Goal: Communication & Community: Answer question/provide support

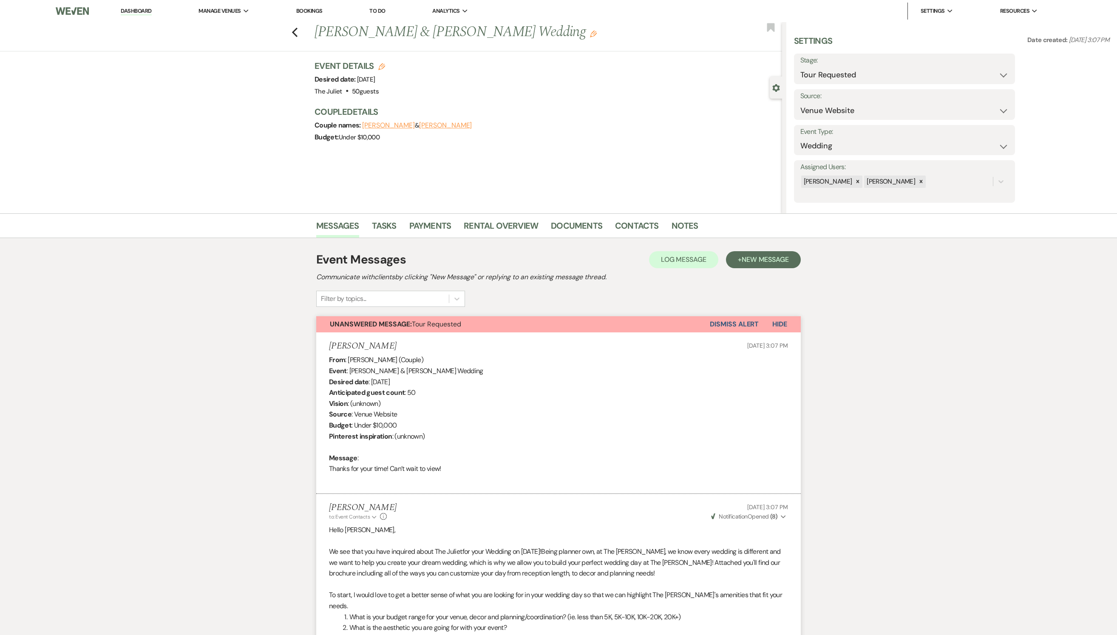
select select "2"
select select "5"
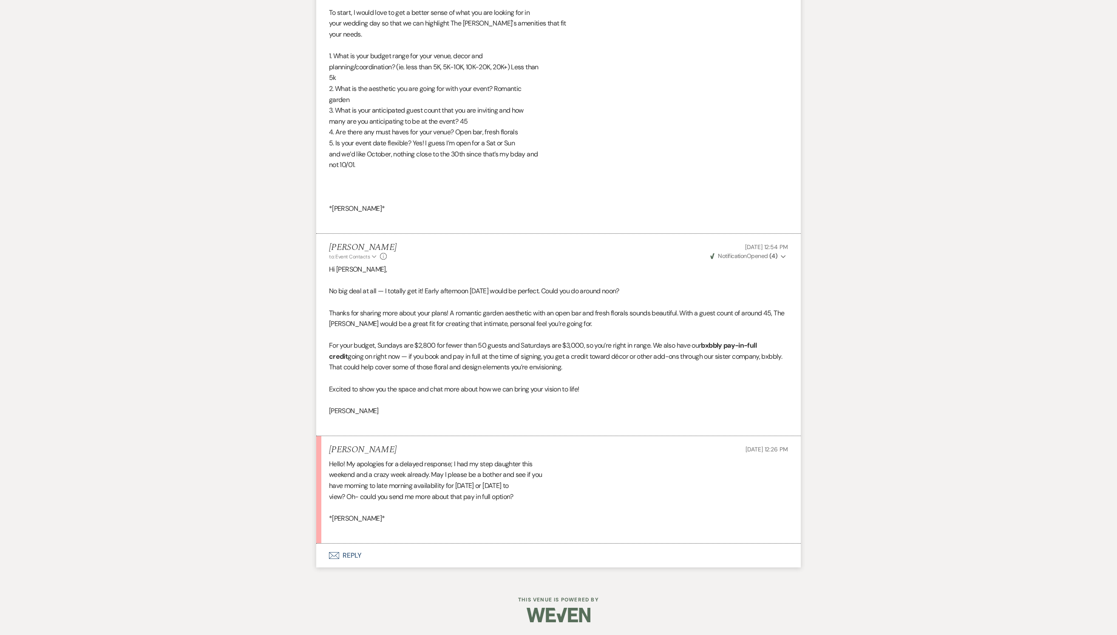
scroll to position [1279, 0]
click at [351, 552] on button "Envelope Reply" at bounding box center [558, 556] width 485 height 24
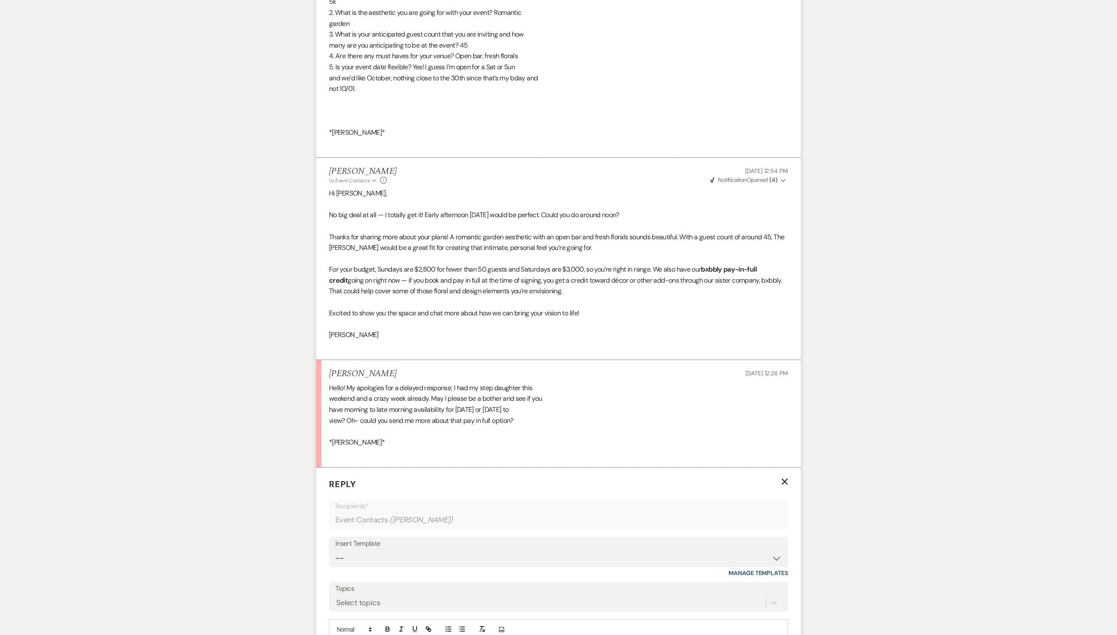
scroll to position [1531, 0]
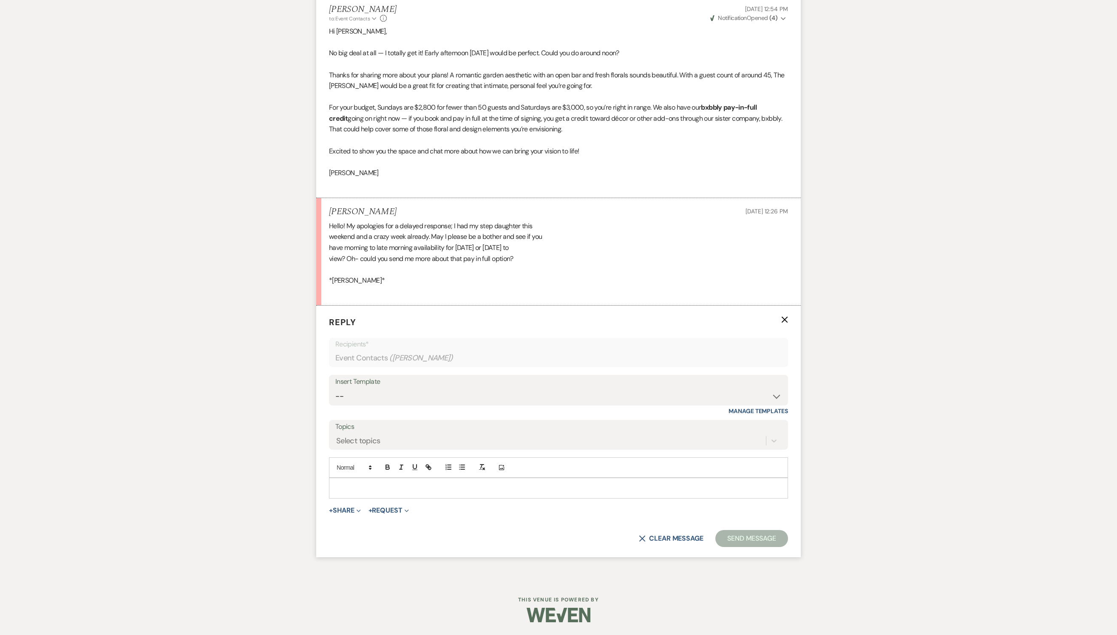
click at [353, 487] on p at bounding box center [558, 487] width 445 height 9
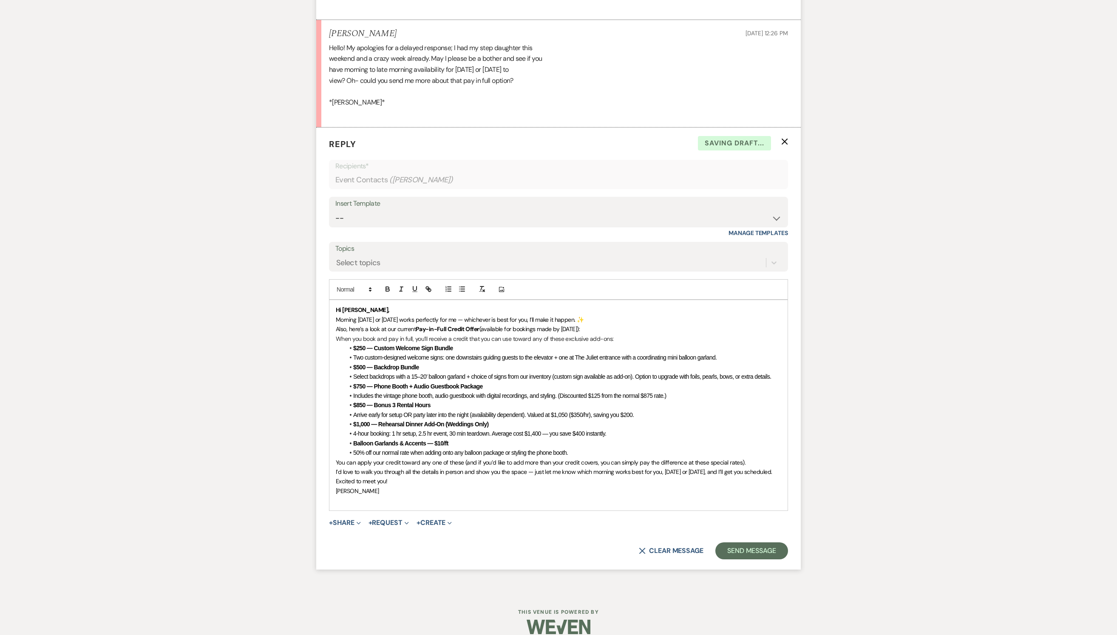
scroll to position [1634, 0]
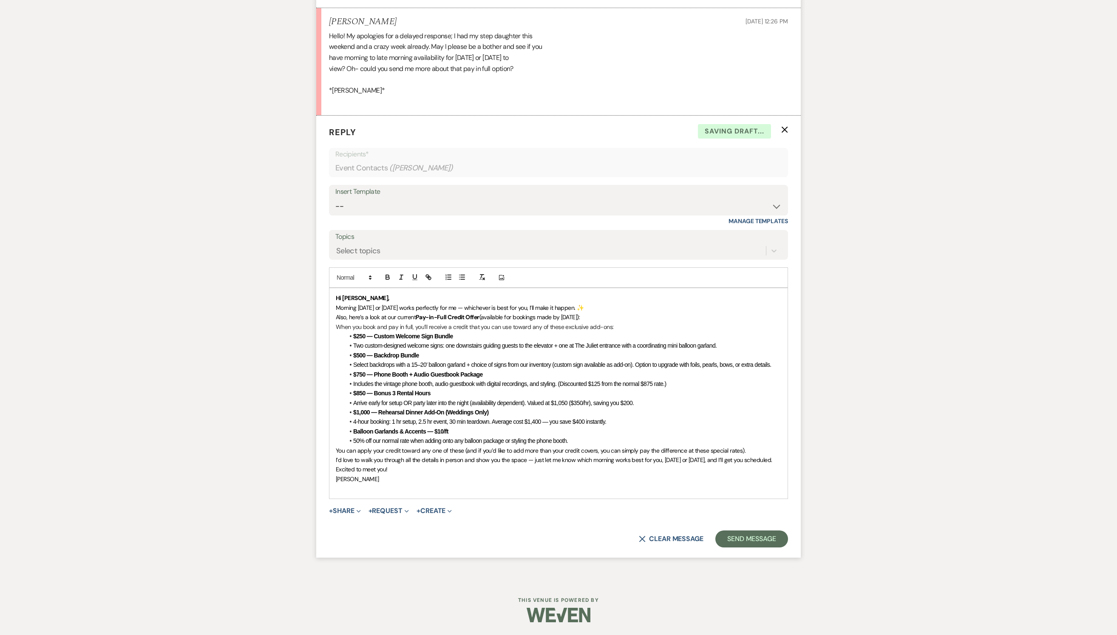
click at [384, 303] on p "Hi [PERSON_NAME]," at bounding box center [558, 297] width 445 height 9
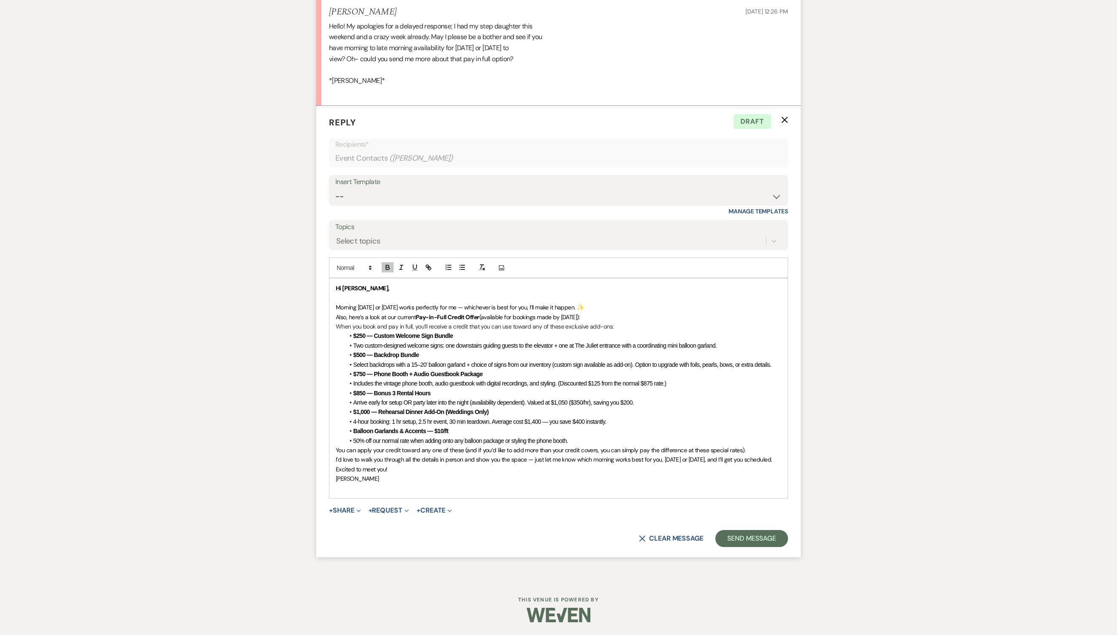
scroll to position [1732, 0]
click at [690, 305] on p "Morning [DATE] or [DATE] works perfectly for me — whichever is best for you, I’…" at bounding box center [558, 307] width 445 height 9
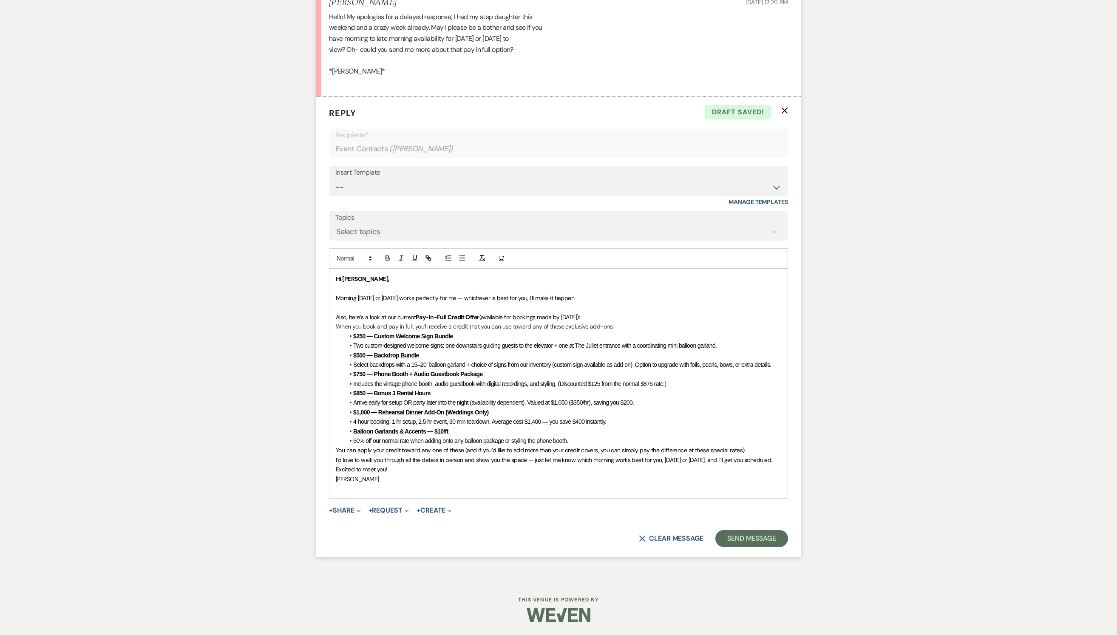
click at [580, 321] on span "(available for bookings made by [DATE]):" at bounding box center [529, 317] width 101 height 8
click at [672, 322] on p "Also, here’s a look at our current Pay-in-Full Credit Offer (available for book…" at bounding box center [558, 316] width 445 height 9
click at [459, 454] on p "You can apply your credit toward any one of these (and if you’d like to add mor…" at bounding box center [558, 449] width 445 height 9
click at [337, 446] on span "You can apply your credit toward any one of these (and if you’d like to add mor…" at bounding box center [541, 450] width 410 height 8
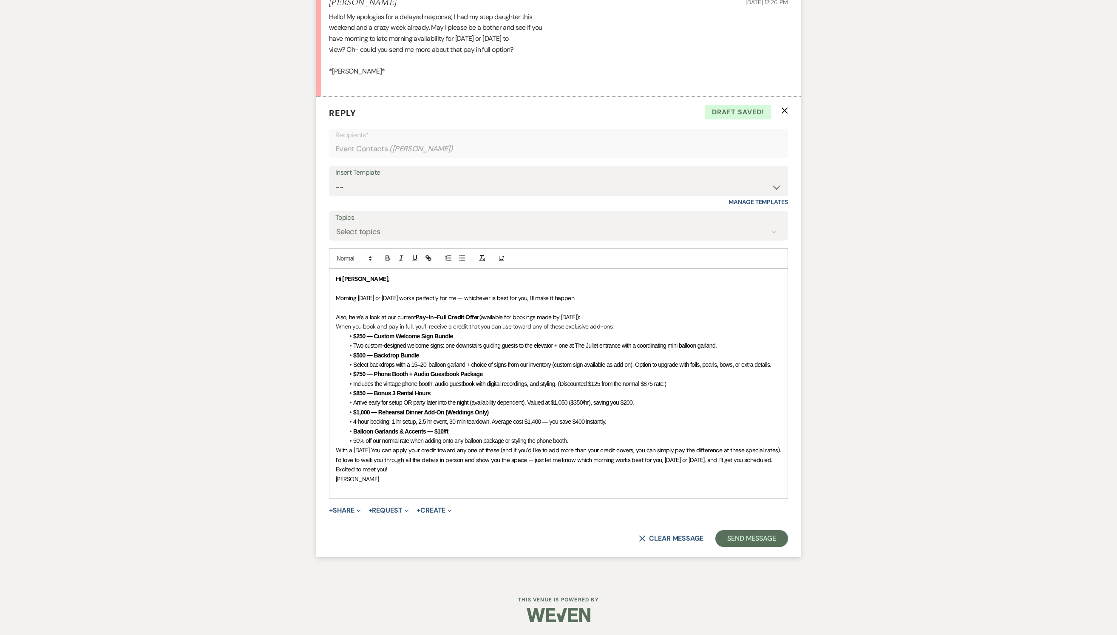
scroll to position [1848, 0]
drag, startPoint x: 351, startPoint y: 407, endPoint x: 338, endPoint y: 407, distance: 12.8
click at [338, 446] on span "With a [DATE] You can apply your credit toward any one of these (and if you’d l…" at bounding box center [558, 450] width 445 height 8
click at [383, 446] on span "For a [DATE] You can apply your credit toward any one of these (and if you’d li…" at bounding box center [556, 450] width 441 height 8
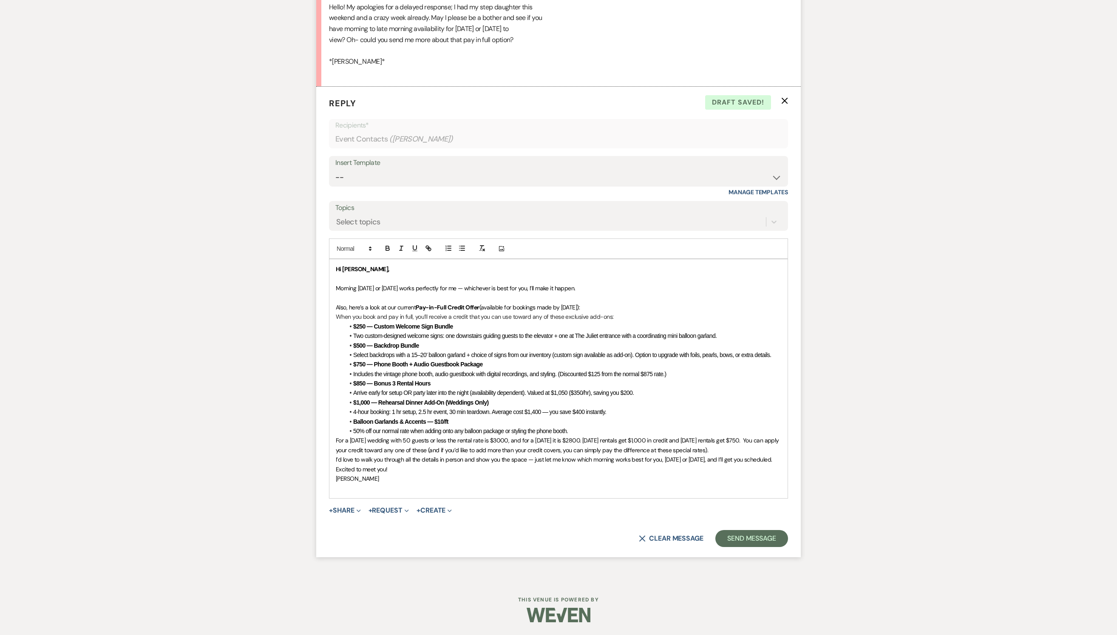
click at [673, 436] on li "50% off our normal rate when adding onto any balloon package or styling the pho…" at bounding box center [562, 430] width 437 height 9
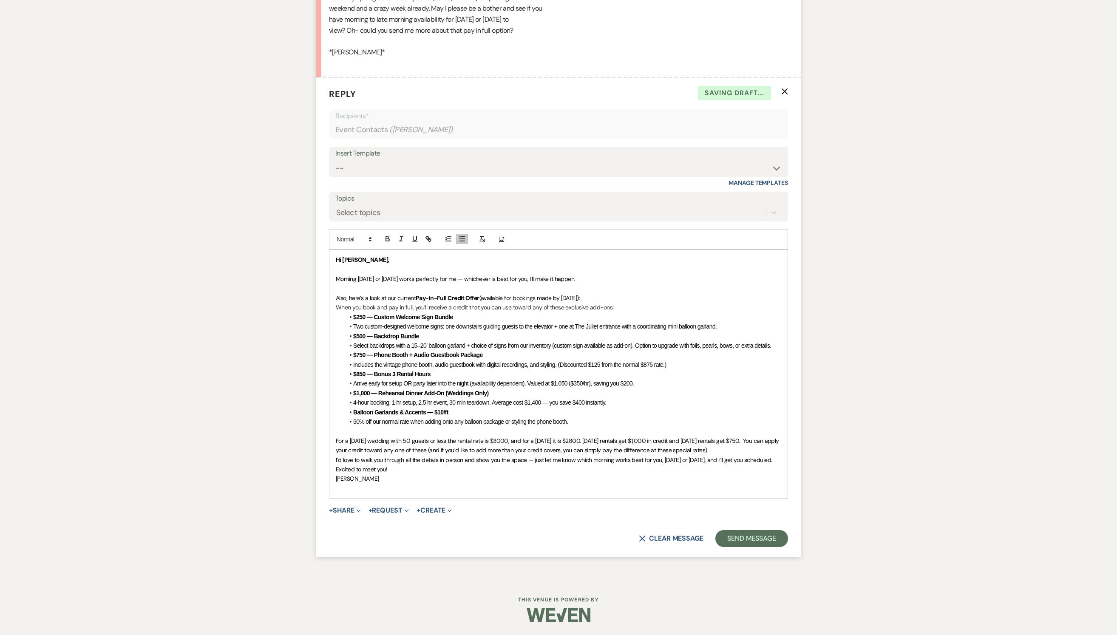
scroll to position [1817, 0]
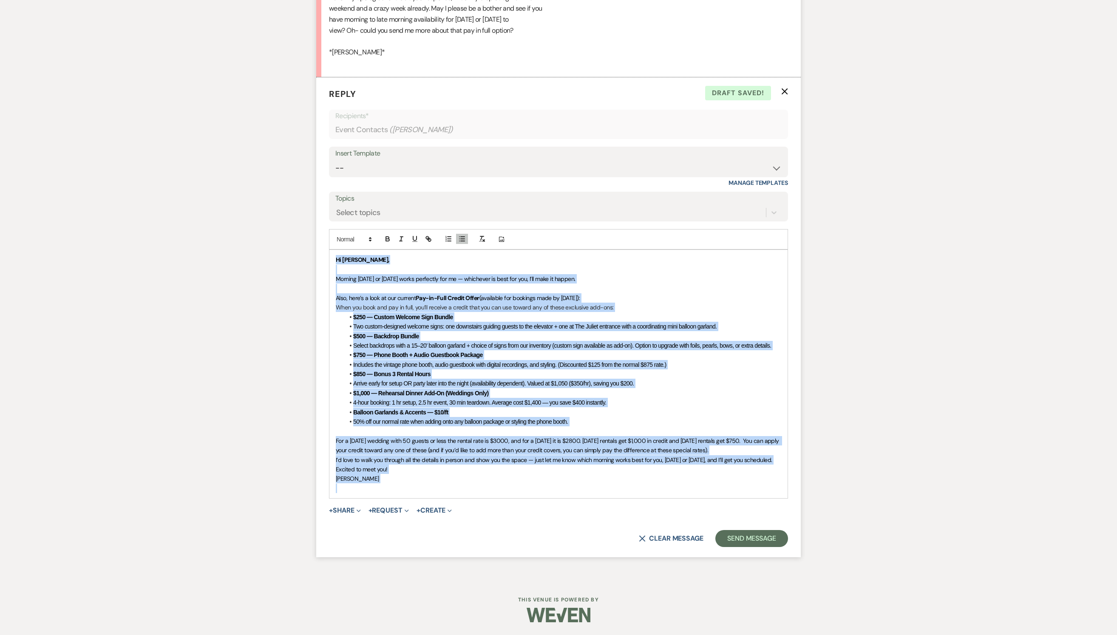
drag, startPoint x: 502, startPoint y: 530, endPoint x: 337, endPoint y: 196, distance: 373.3
click at [337, 250] on div "Hi [PERSON_NAME], Morning [DATE] or [DATE] works perfectly for me — whichever i…" at bounding box center [558, 374] width 458 height 248
click at [388, 235] on icon "button" at bounding box center [388, 239] width 8 height 8
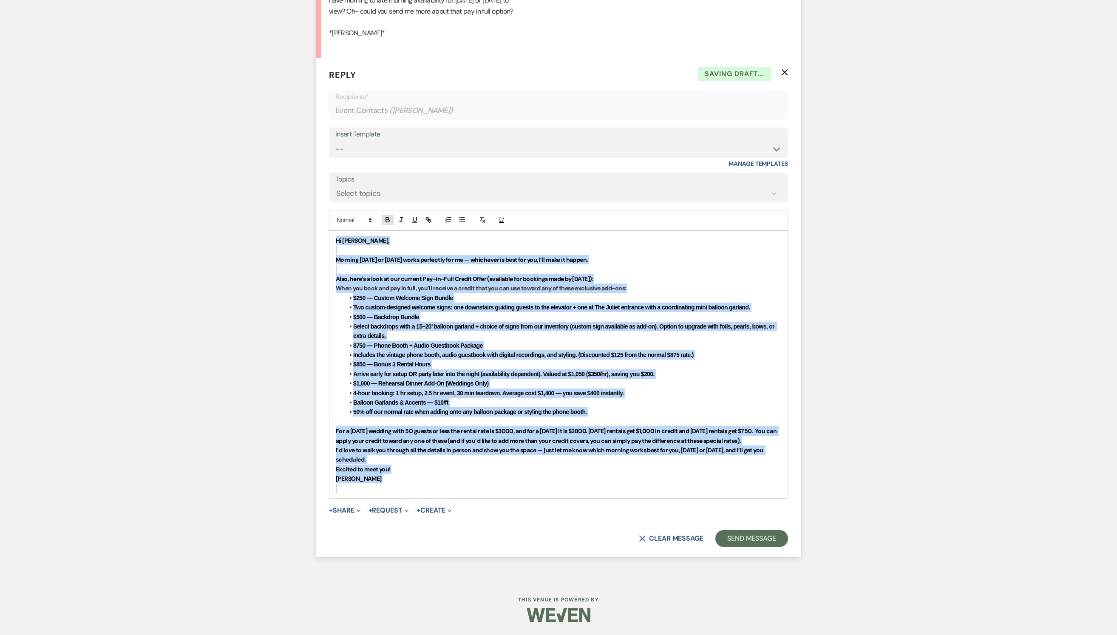
click at [388, 216] on icon "button" at bounding box center [388, 220] width 8 height 8
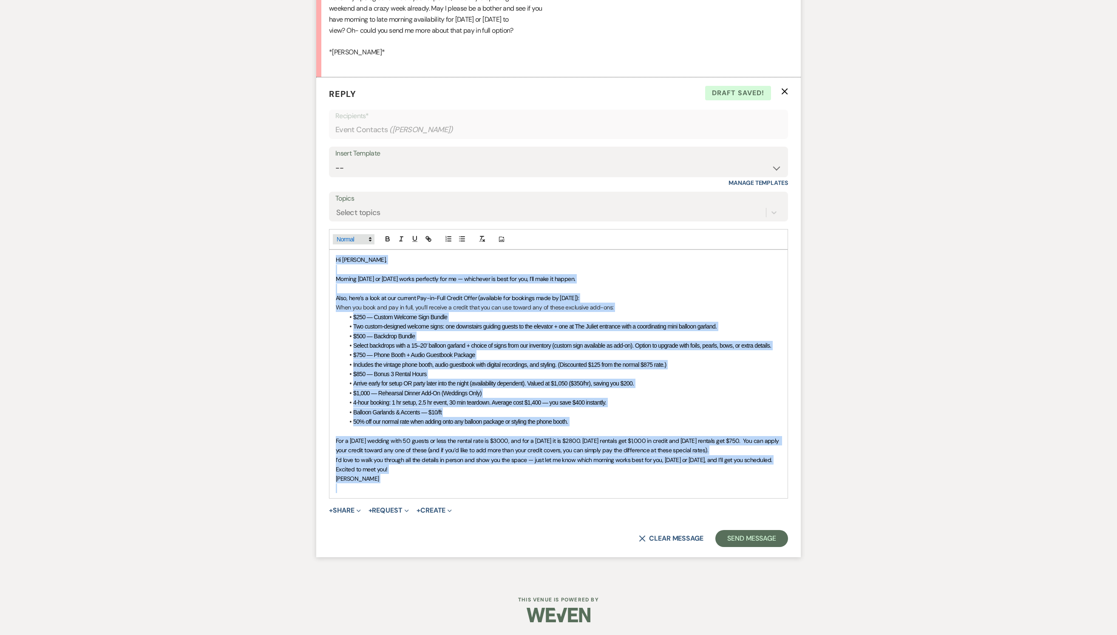
click at [354, 234] on span at bounding box center [354, 239] width 42 height 10
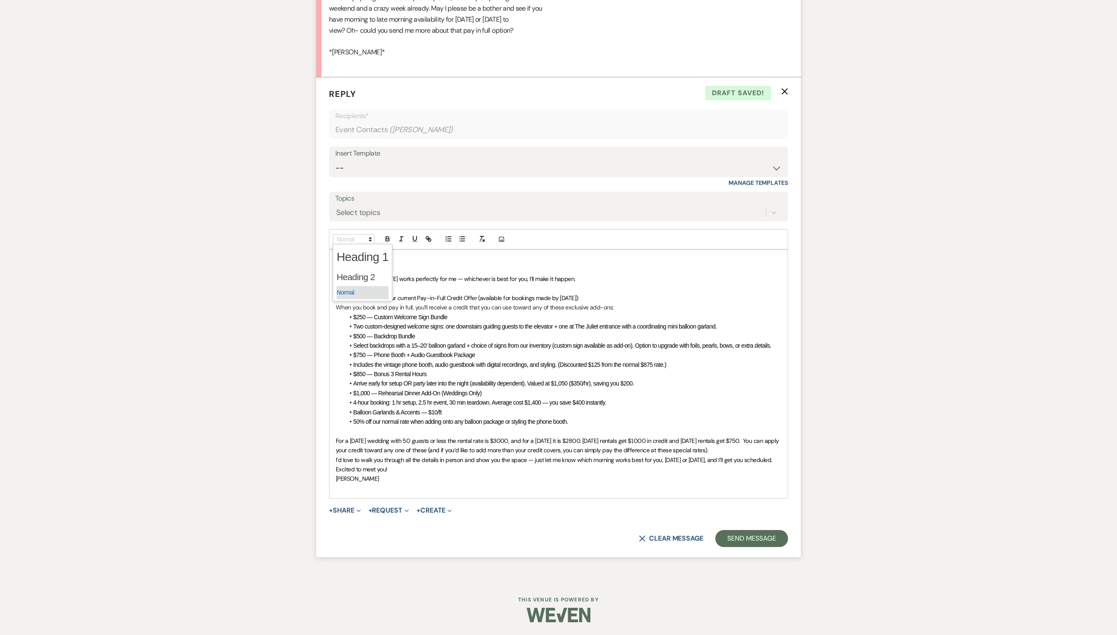
click at [355, 286] on span at bounding box center [363, 292] width 52 height 13
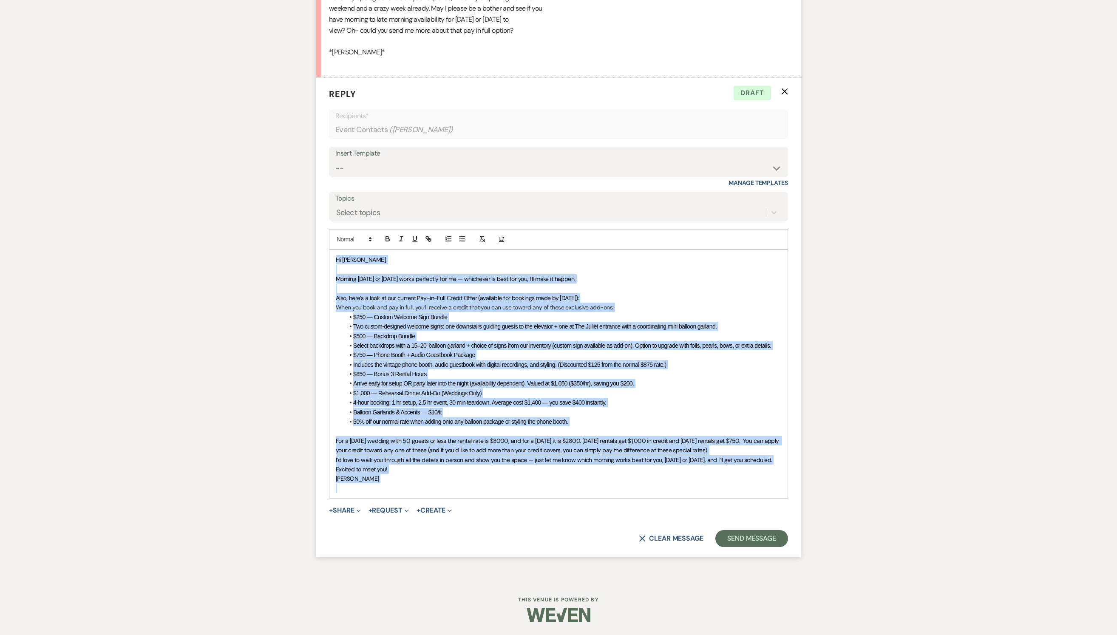
click at [462, 483] on p "[PERSON_NAME]" at bounding box center [558, 478] width 445 height 9
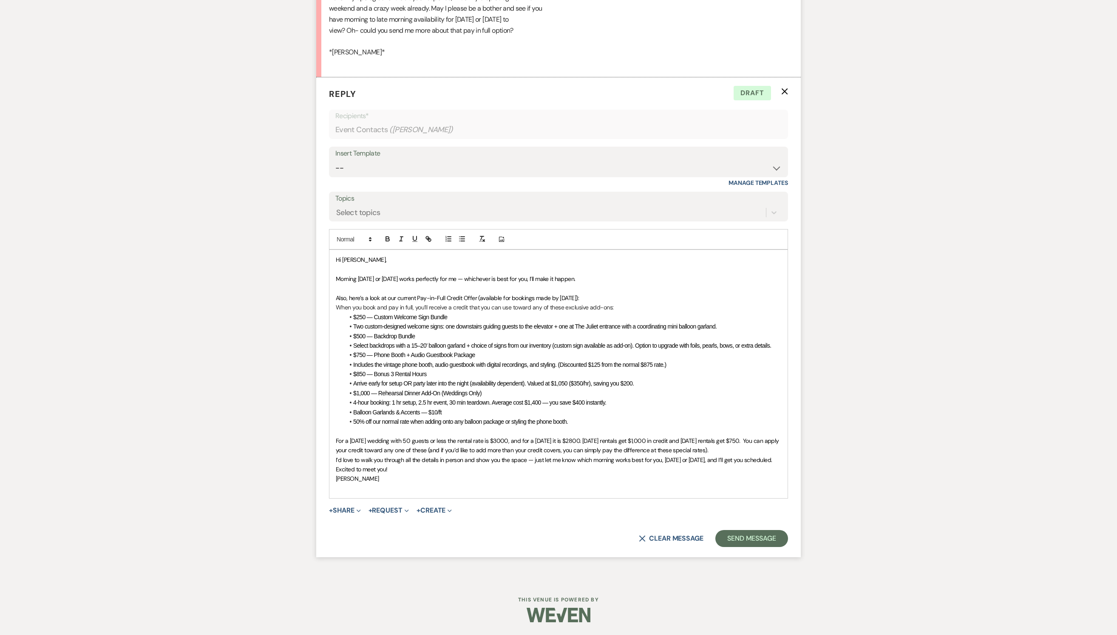
click at [533, 455] on p "For a [DATE] wedding with 50 guests or less the rental rate is $3000, and for a…" at bounding box center [558, 445] width 445 height 19
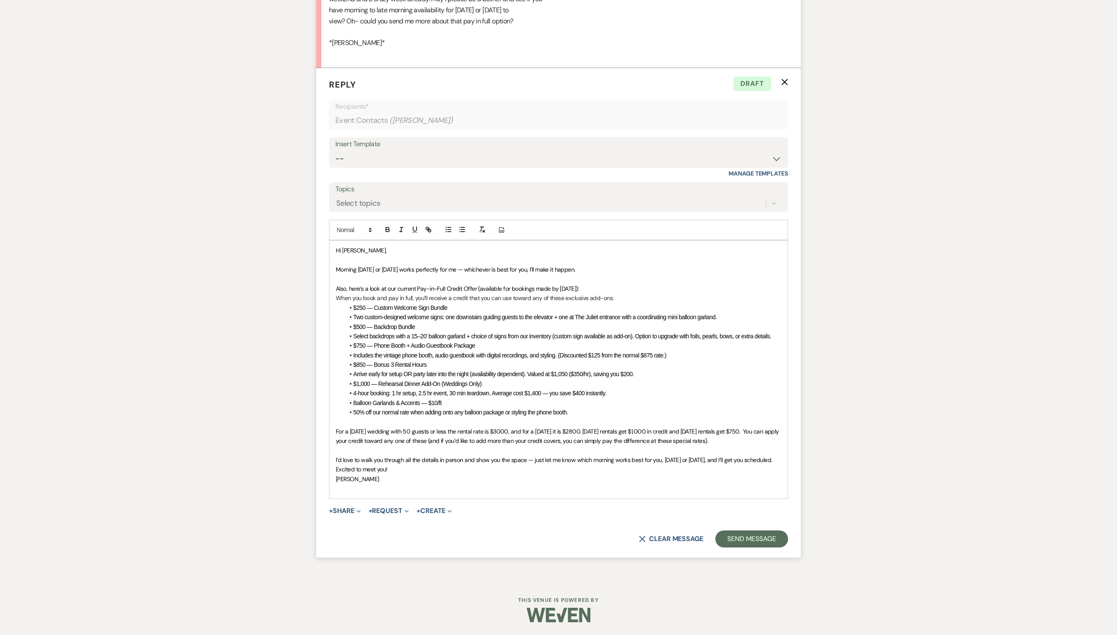
click at [505, 465] on p "I’d love to walk you through all the details in person and show you the space —…" at bounding box center [558, 459] width 445 height 9
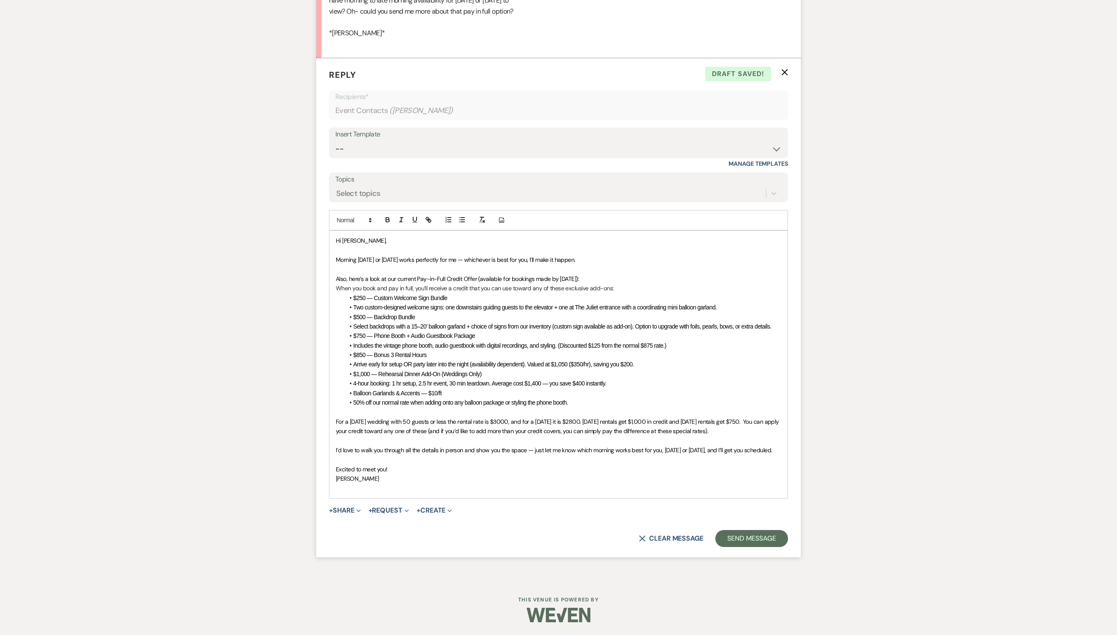
scroll to position [1863, 0]
click at [733, 547] on button "Send Message" at bounding box center [751, 538] width 73 height 17
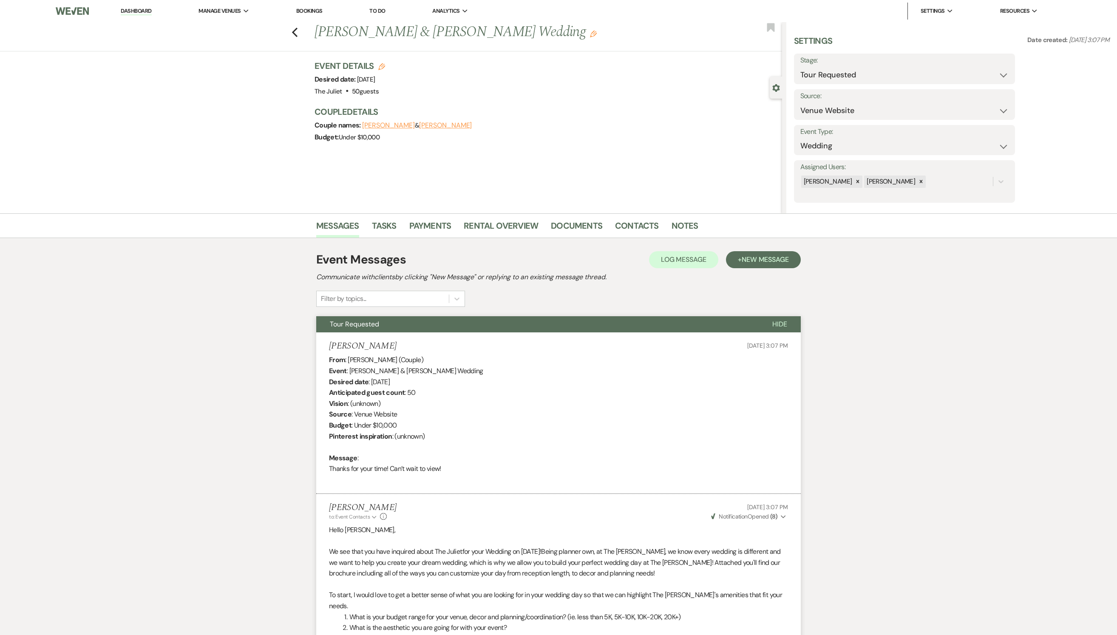
scroll to position [0, 0]
click at [298, 33] on icon "Previous" at bounding box center [295, 32] width 6 height 10
select select "2"
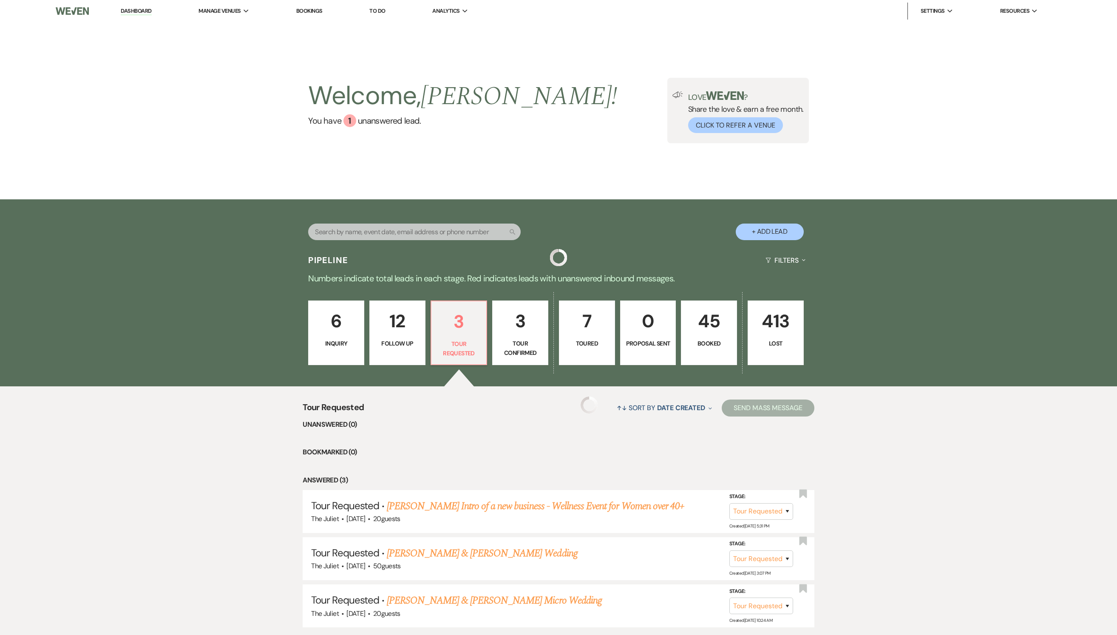
scroll to position [77, 0]
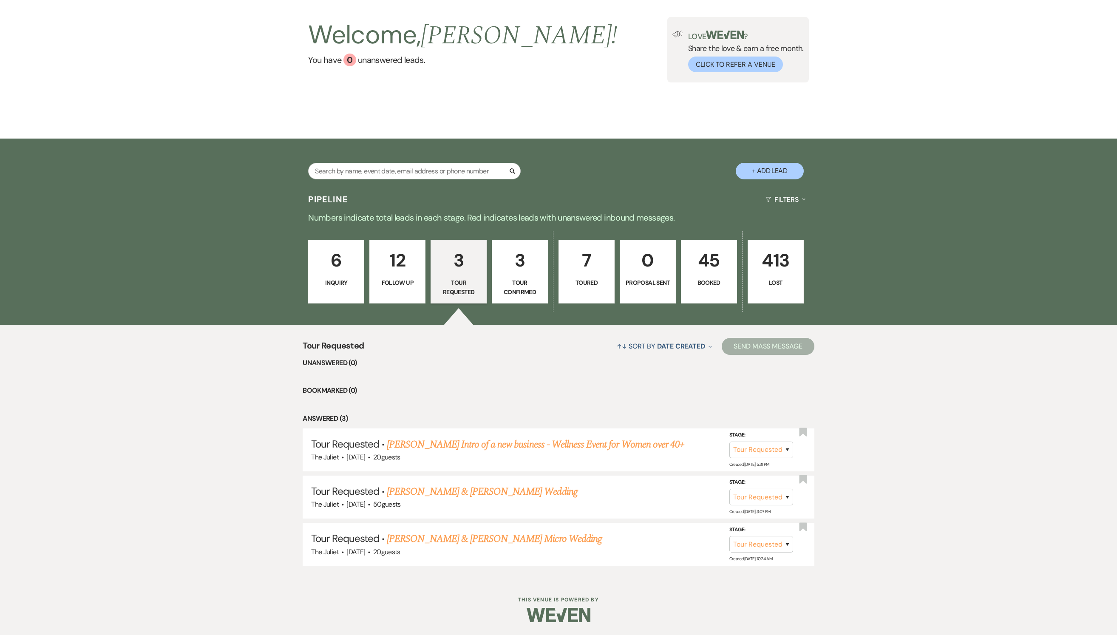
click at [519, 292] on link "3 Tour Confirmed" at bounding box center [520, 272] width 56 height 64
select select "4"
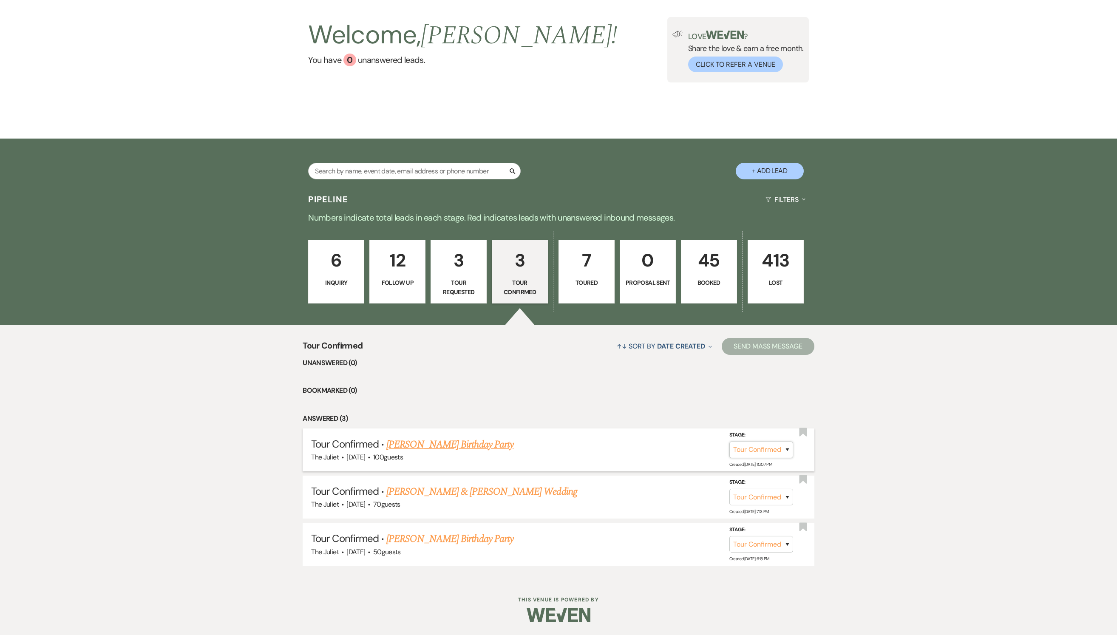
select select "5"
click at [775, 453] on button "Save" at bounding box center [776, 449] width 43 height 17
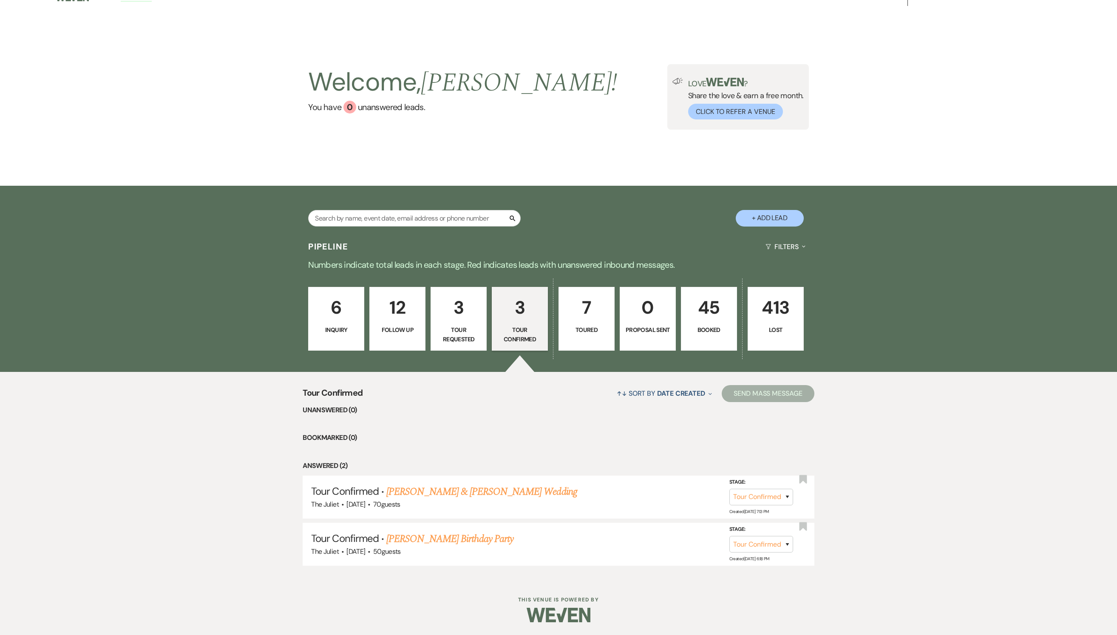
scroll to position [31, 0]
click at [496, 492] on link "[PERSON_NAME] & [PERSON_NAME] Wedding" at bounding box center [481, 491] width 190 height 15
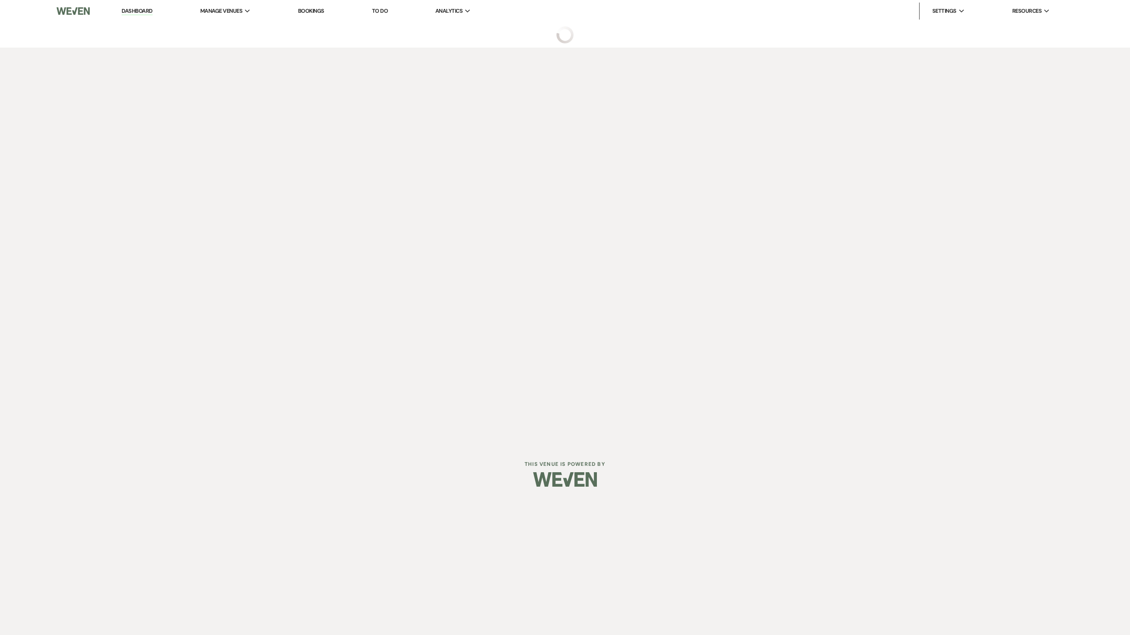
select select "4"
select select "5"
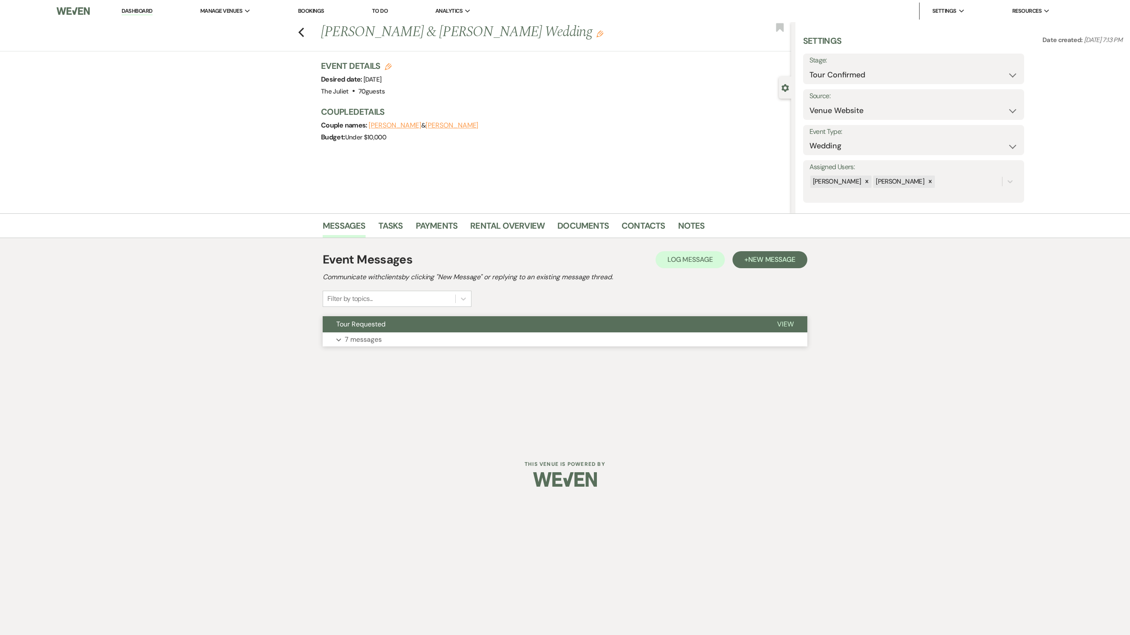
click at [371, 345] on p "7 messages" at bounding box center [363, 339] width 37 height 11
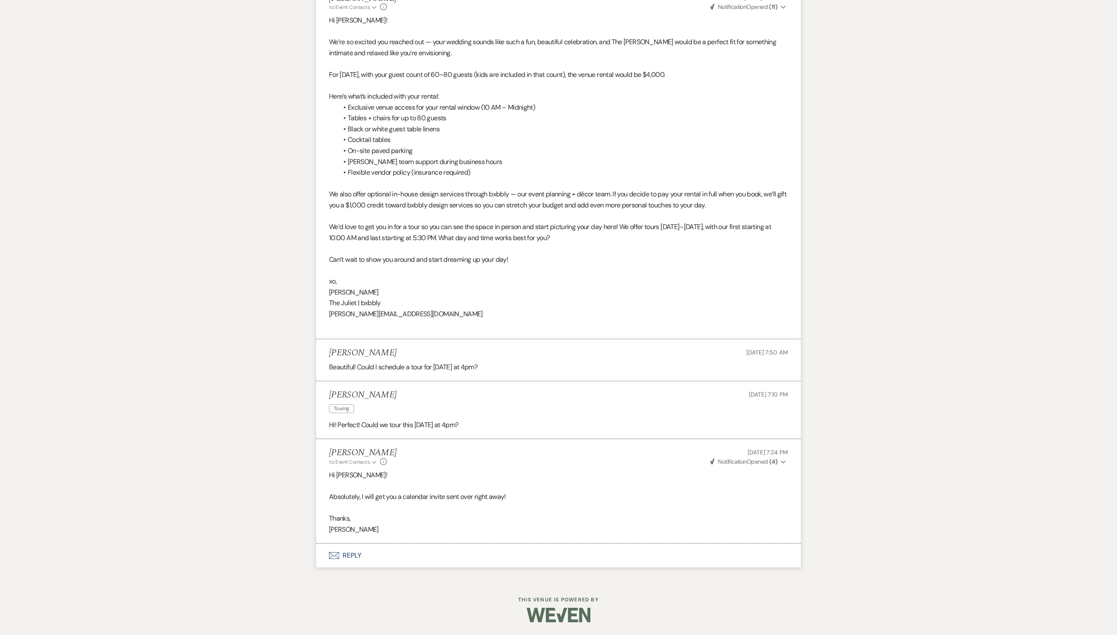
scroll to position [1267, 0]
click at [347, 559] on button "Envelope Reply" at bounding box center [558, 556] width 485 height 24
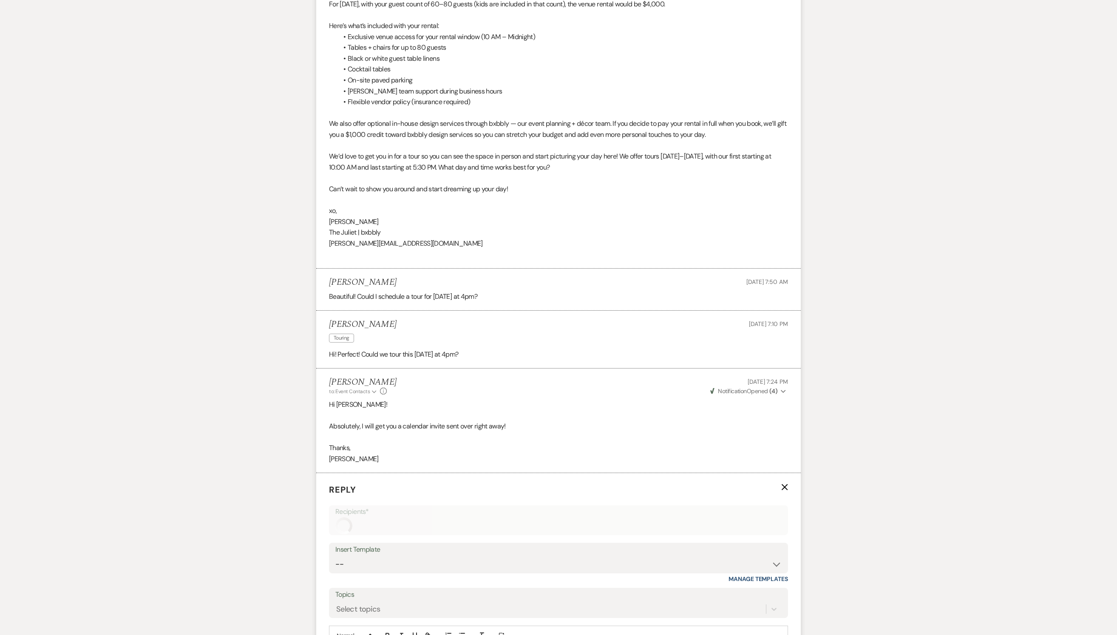
scroll to position [1532, 0]
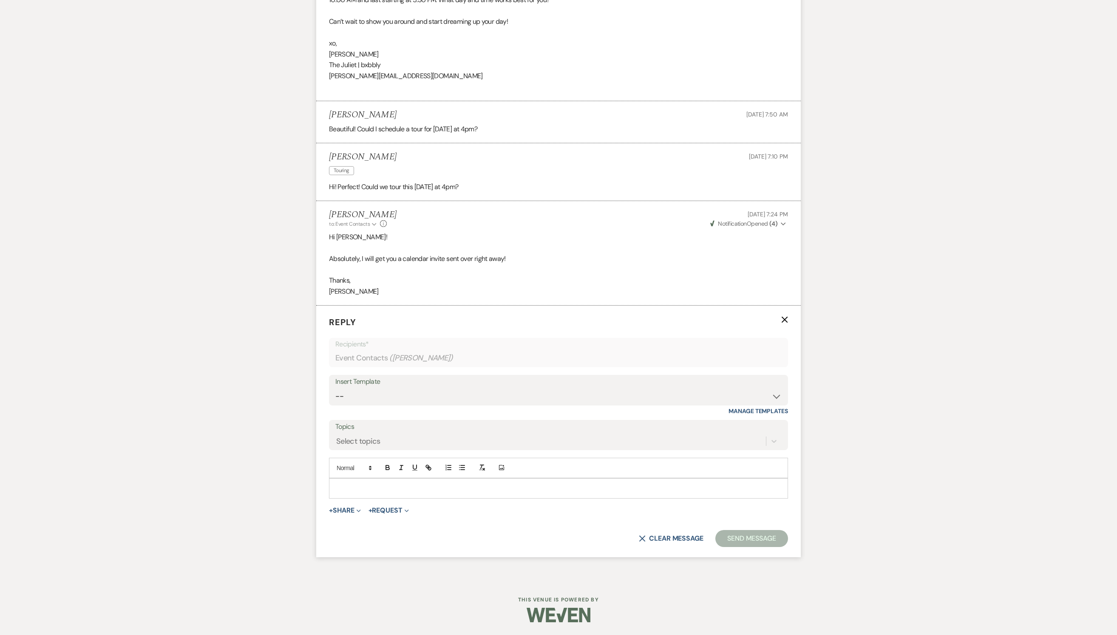
click at [363, 484] on p at bounding box center [558, 488] width 445 height 9
click at [740, 537] on button "Send Message" at bounding box center [751, 538] width 73 height 17
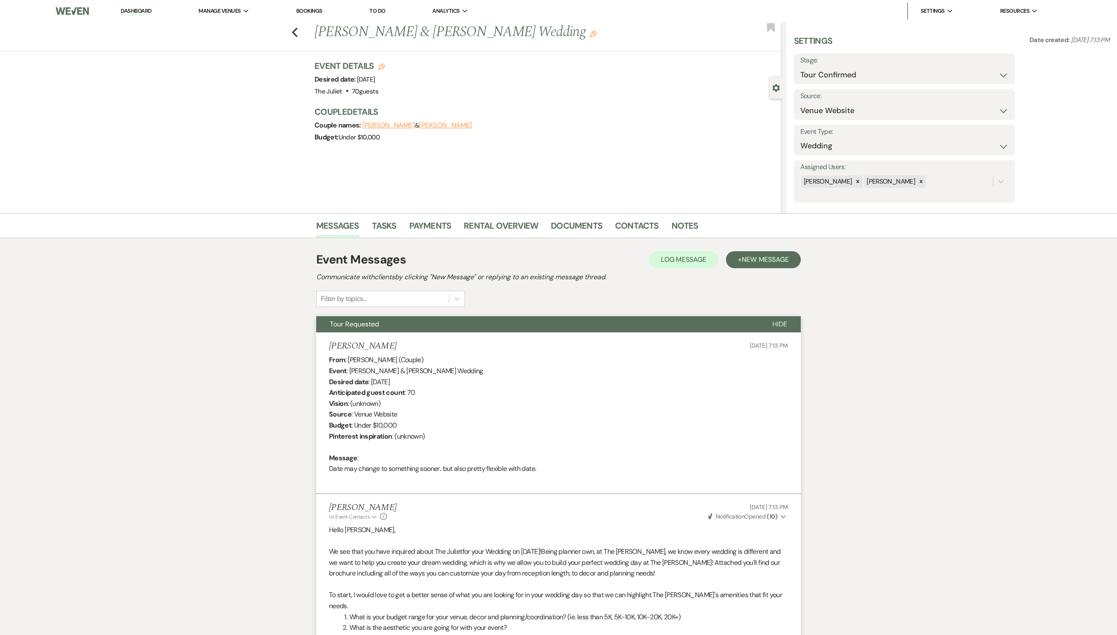
scroll to position [0, 0]
click at [298, 31] on icon "Previous" at bounding box center [295, 32] width 6 height 10
select select "4"
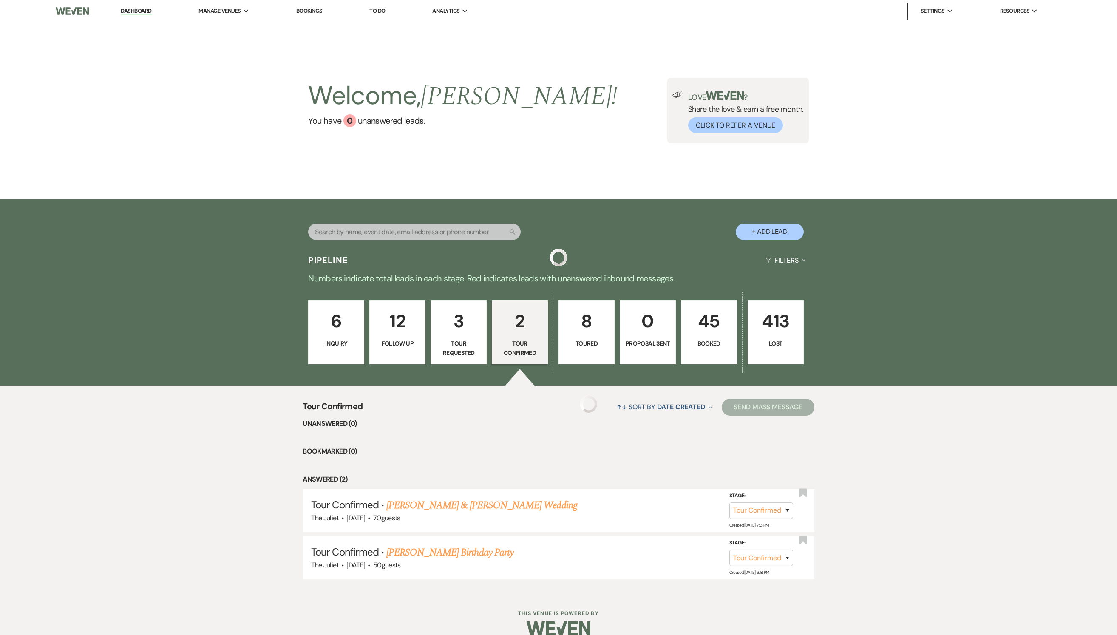
scroll to position [31, 0]
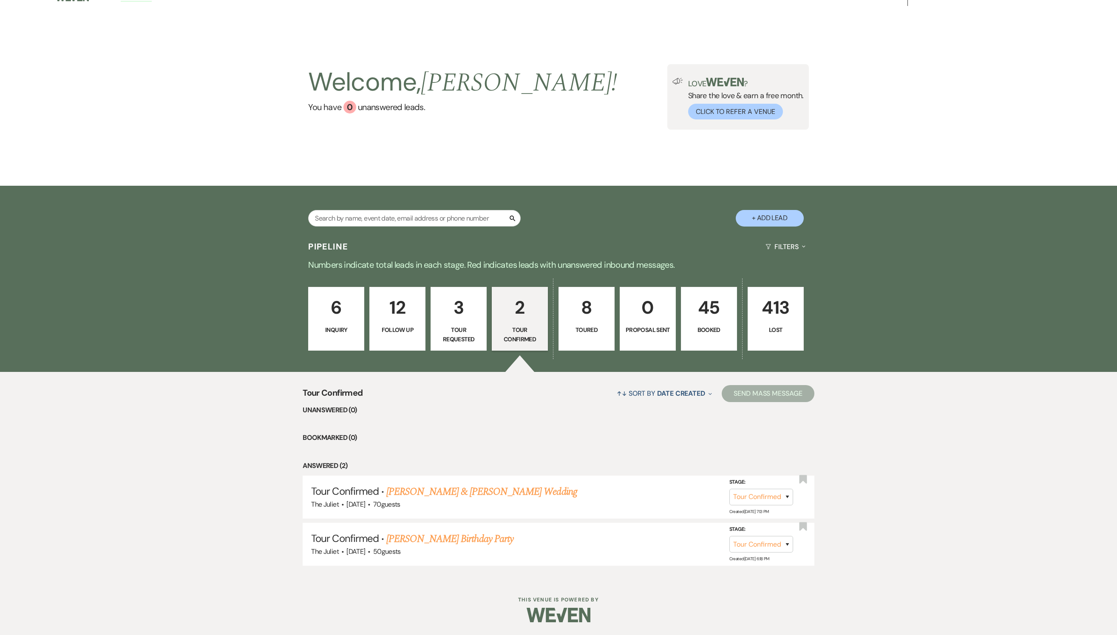
click at [776, 295] on p "413" at bounding box center [775, 307] width 45 height 28
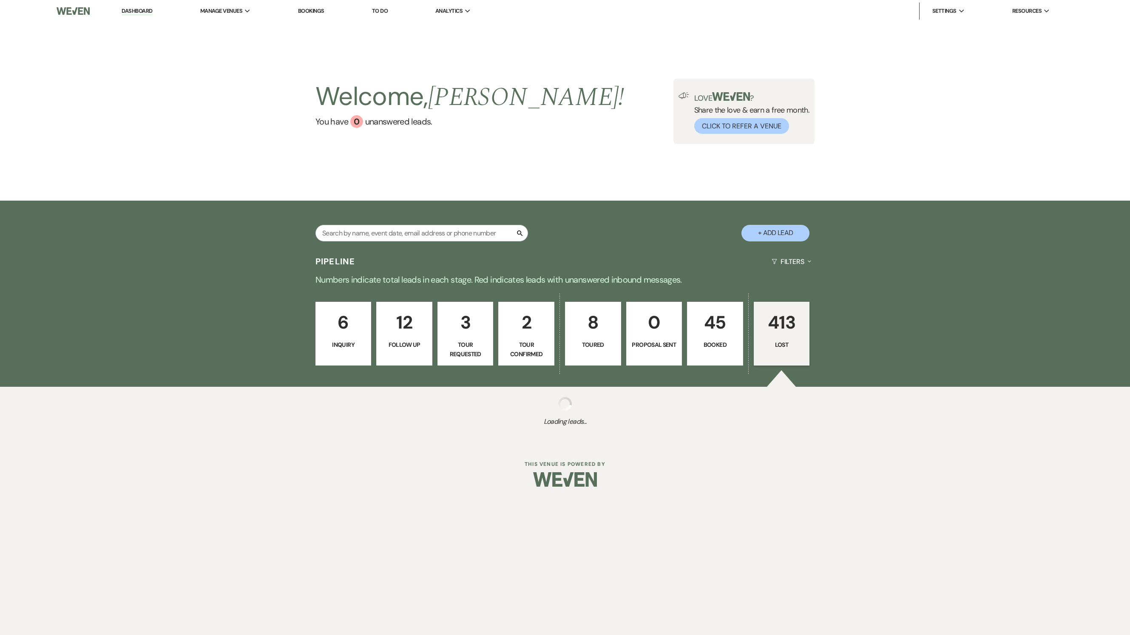
select select "8"
select select "6"
select select "8"
select select "6"
select select "8"
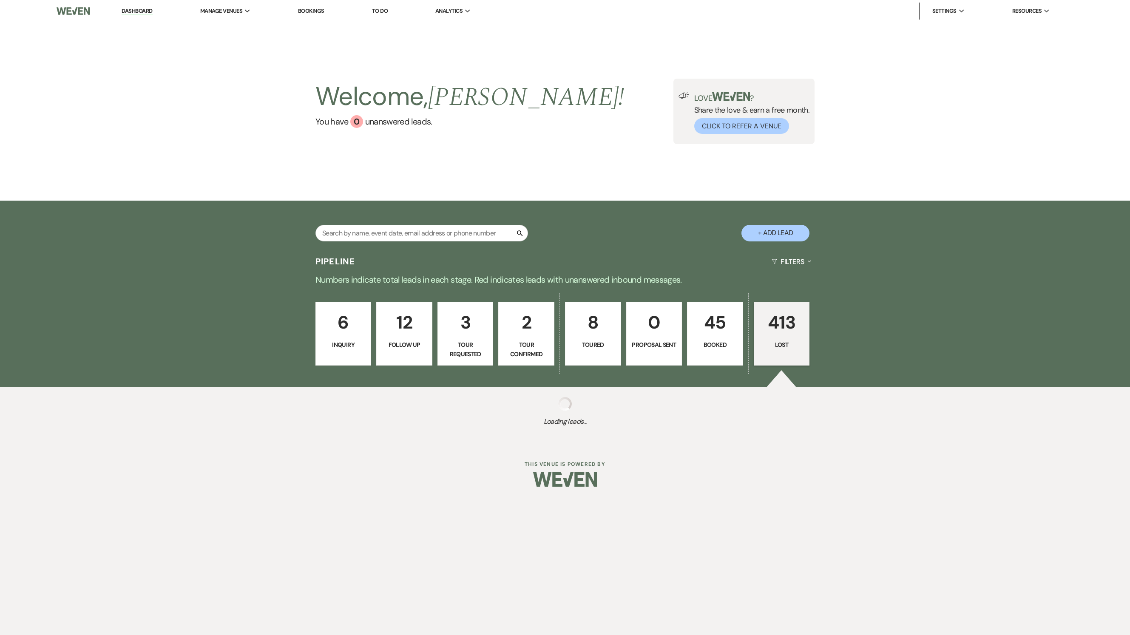
select select "10"
select select "8"
select select "6"
select select "8"
select select "6"
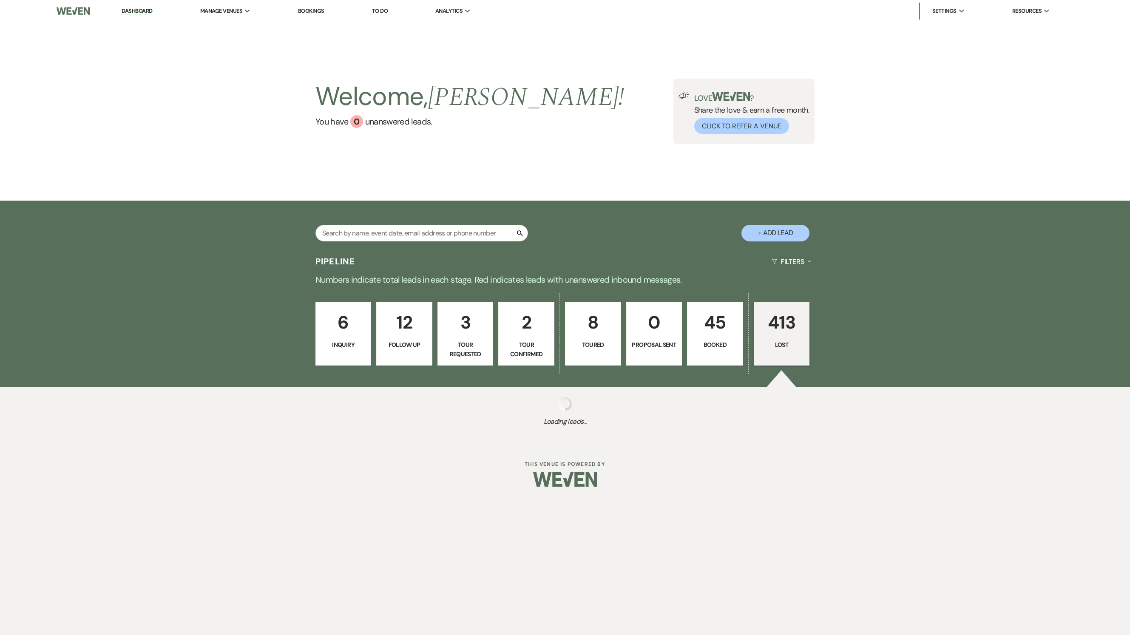
select select "8"
select select "9"
select select "8"
select select "1"
select select "8"
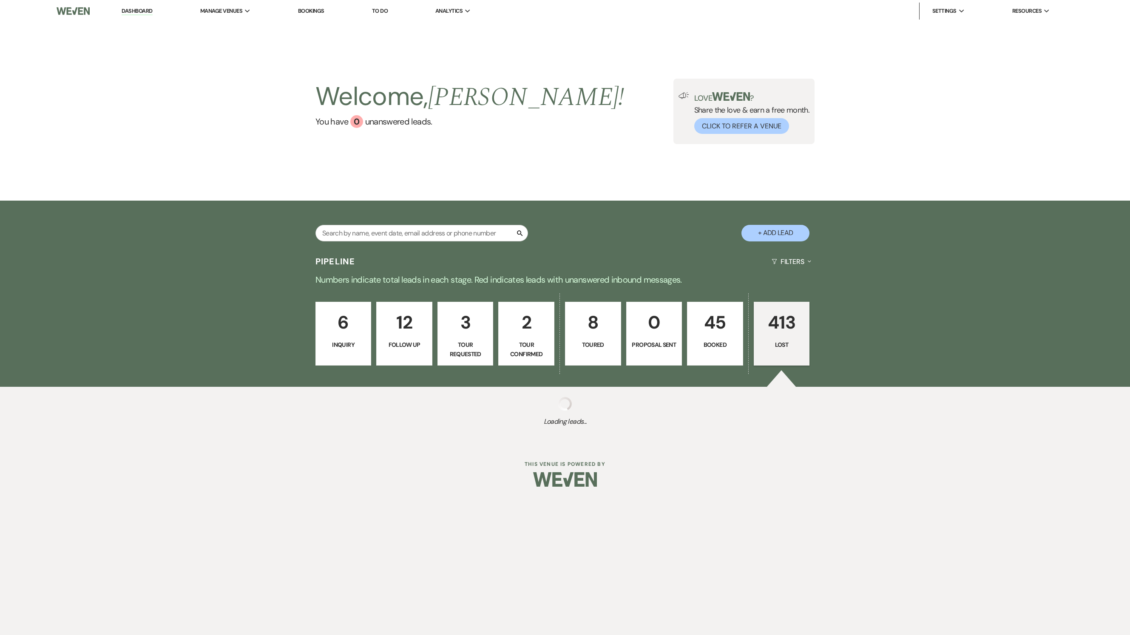
select select "6"
select select "8"
select select "1"
select select "8"
select select "5"
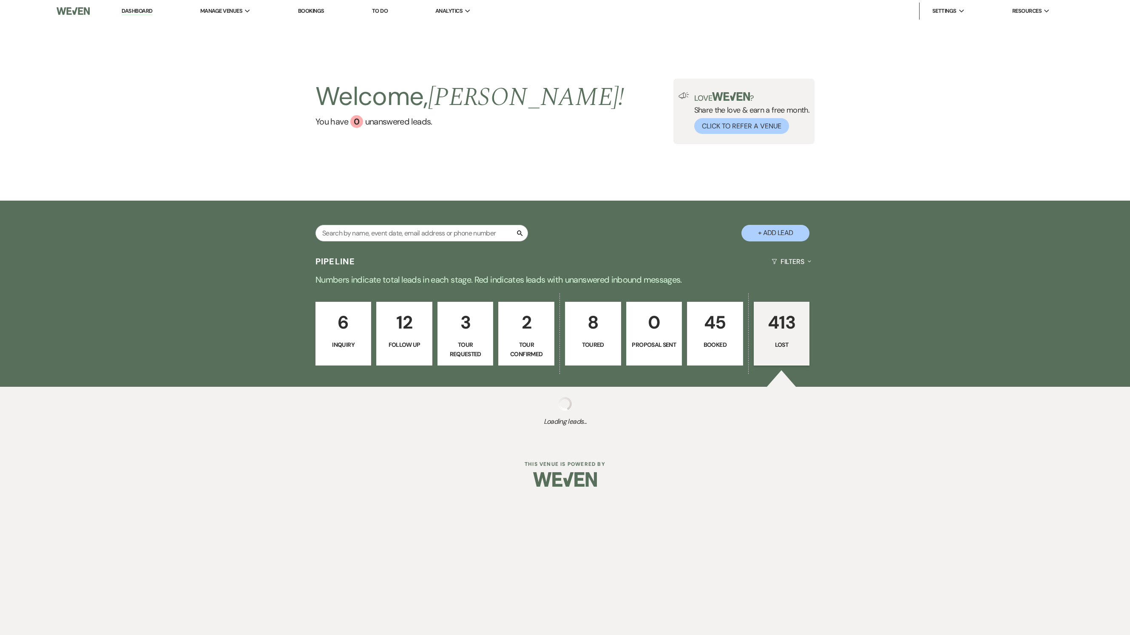
select select "8"
select select "5"
select select "8"
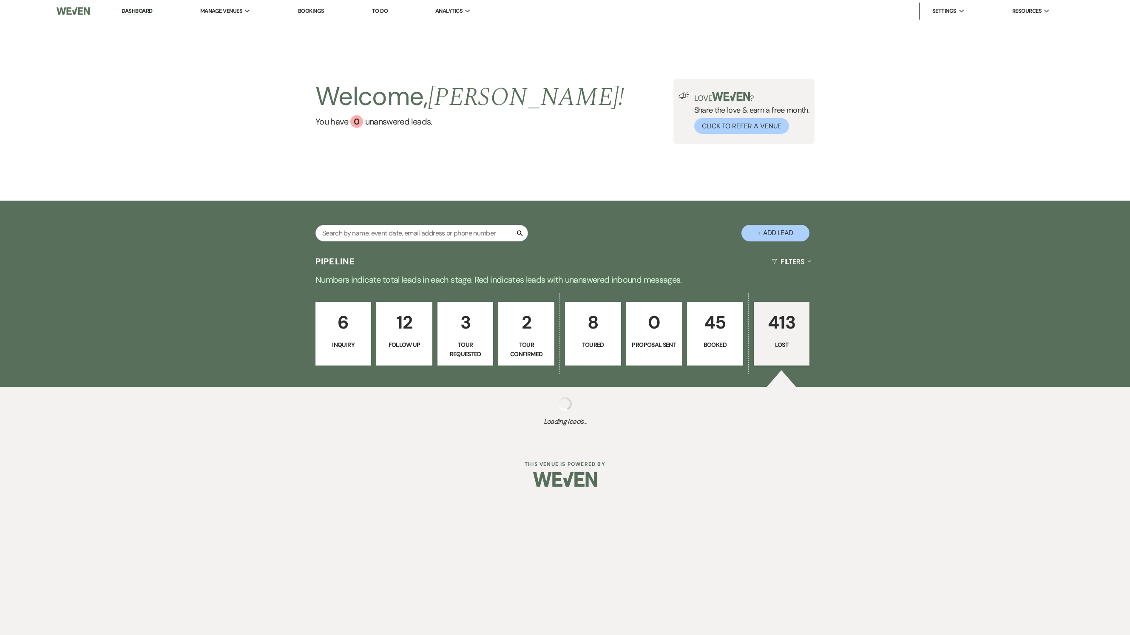
select select "5"
select select "8"
select select "6"
select select "8"
select select "5"
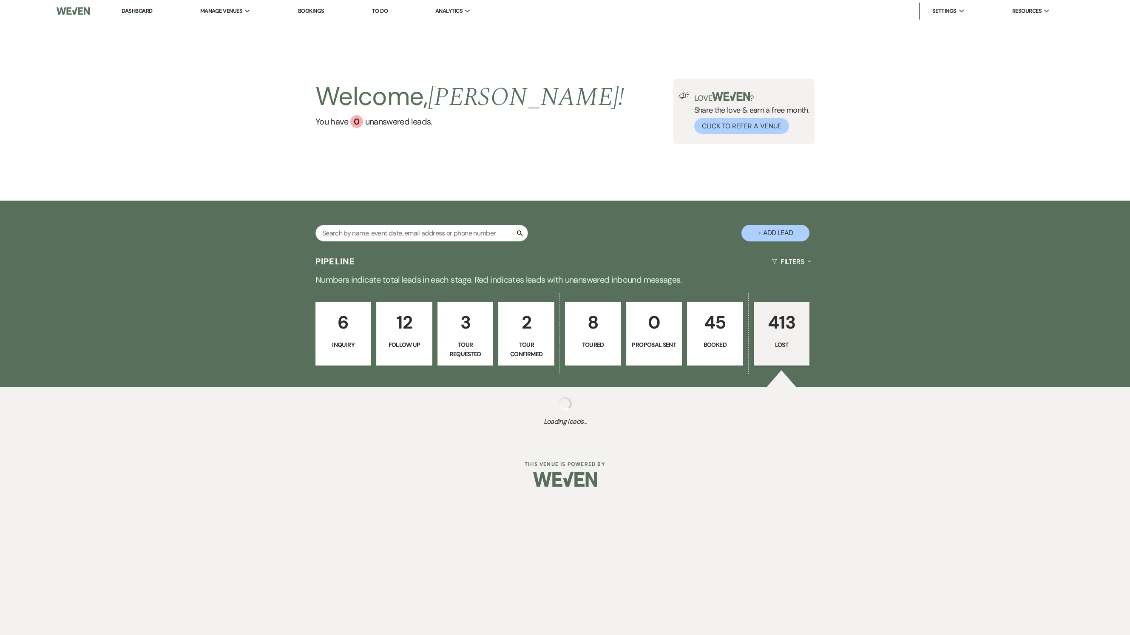
select select "8"
select select "5"
select select "8"
select select "1"
select select "8"
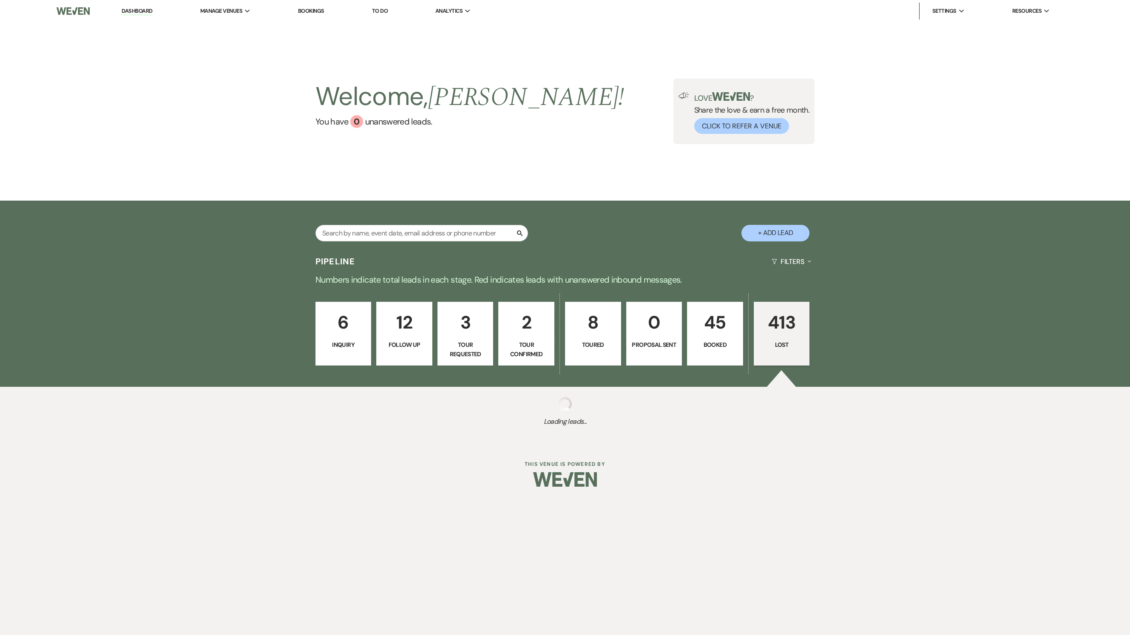
select select "6"
select select "8"
select select "5"
select select "8"
select select "5"
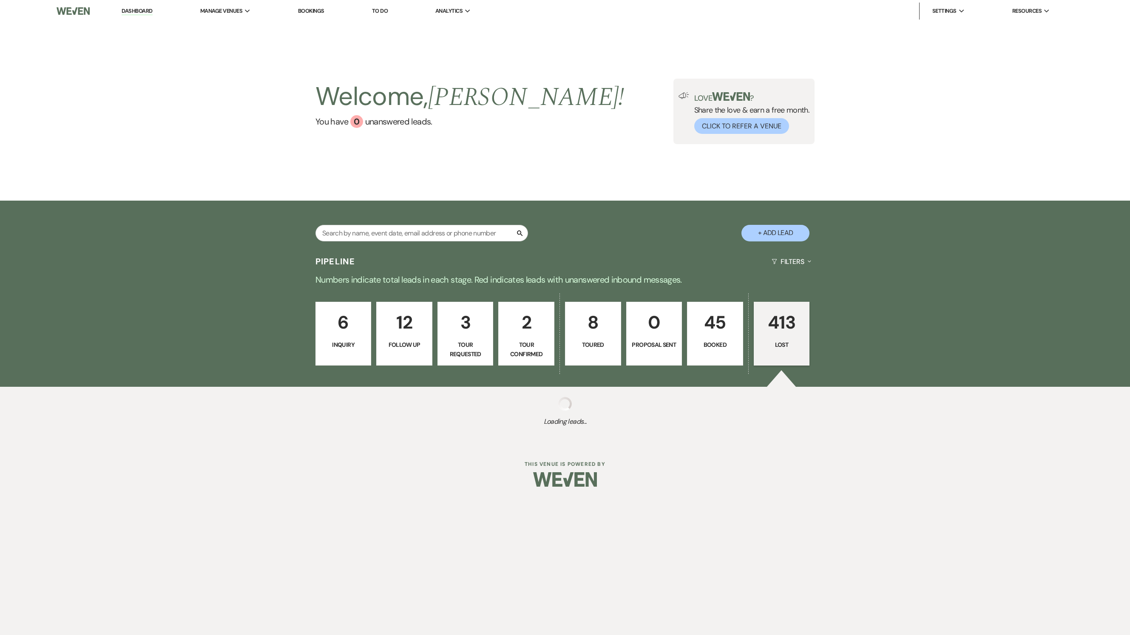
select select "8"
select select "6"
select select "8"
select select "6"
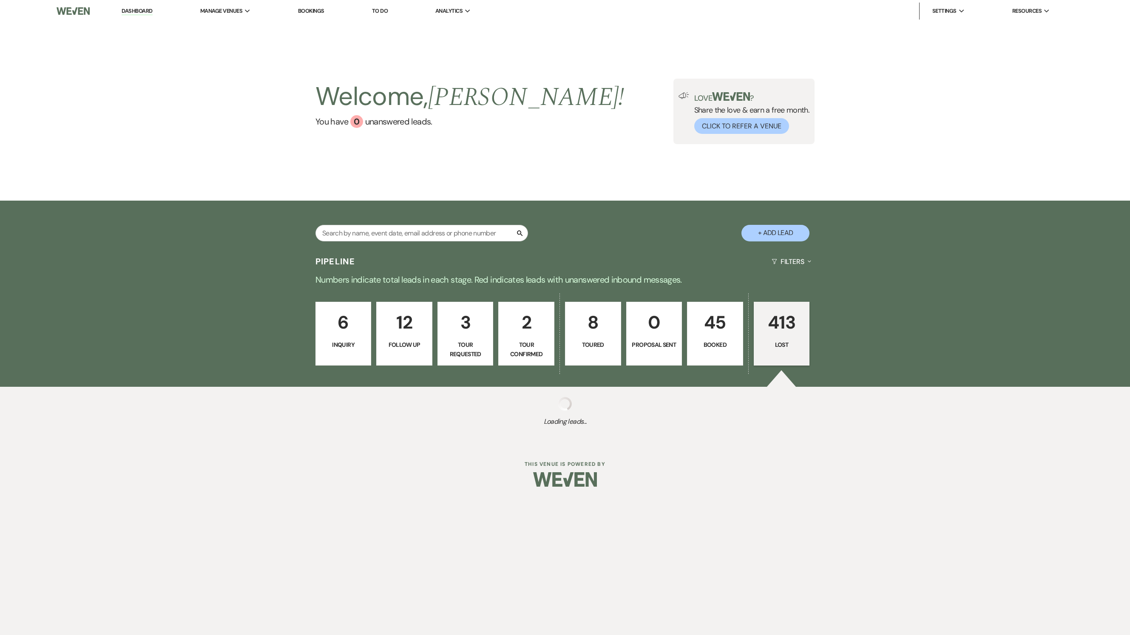
select select "8"
select select "10"
select select "8"
select select "5"
select select "8"
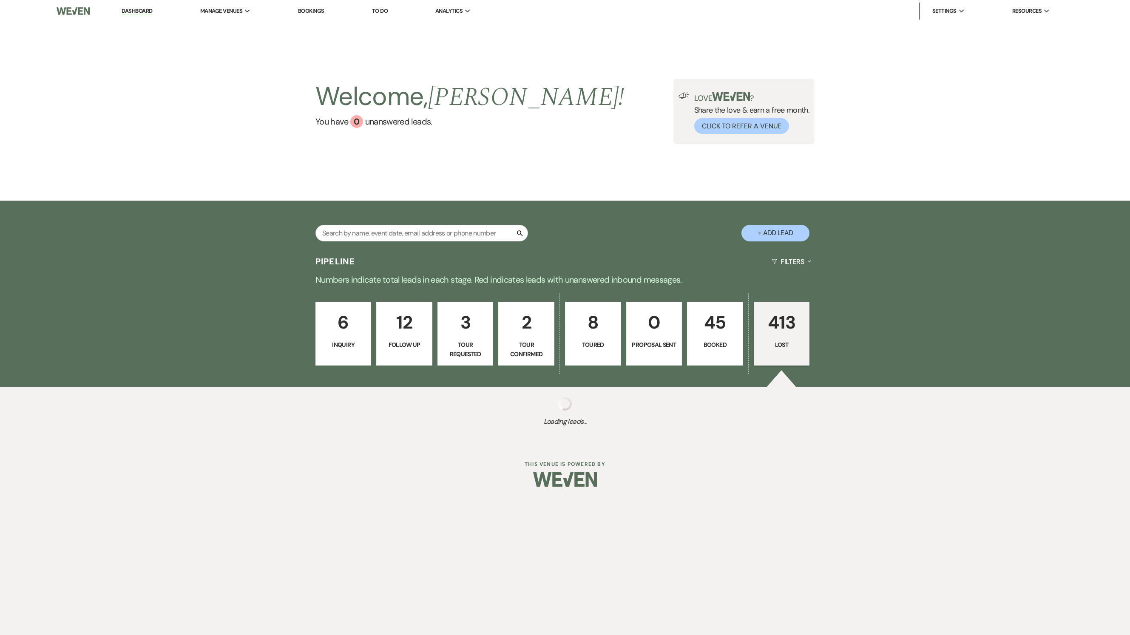
select select "11"
select select "8"
select select "5"
select select "8"
select select "5"
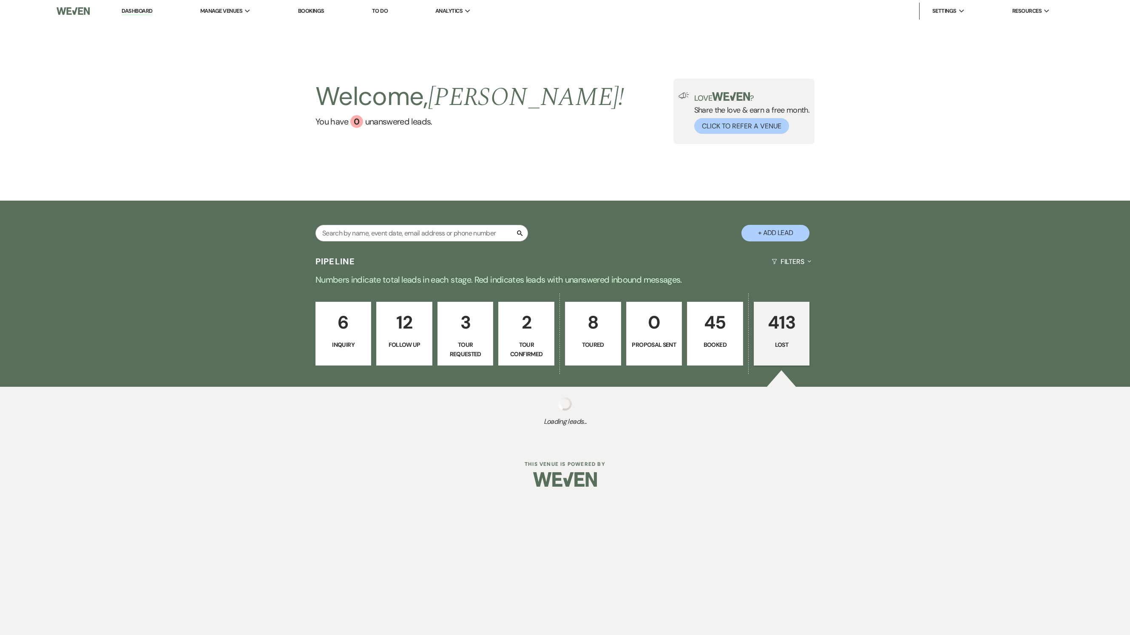
select select "8"
select select "5"
select select "8"
select select "6"
select select "8"
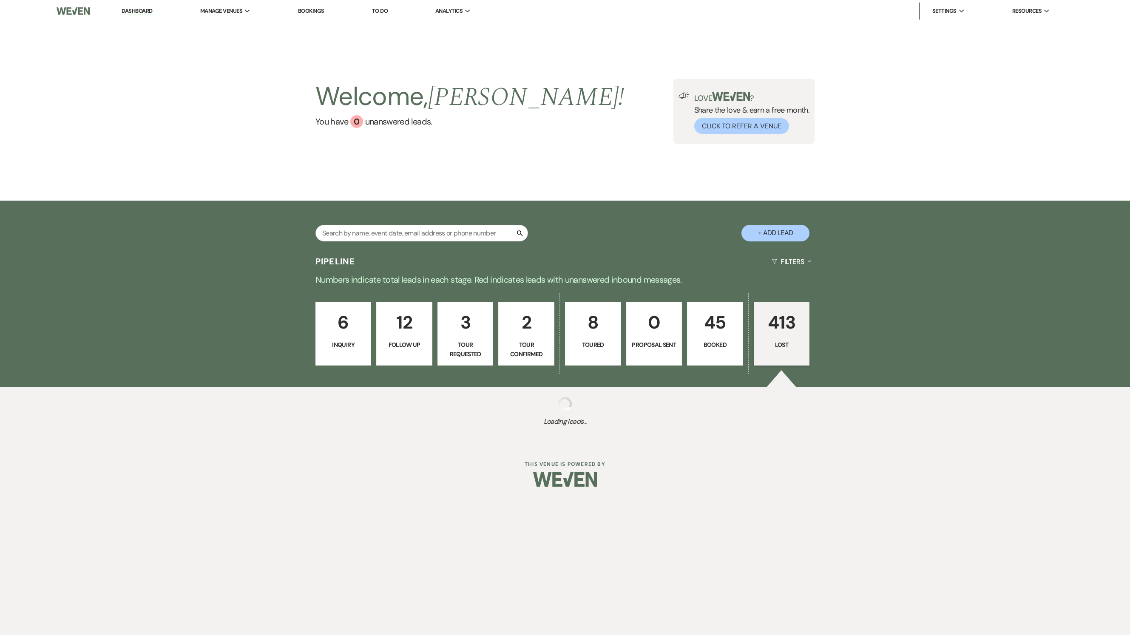
select select "5"
select select "8"
select select "5"
select select "8"
select select "5"
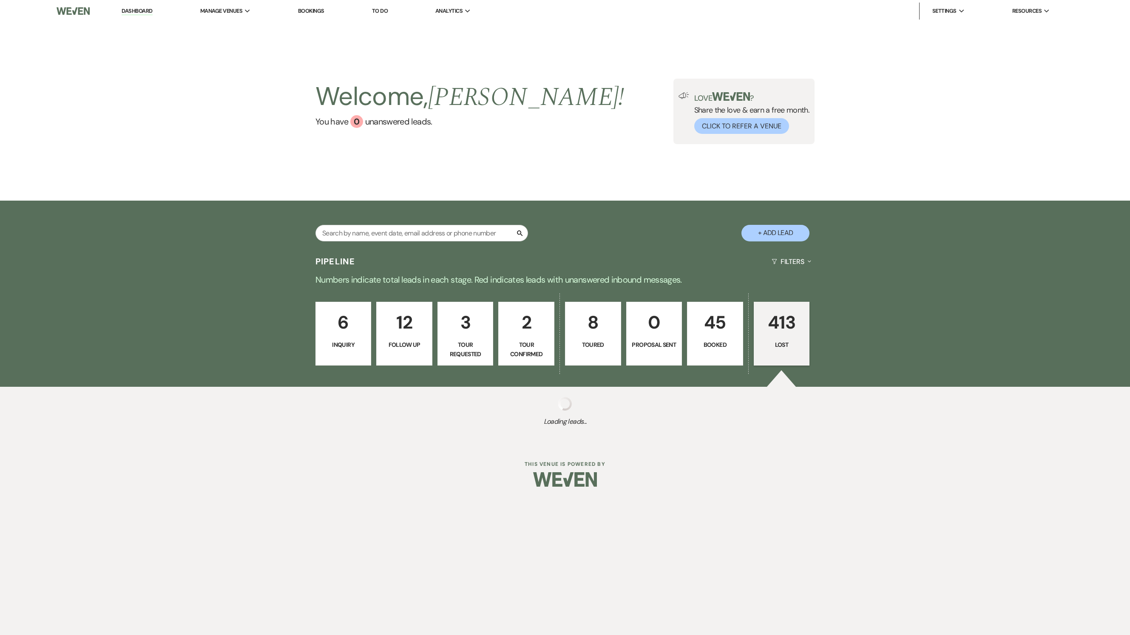
select select "8"
select select "6"
select select "8"
select select "6"
select select "8"
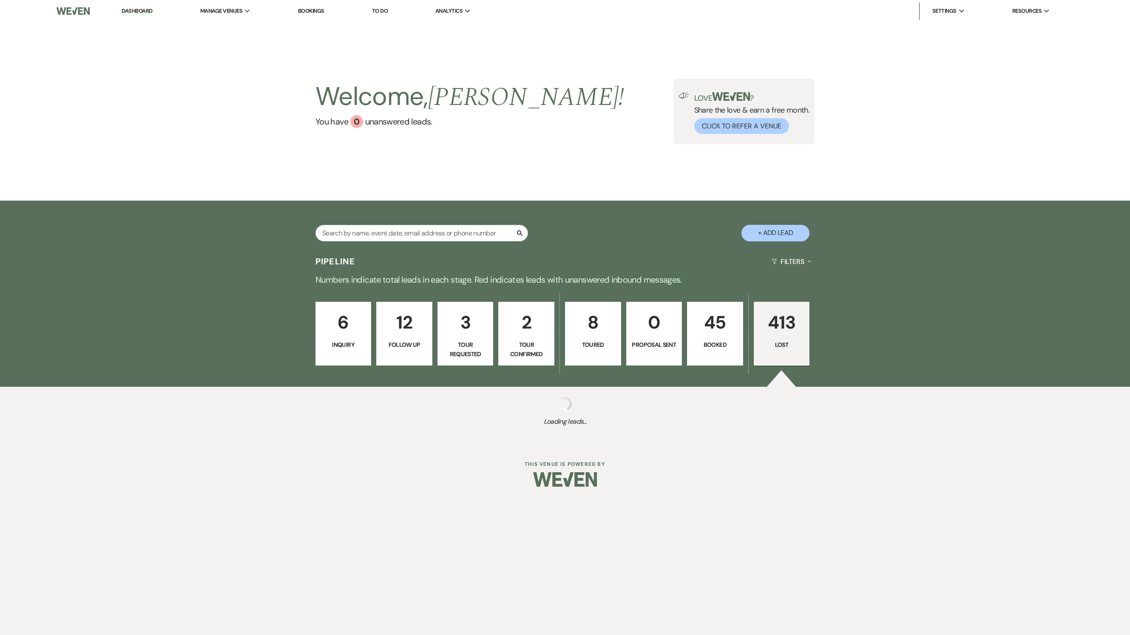
select select "5"
select select "8"
select select "6"
select select "8"
select select "6"
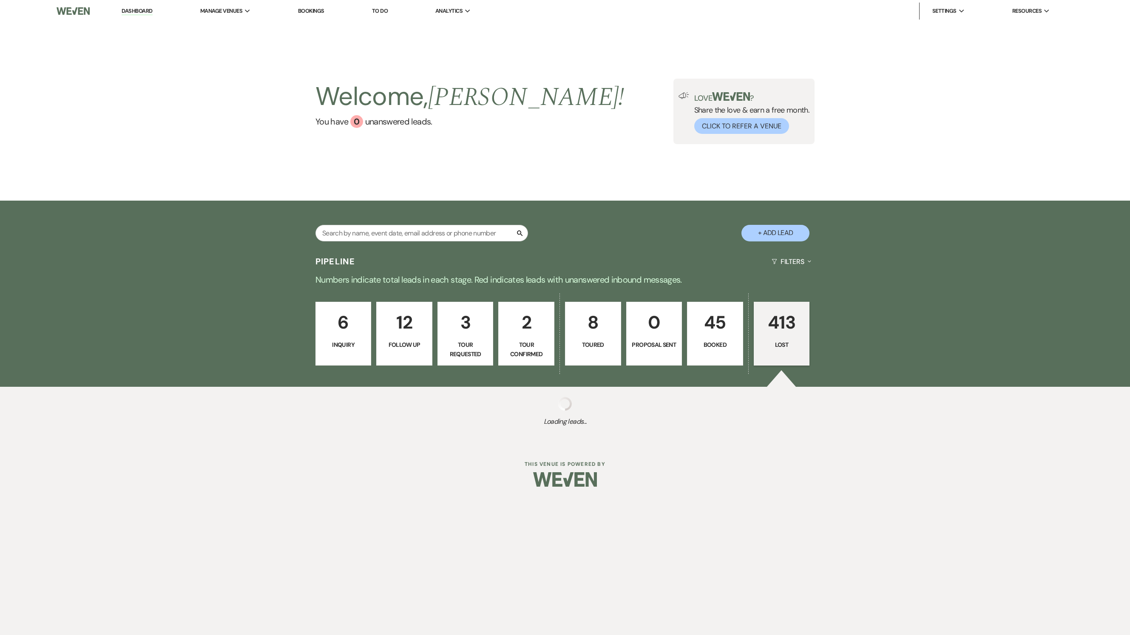
select select "8"
select select "10"
select select "8"
select select "5"
select select "8"
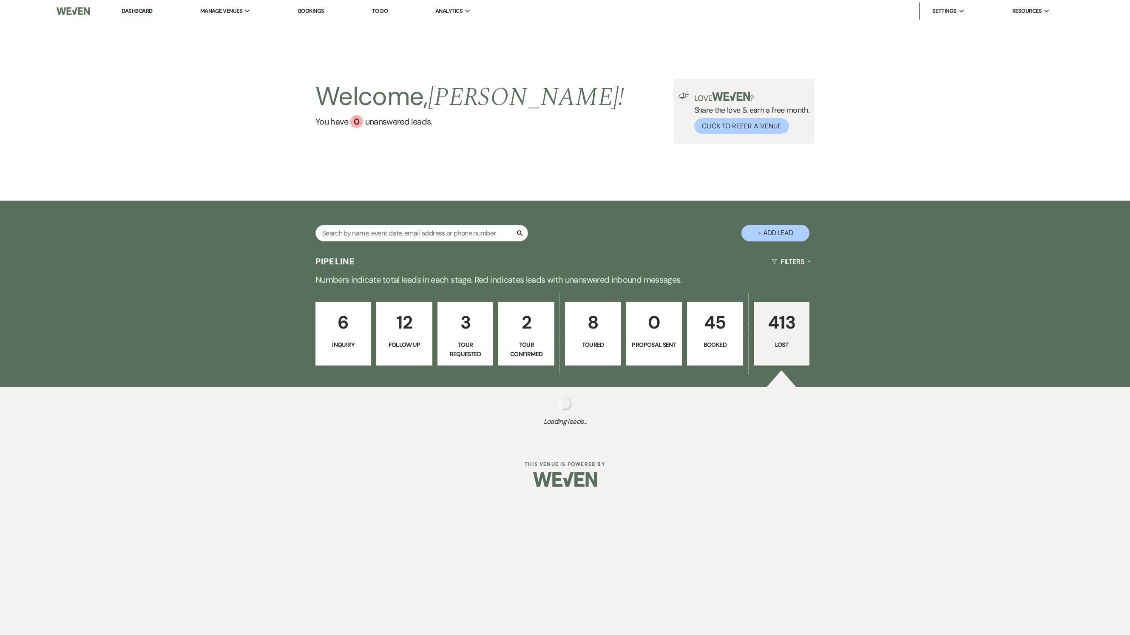
select select "6"
select select "8"
select select "10"
select select "8"
select select "5"
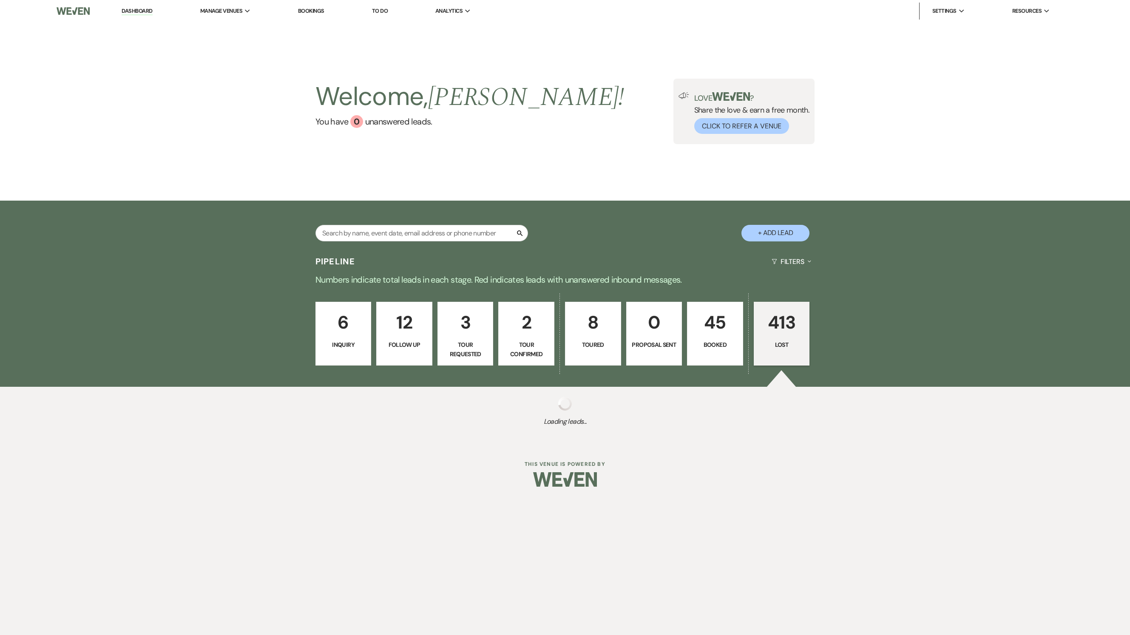
select select "8"
select select "5"
select select "8"
select select "5"
select select "8"
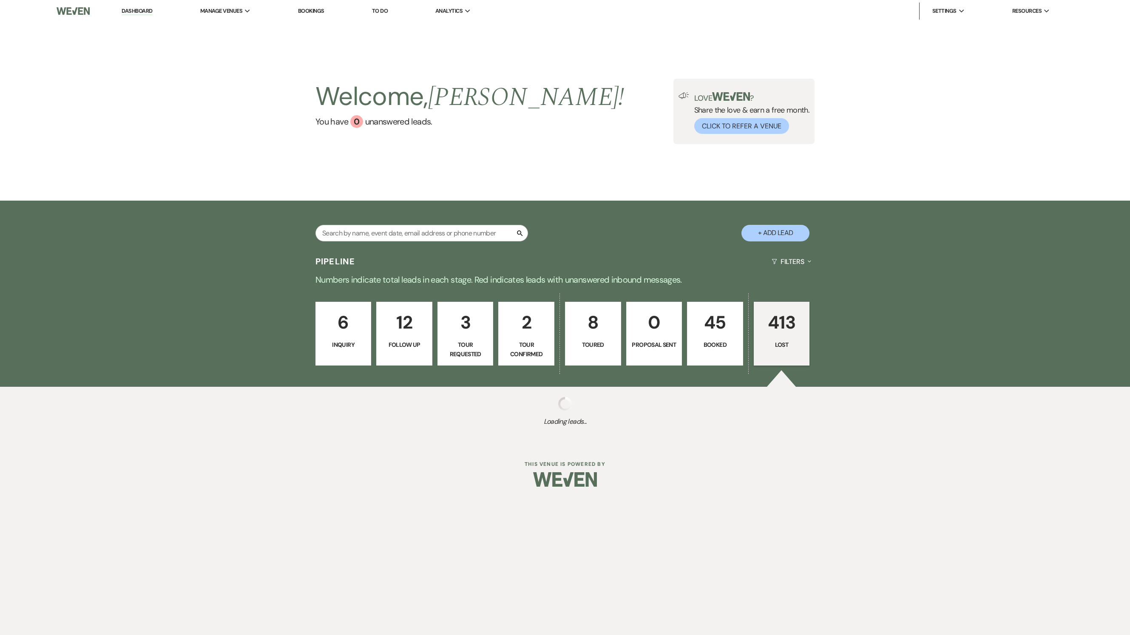
select select "5"
select select "8"
select select "6"
select select "8"
select select "1"
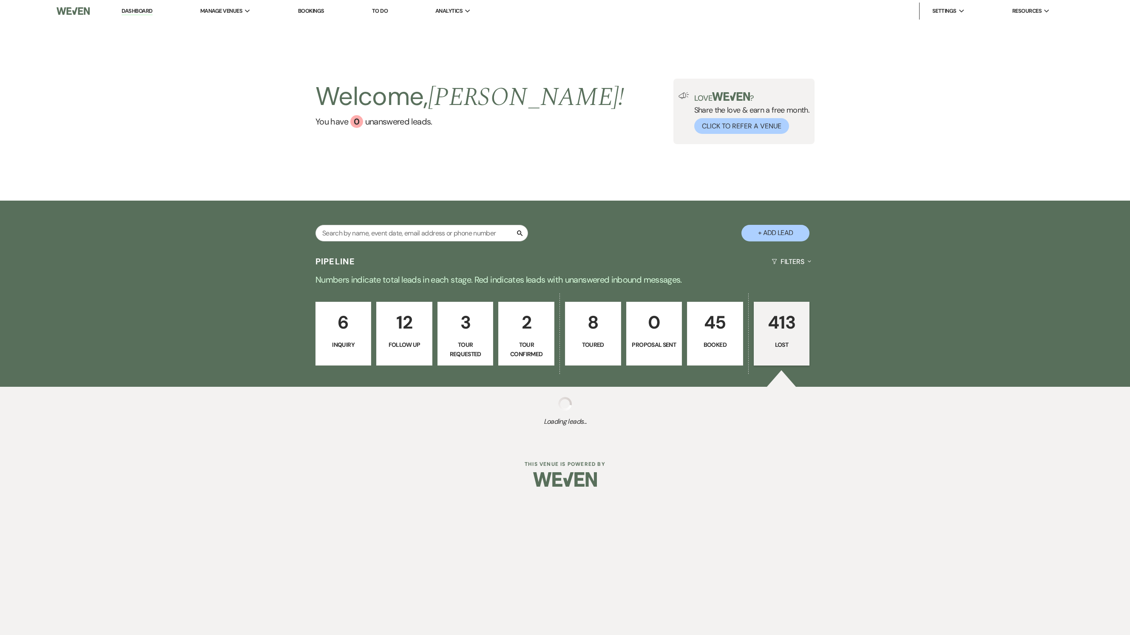
select select "8"
select select "5"
select select "8"
select select "5"
select select "8"
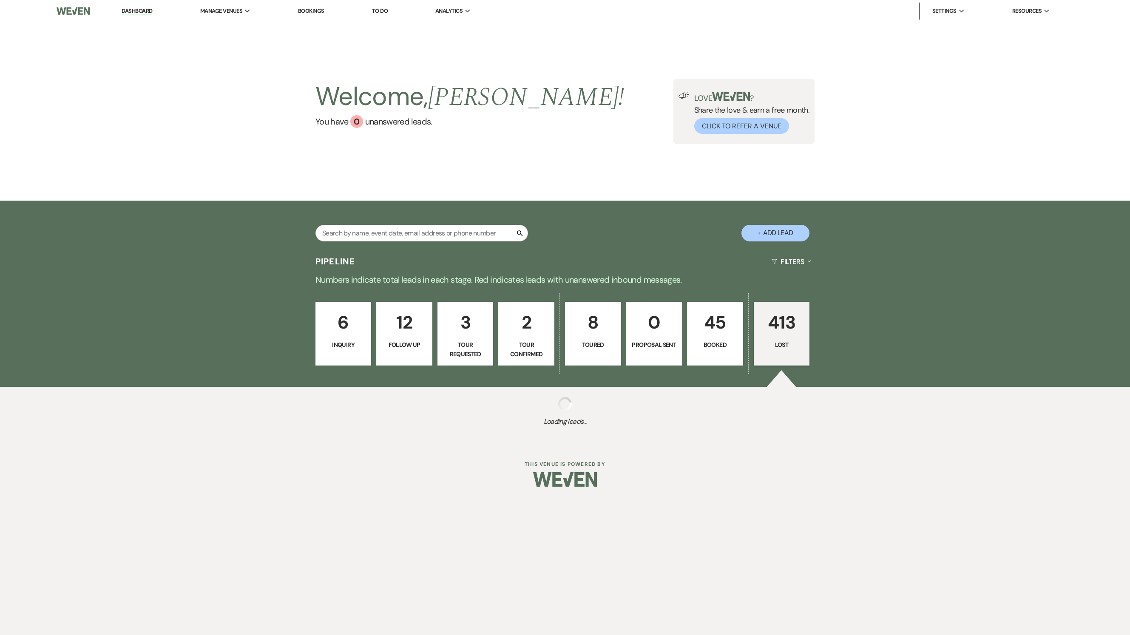
select select "7"
select select "8"
select select "5"
select select "8"
select select "5"
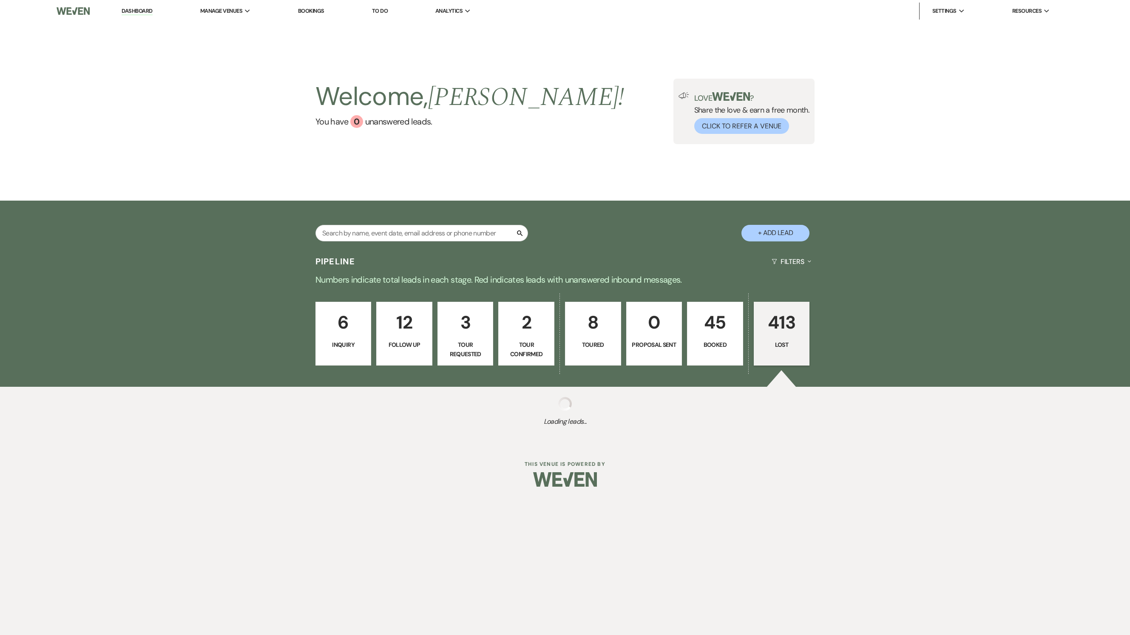
select select "8"
select select "6"
select select "8"
select select "6"
select select "8"
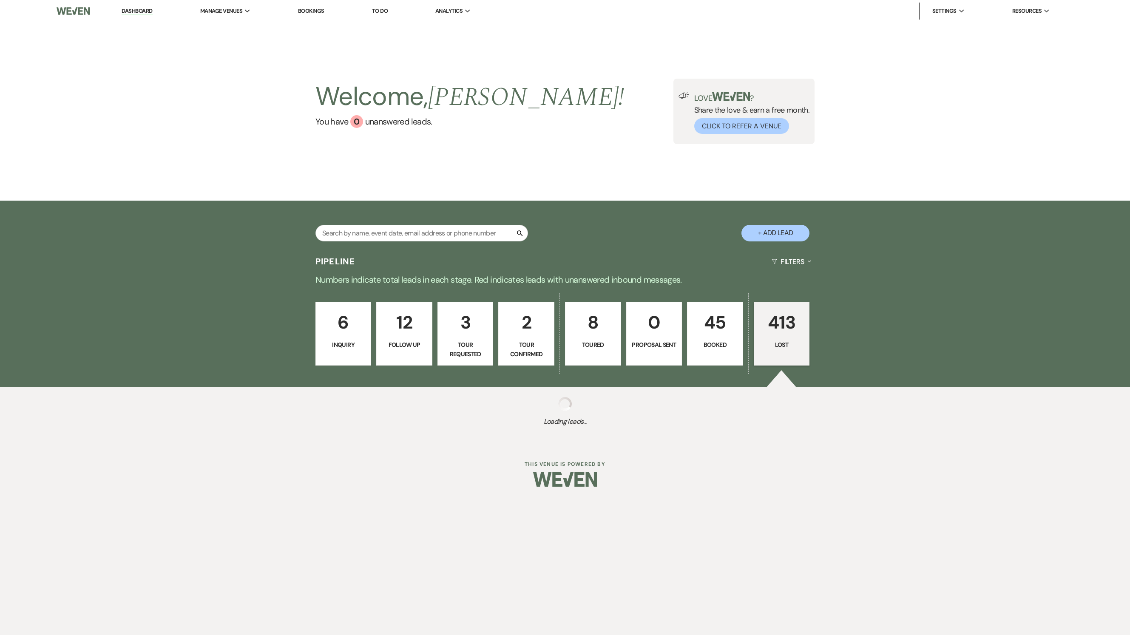
select select "8"
select select "5"
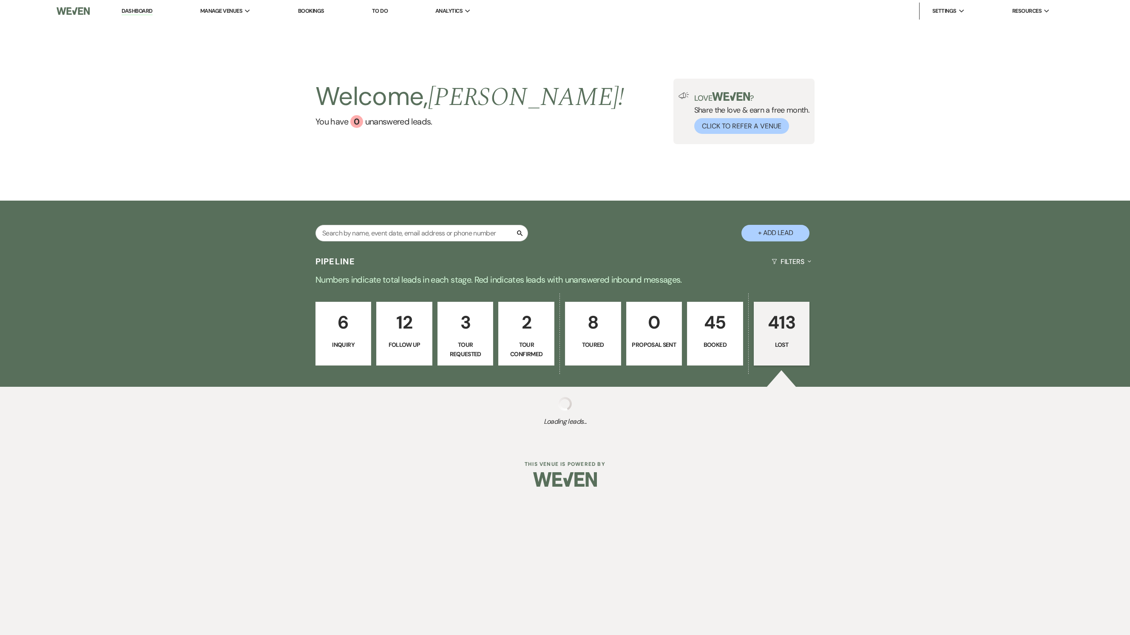
select select "8"
select select "5"
select select "8"
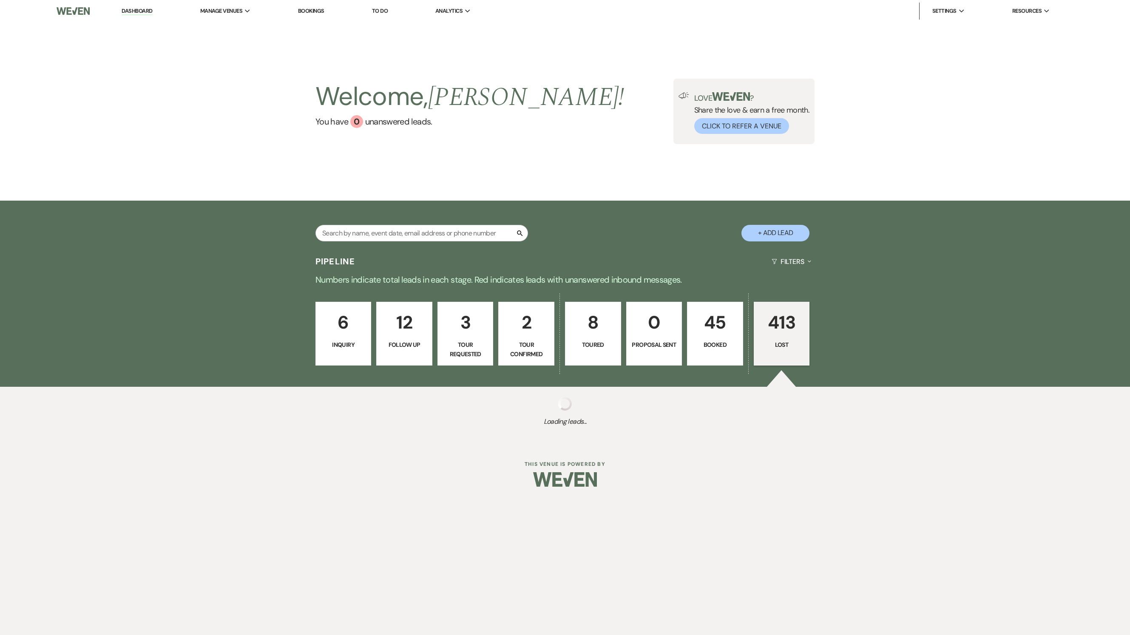
select select "5"
select select "8"
select select "5"
select select "8"
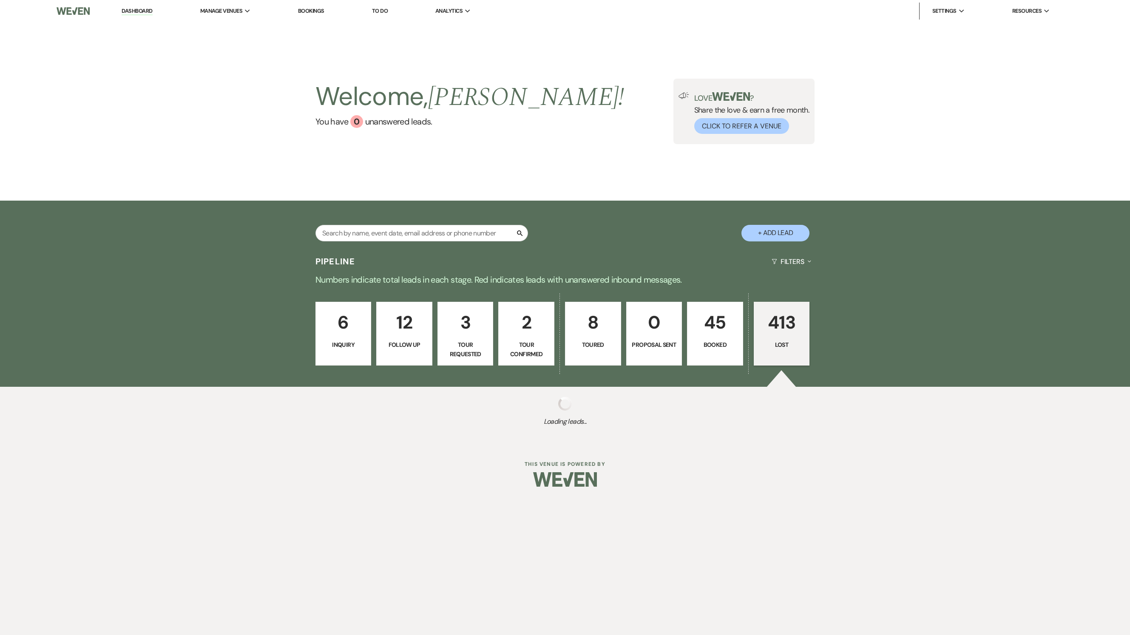
select select "8"
select select "11"
select select "8"
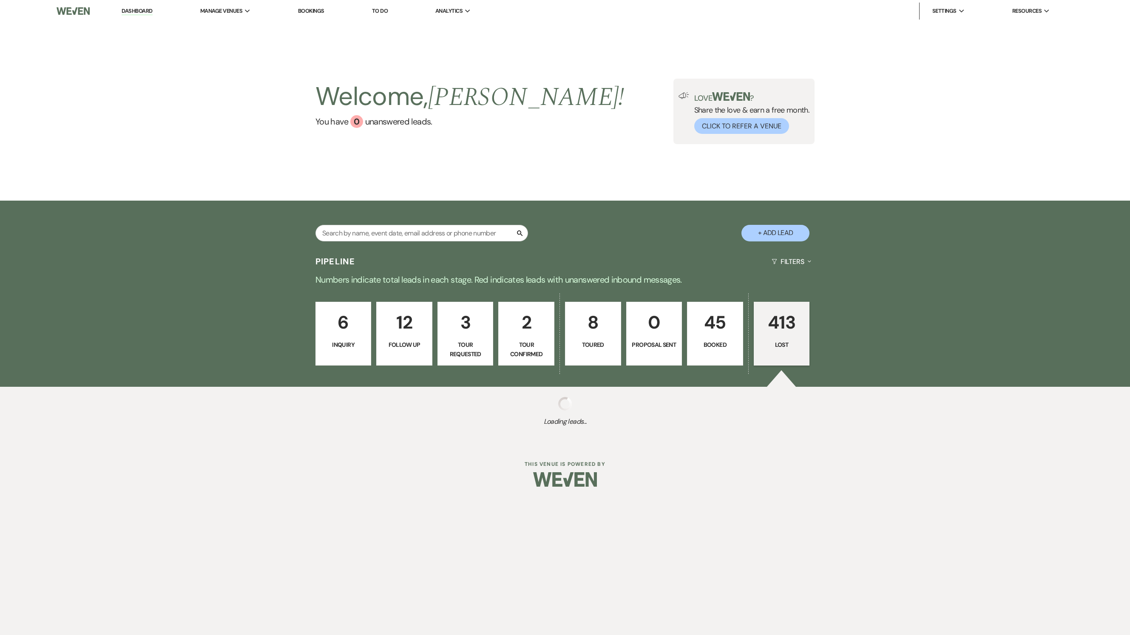
select select "8"
select select "5"
select select "8"
select select "5"
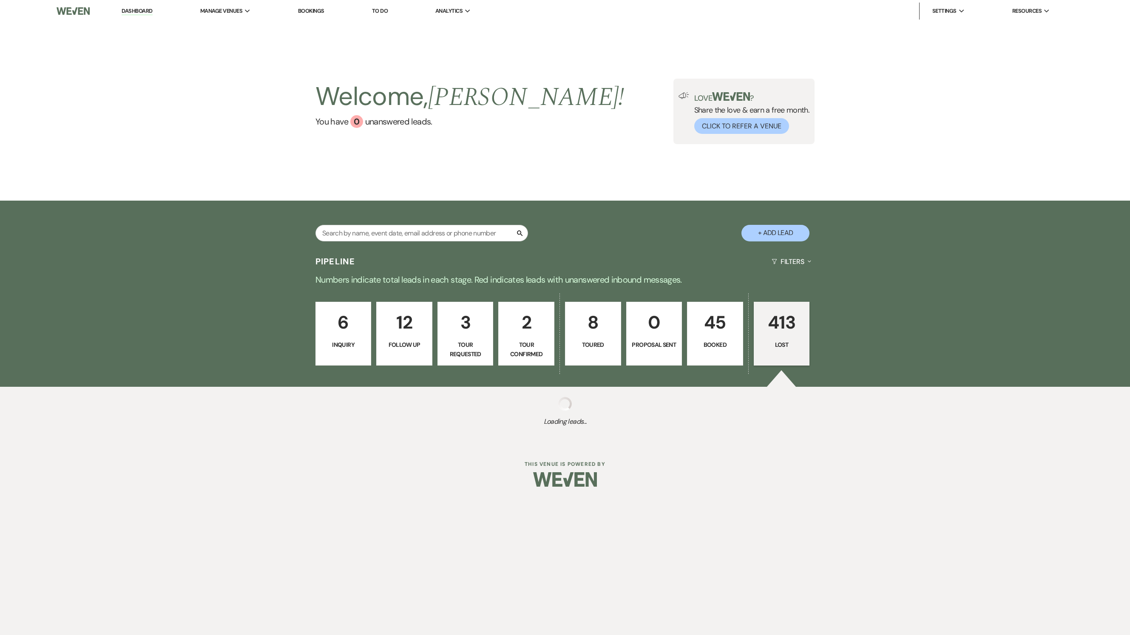
select select "8"
select select "5"
select select "8"
select select "5"
select select "8"
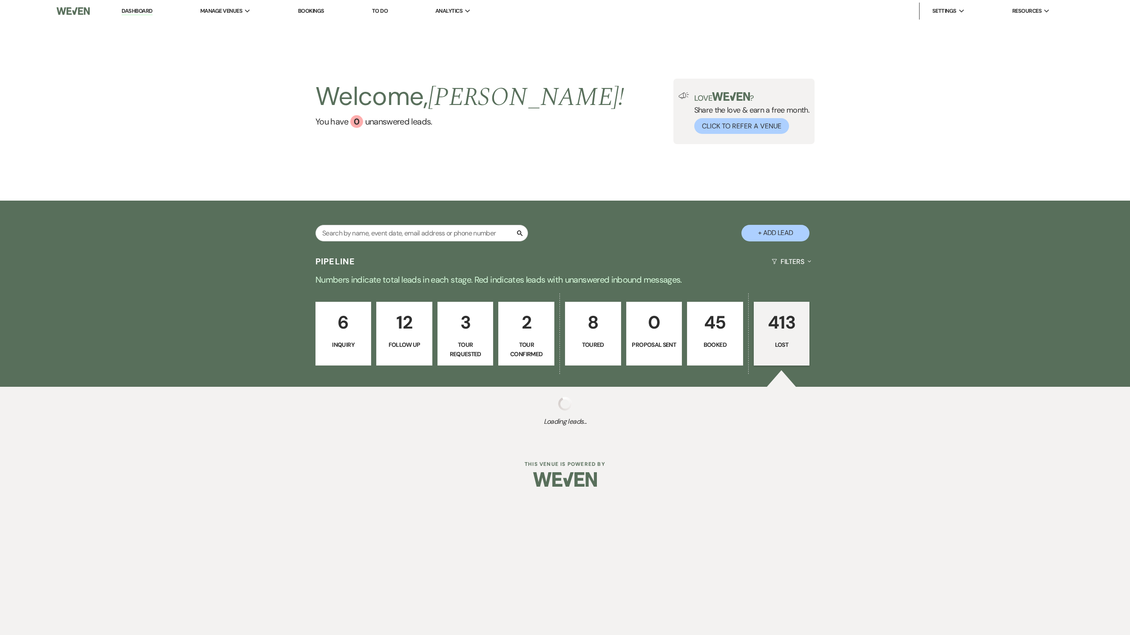
select select "5"
select select "8"
select select "5"
select select "8"
select select "5"
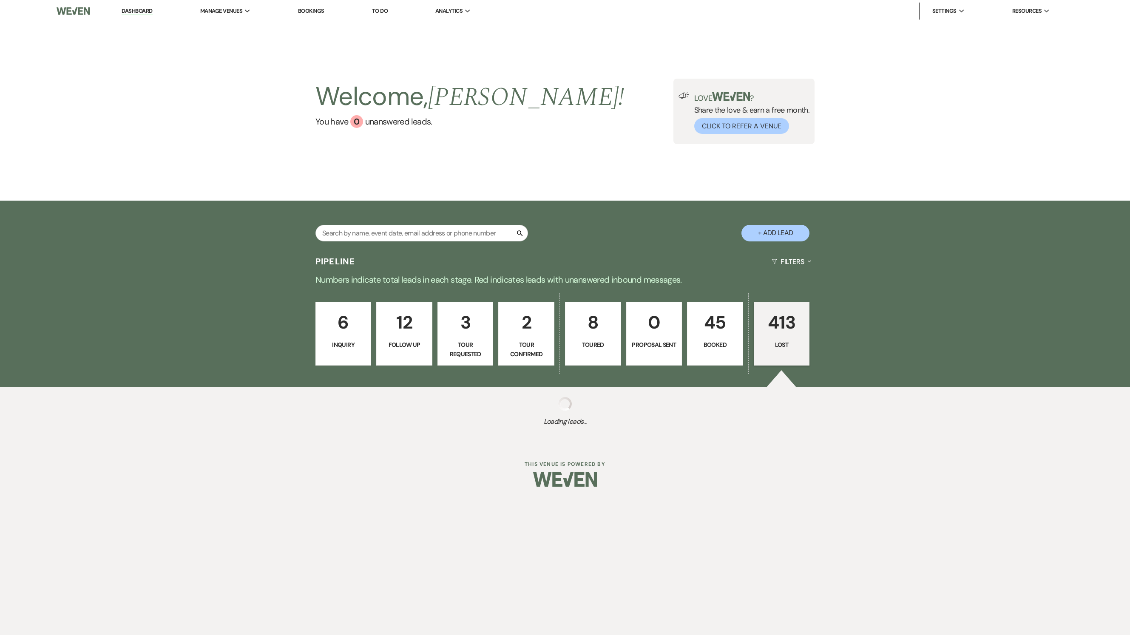
select select "8"
select select "5"
select select "8"
select select "5"
select select "8"
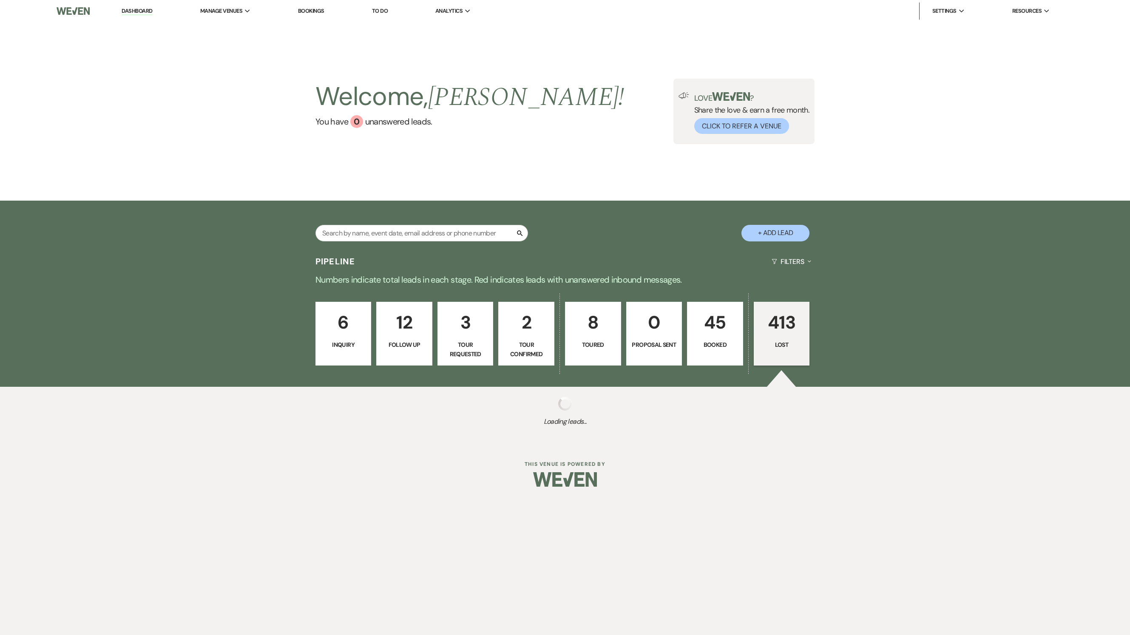
select select "5"
select select "8"
select select "5"
select select "8"
select select "5"
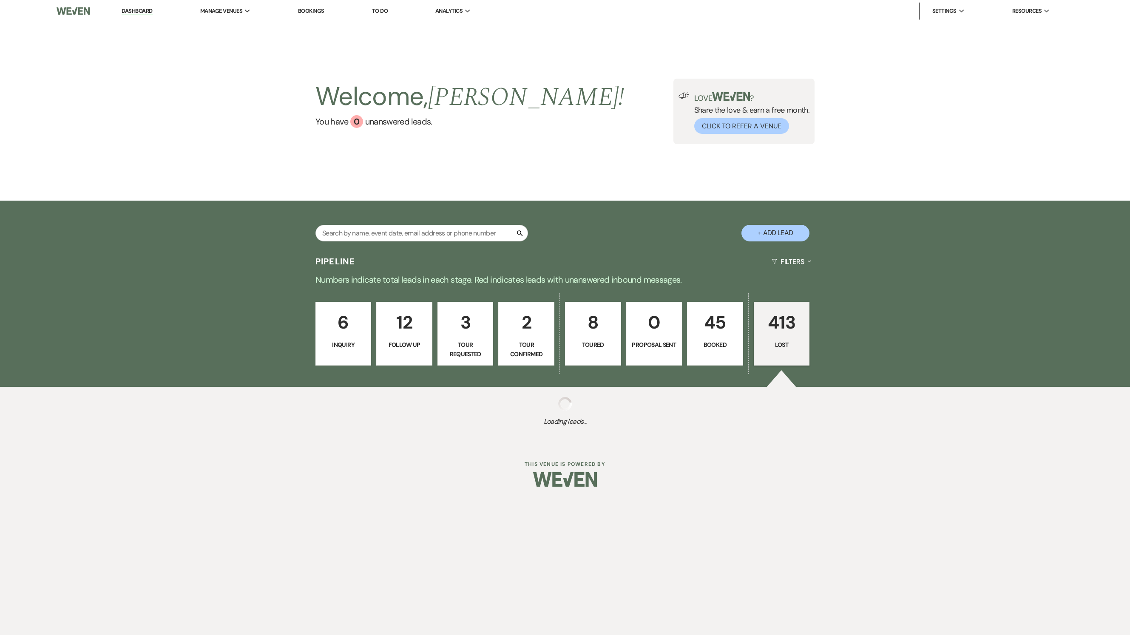
select select "8"
select select "5"
select select "8"
select select "5"
select select "8"
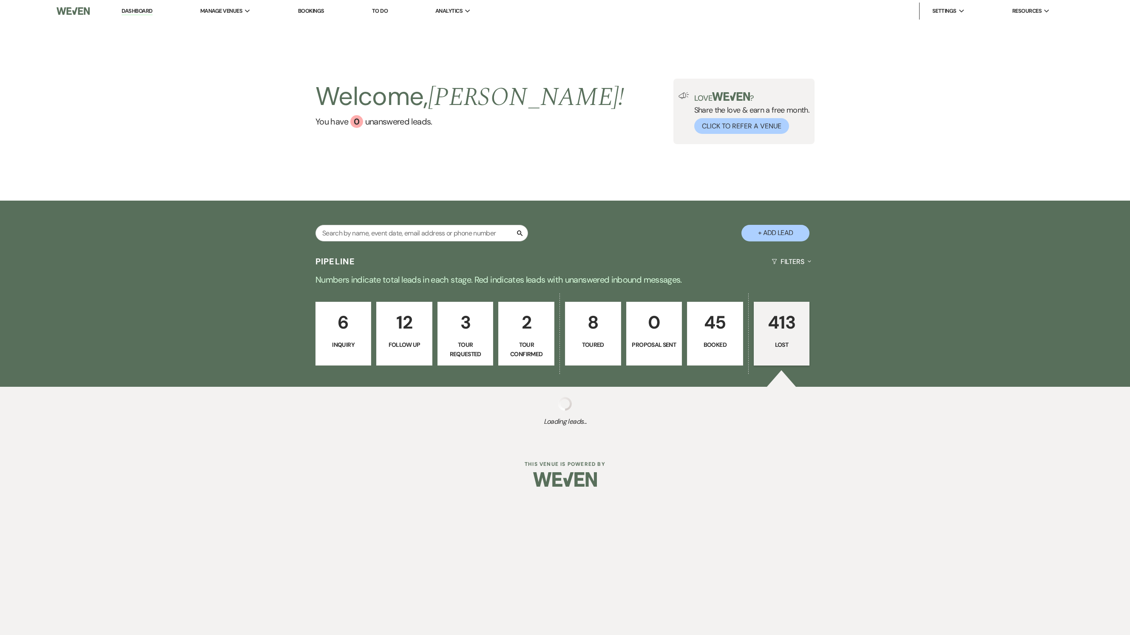
select select "6"
select select "8"
select select "5"
select select "8"
select select "5"
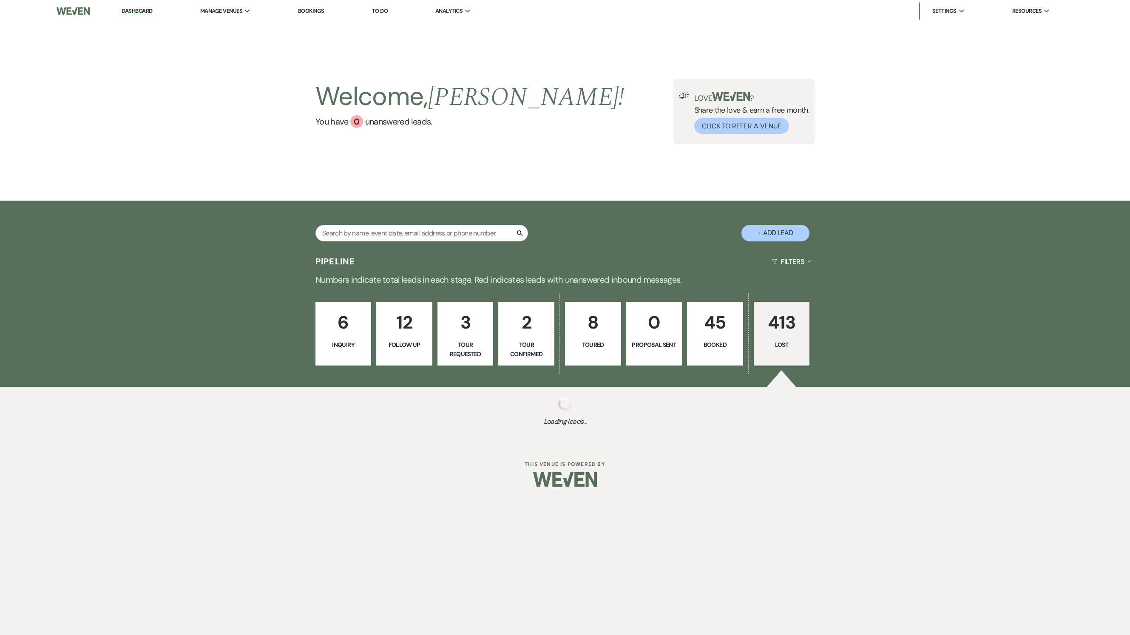
select select "8"
select select "5"
select select "8"
select select "6"
select select "8"
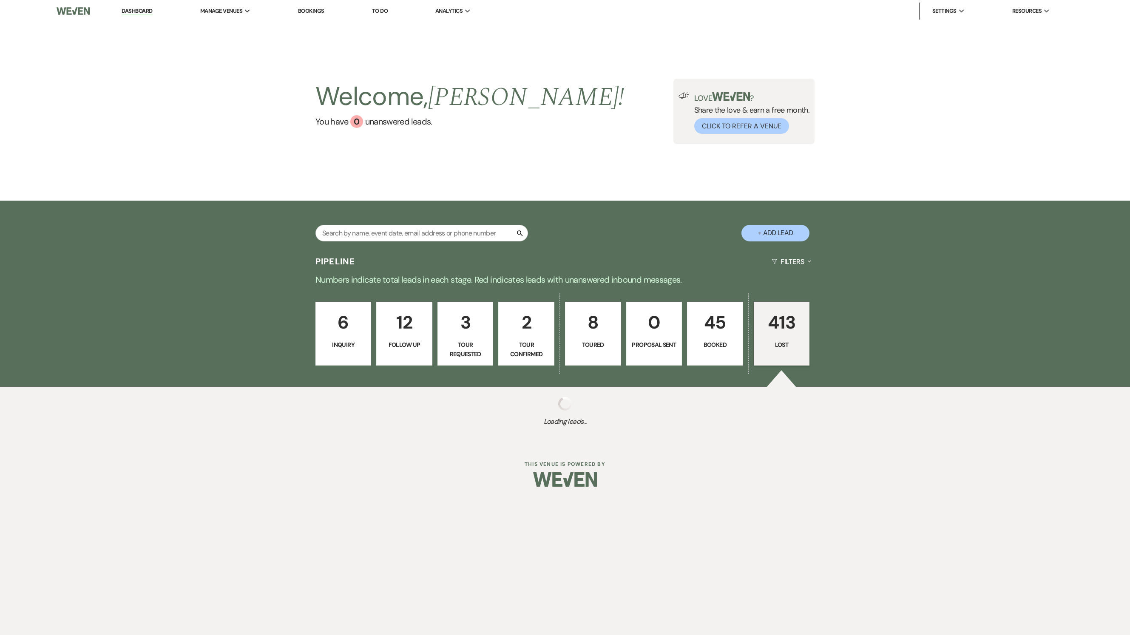
select select "5"
select select "8"
select select "5"
select select "8"
select select "5"
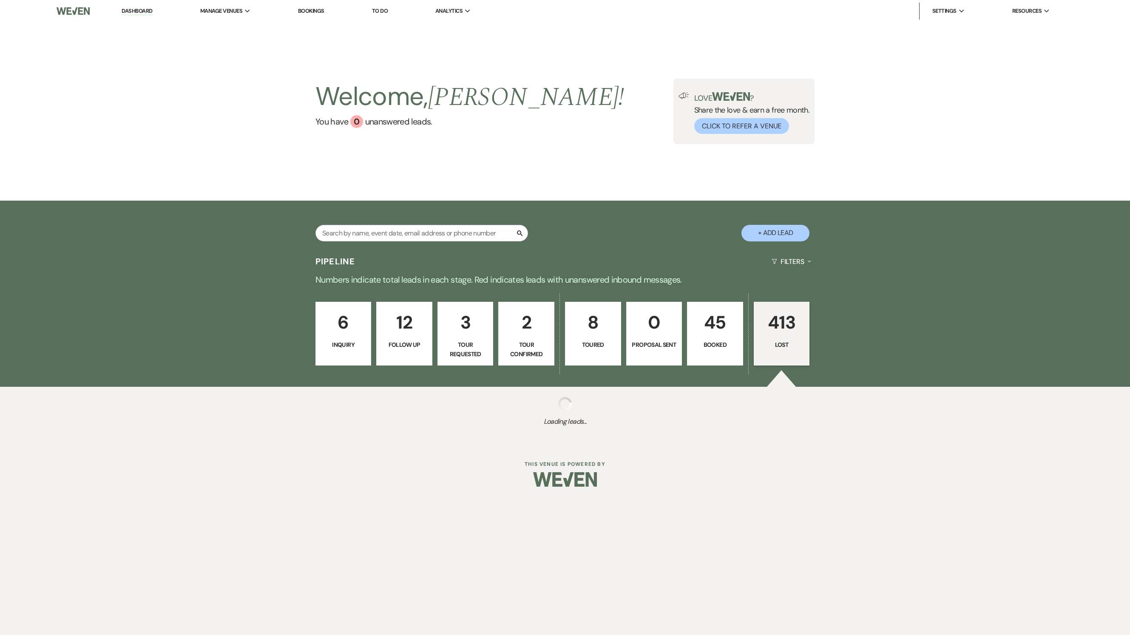
select select "8"
select select "5"
select select "8"
select select "5"
select select "8"
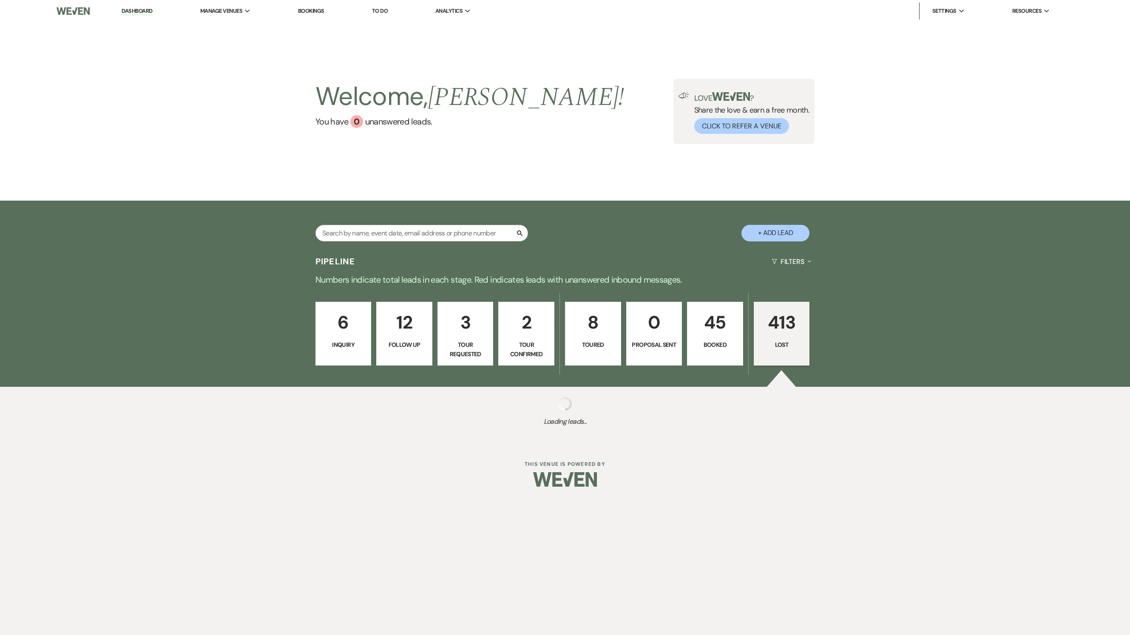
select select "7"
select select "8"
select select "6"
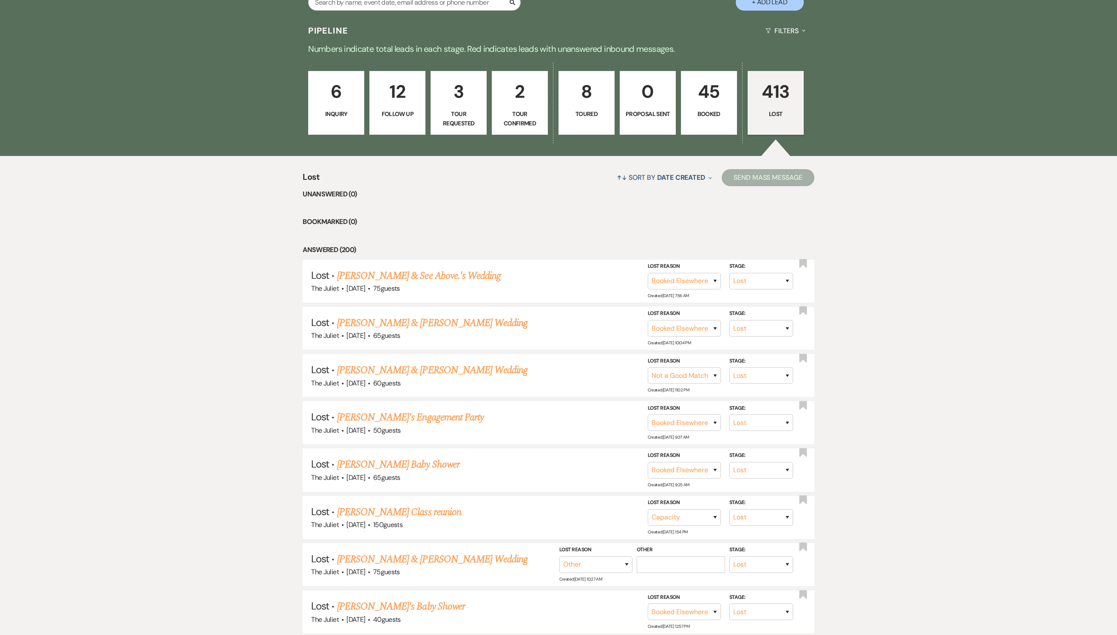
scroll to position [238, 0]
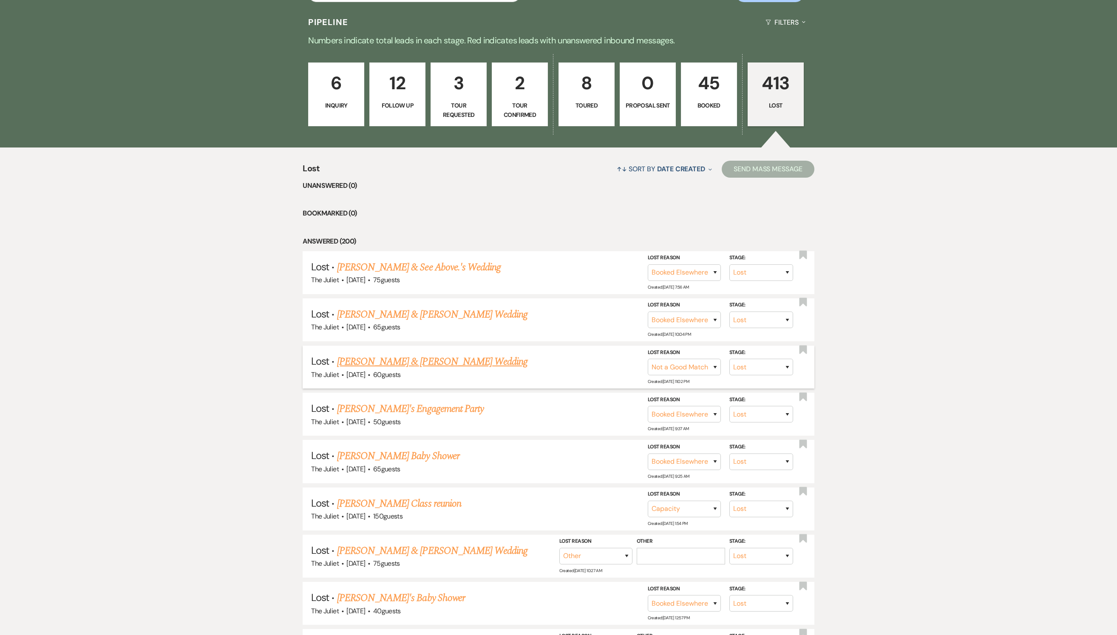
click at [437, 369] on link "[PERSON_NAME] & [PERSON_NAME] Wedding" at bounding box center [432, 361] width 190 height 15
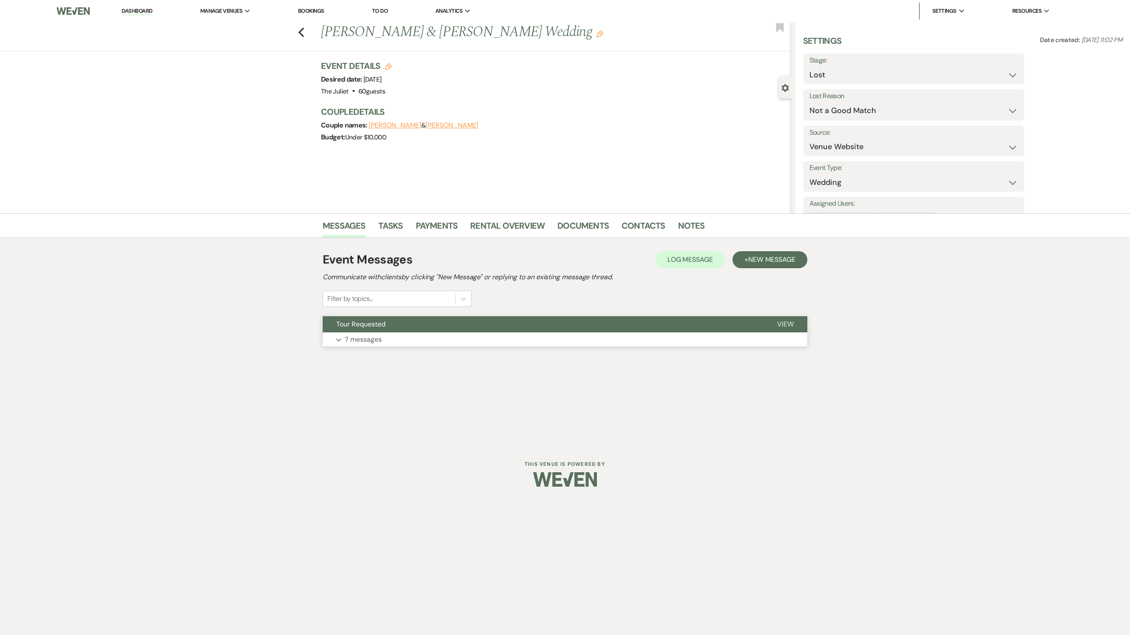
click at [370, 345] on p "7 messages" at bounding box center [363, 339] width 37 height 11
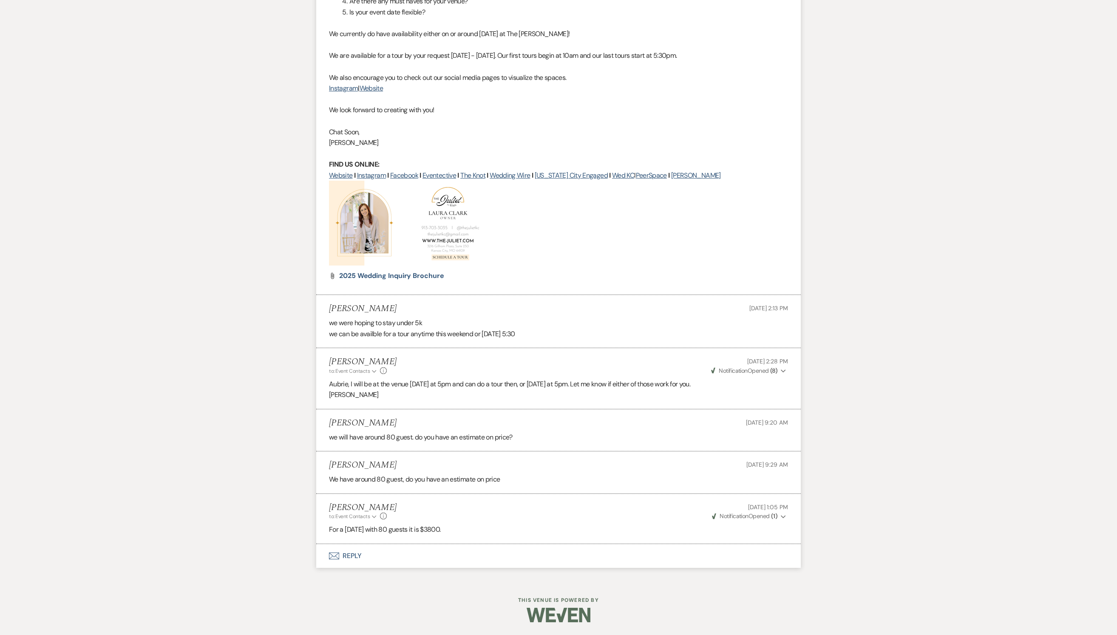
scroll to position [655, 0]
click at [349, 558] on button "Envelope Reply" at bounding box center [558, 556] width 485 height 24
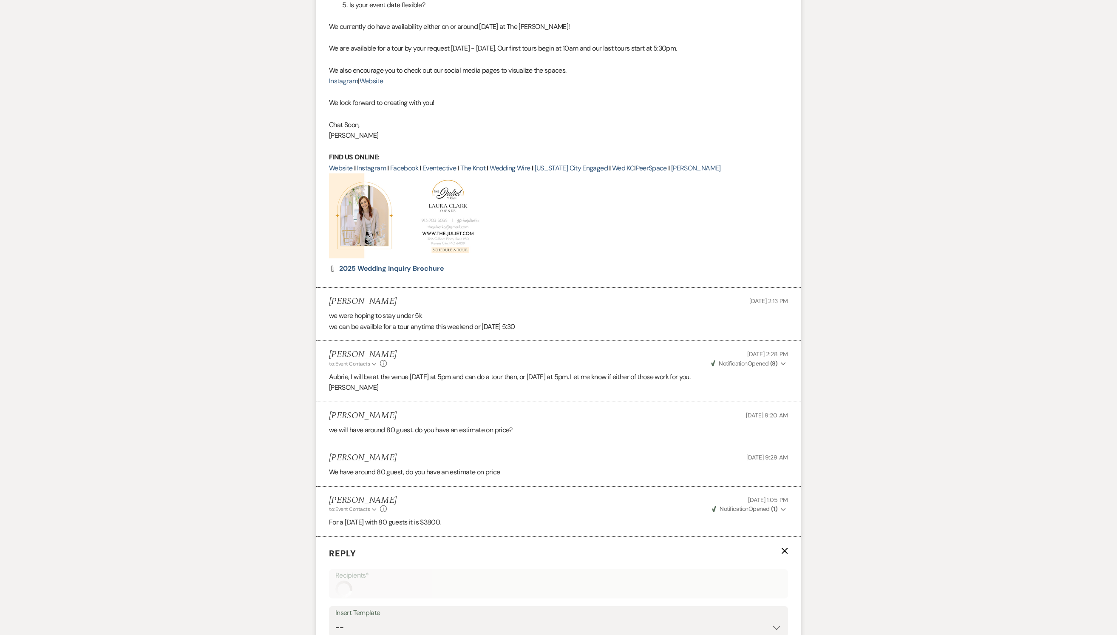
scroll to position [918, 0]
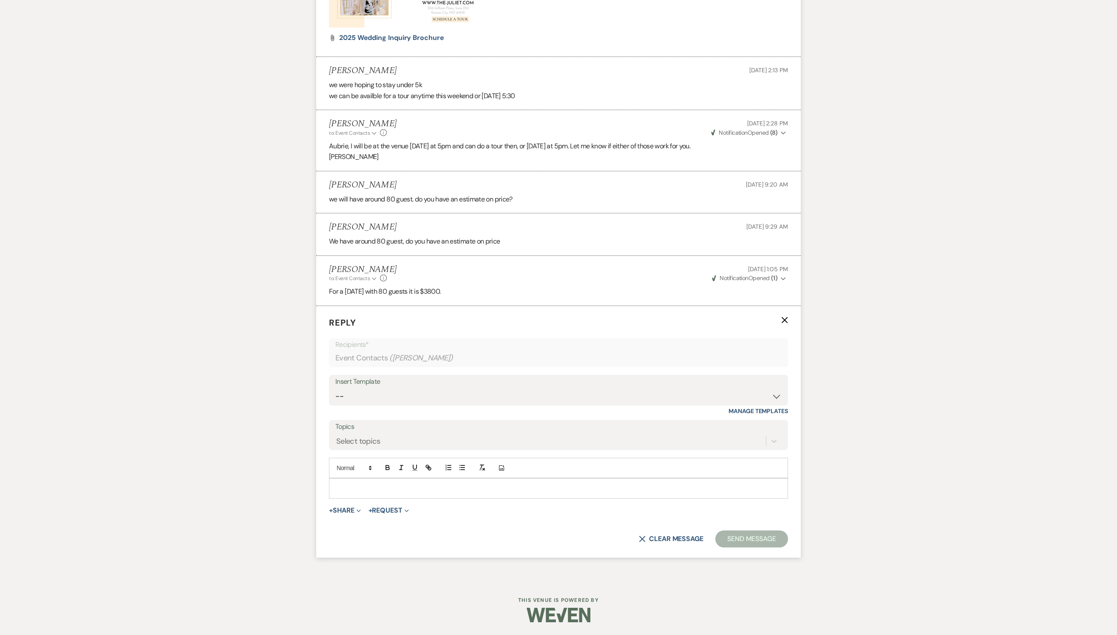
click at [388, 488] on div at bounding box center [558, 489] width 458 height 20
click at [744, 547] on button "Send Message" at bounding box center [751, 538] width 73 height 17
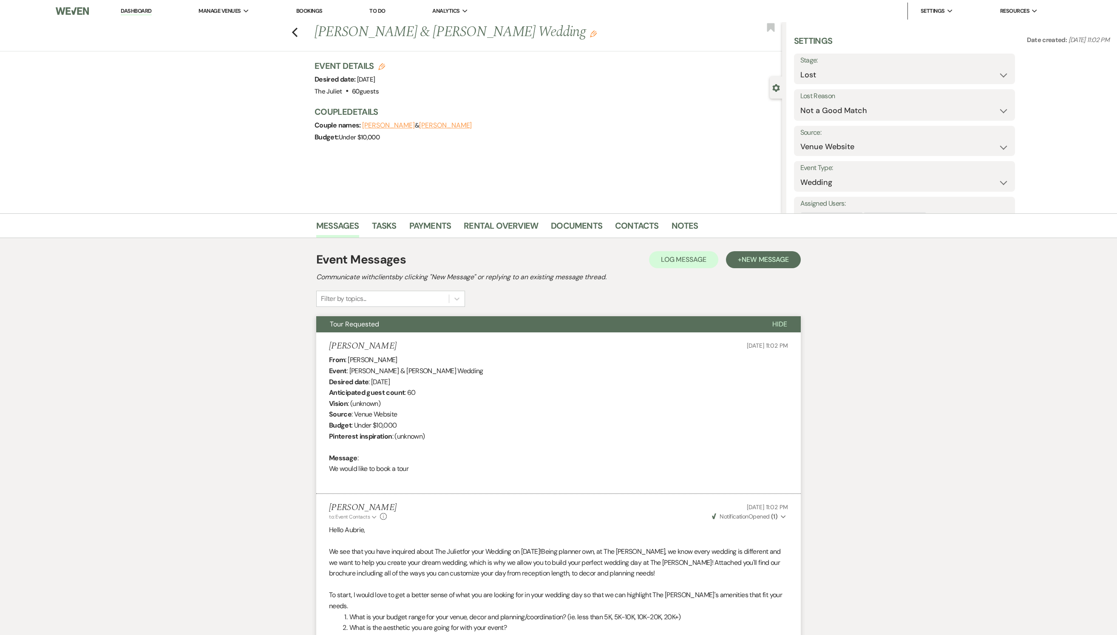
scroll to position [0, 0]
click at [298, 30] on use "button" at bounding box center [295, 32] width 6 height 9
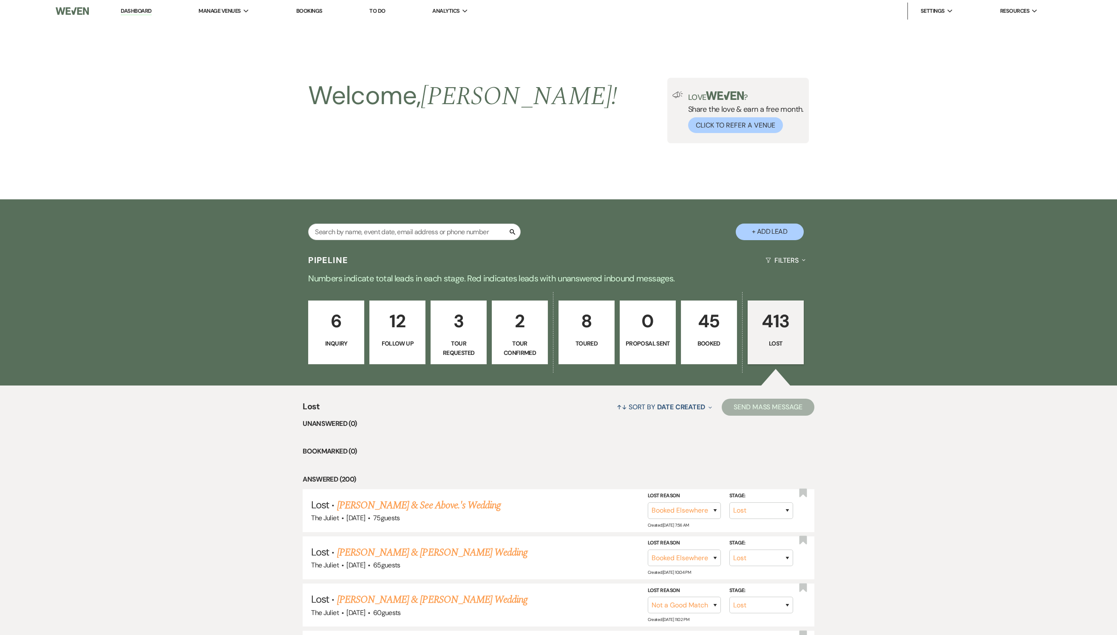
scroll to position [238, 0]
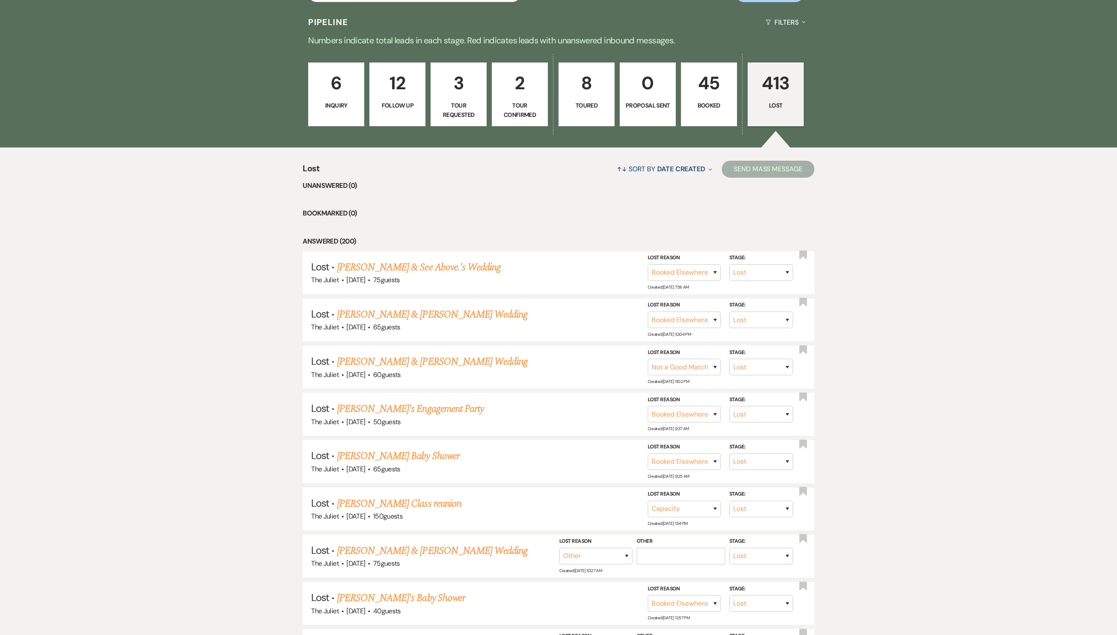
click at [336, 105] on link "6 Inquiry" at bounding box center [336, 94] width 56 height 64
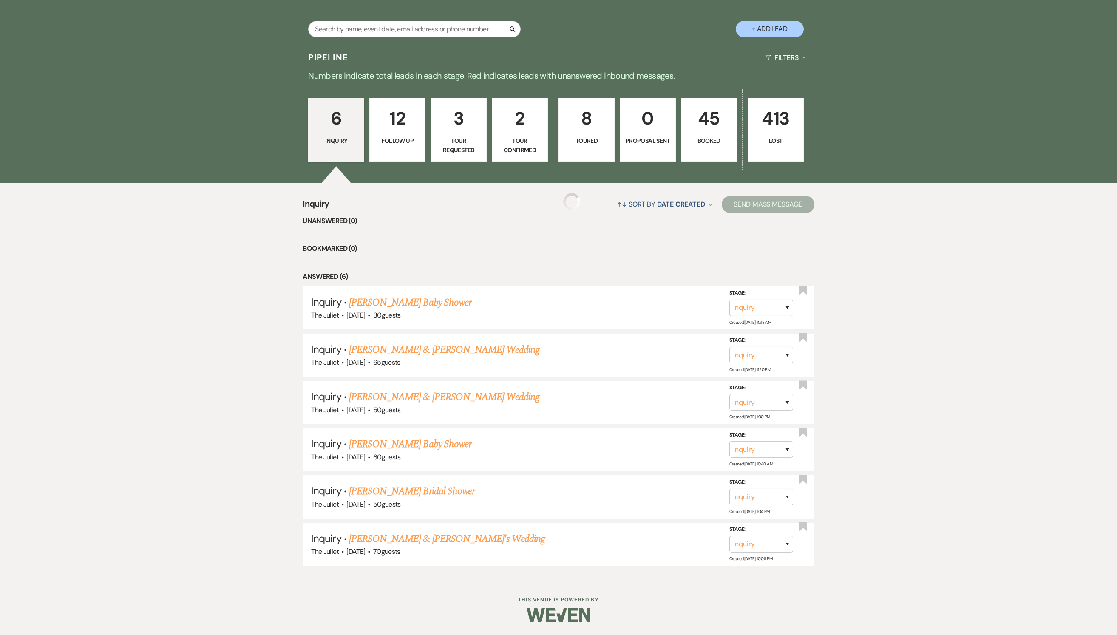
scroll to position [218, 0]
click at [407, 122] on p "12" at bounding box center [397, 118] width 45 height 28
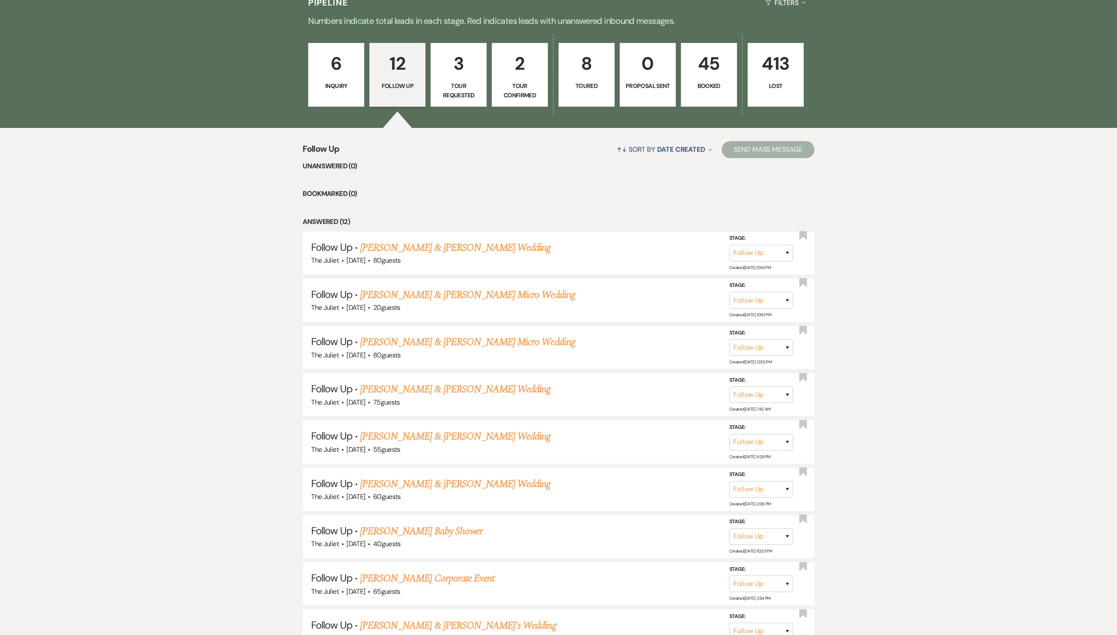
scroll to position [247, 0]
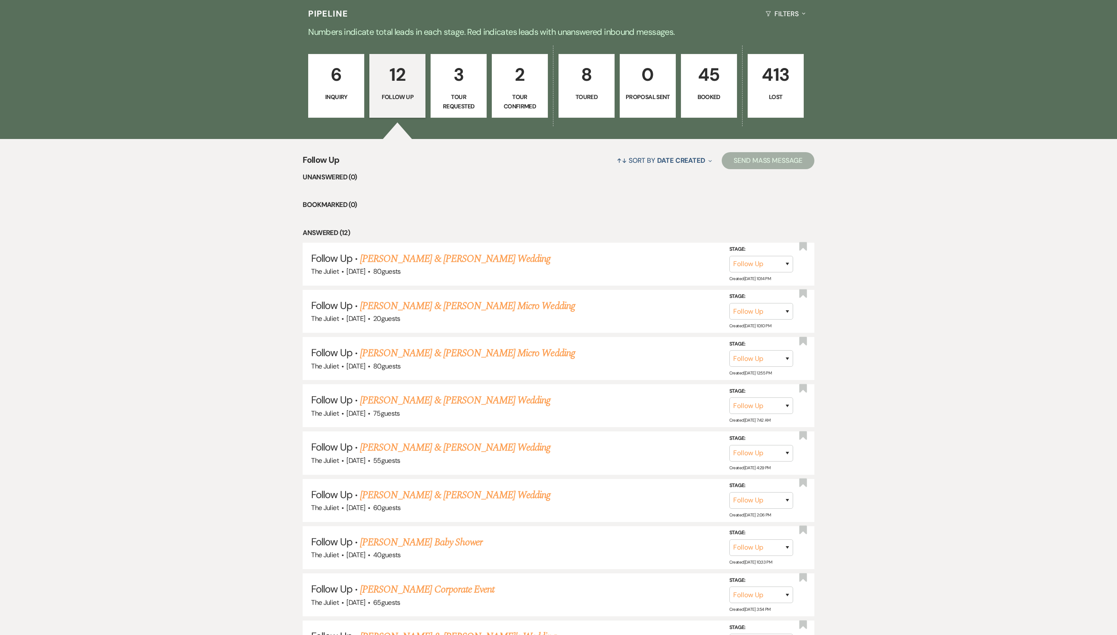
click at [337, 102] on p "Inquiry" at bounding box center [336, 96] width 45 height 9
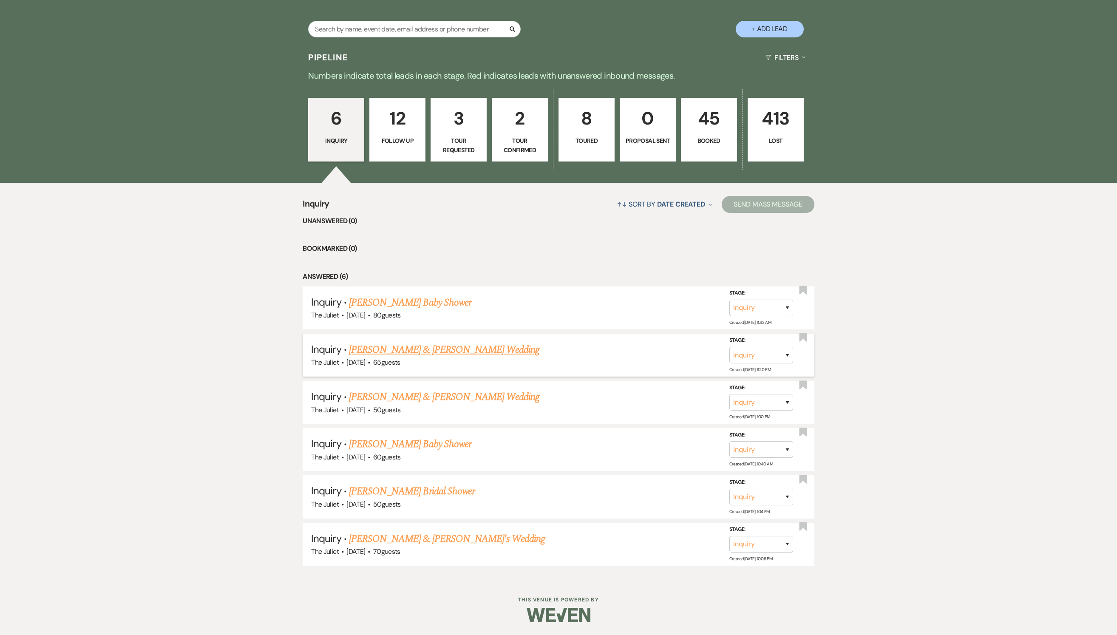
scroll to position [218, 0]
click at [769, 307] on button "Save" at bounding box center [776, 307] width 43 height 17
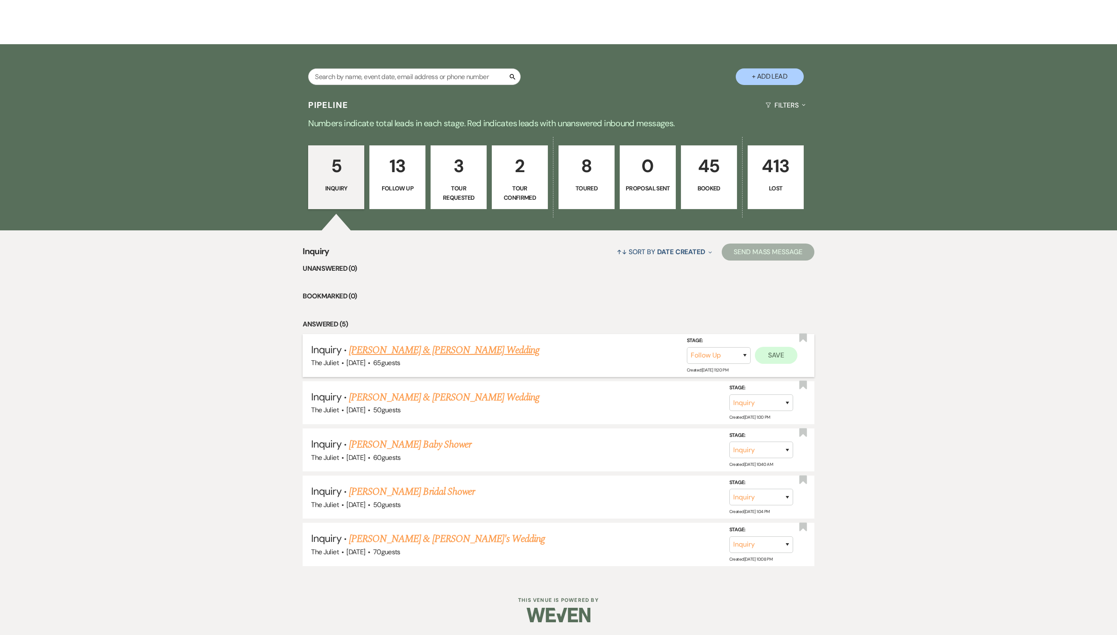
click at [768, 350] on button "Save" at bounding box center [776, 355] width 43 height 17
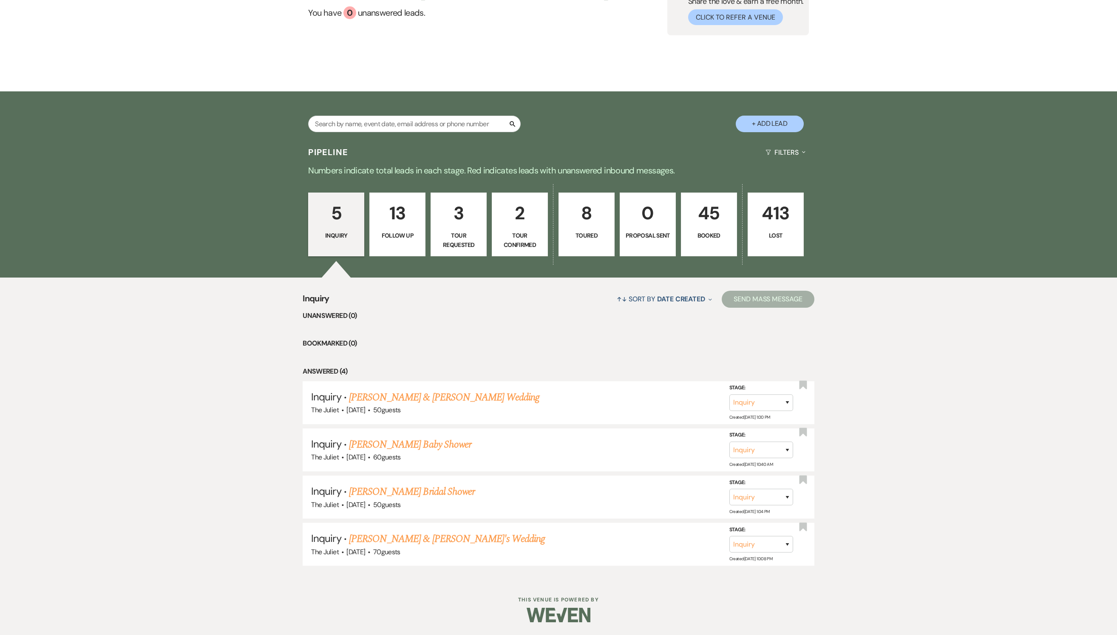
scroll to position [124, 0]
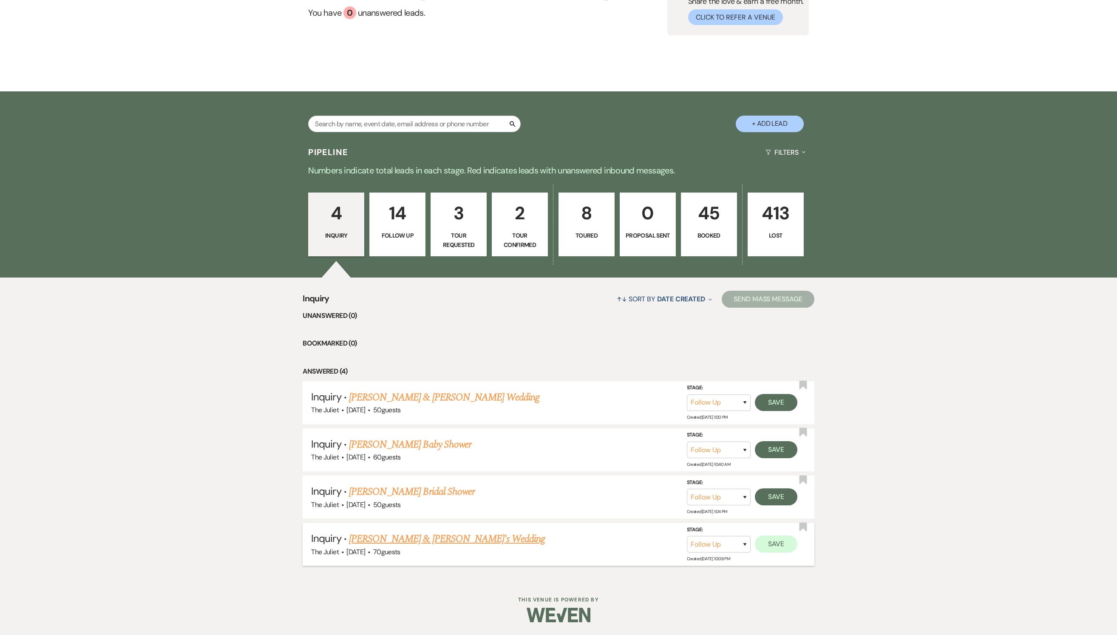
click at [770, 547] on button "Save" at bounding box center [776, 544] width 43 height 17
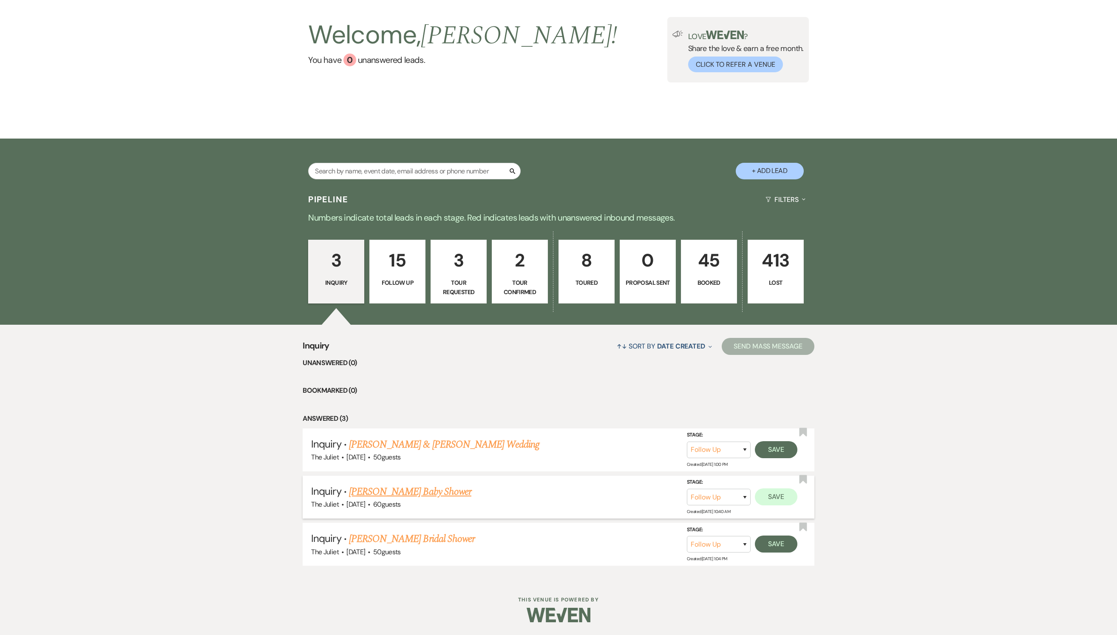
click at [774, 498] on button "Save" at bounding box center [776, 496] width 43 height 17
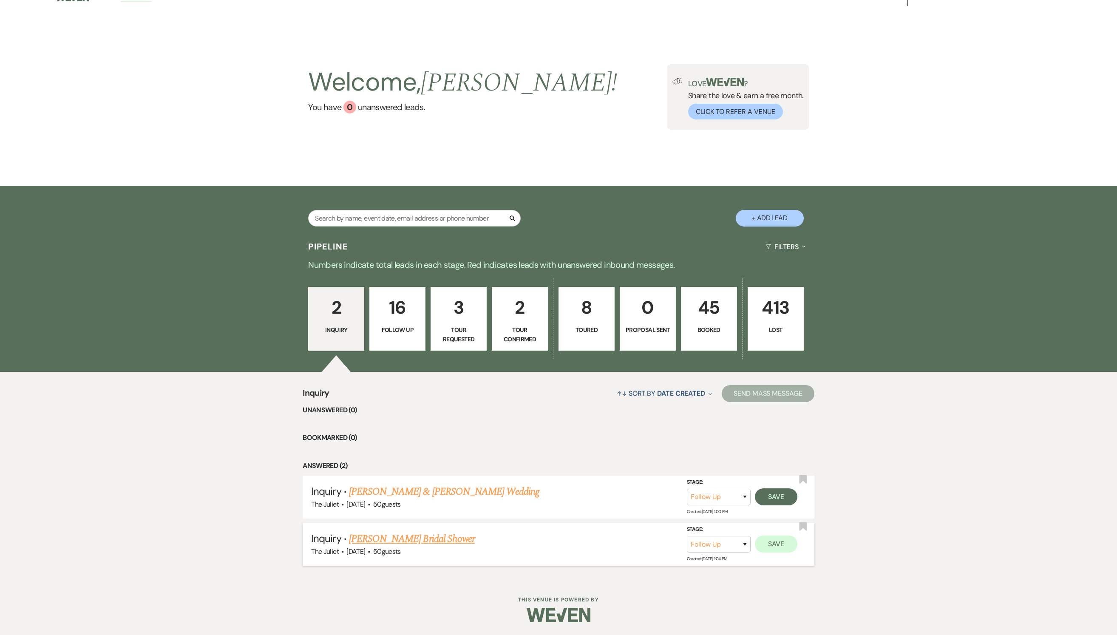
click at [773, 542] on button "Save" at bounding box center [776, 544] width 43 height 17
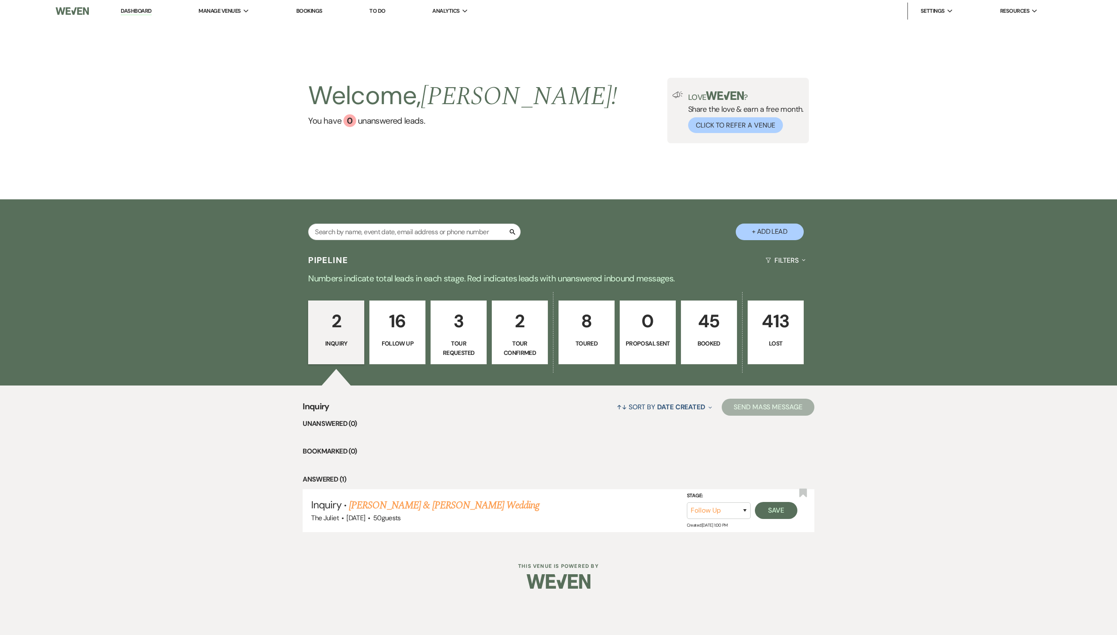
scroll to position [0, 0]
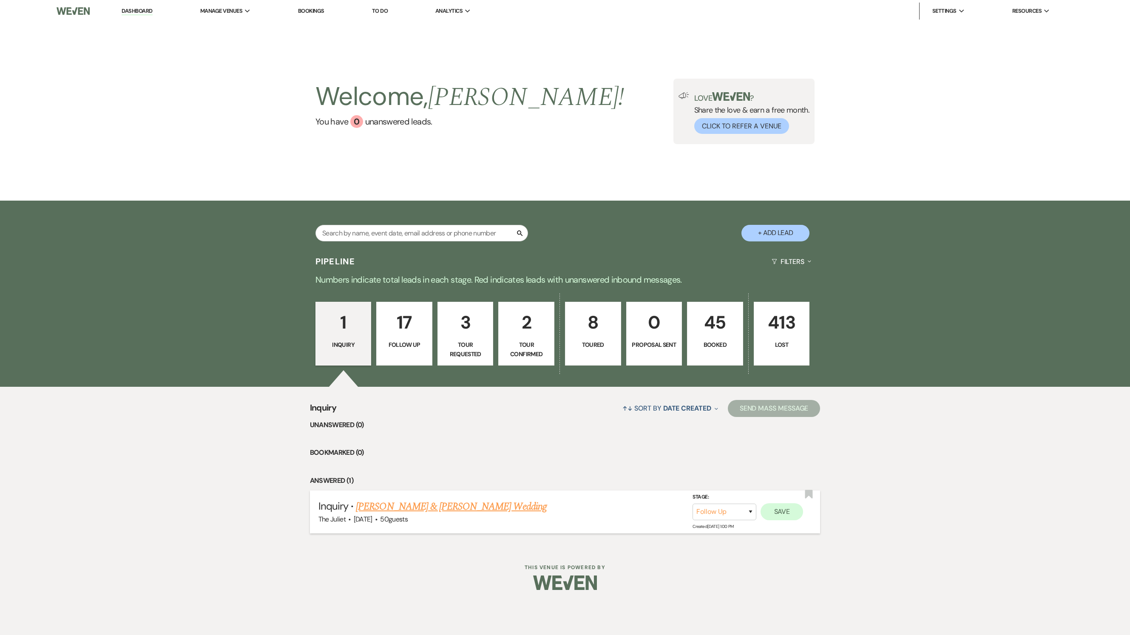
click at [774, 520] on button "Save" at bounding box center [781, 511] width 43 height 17
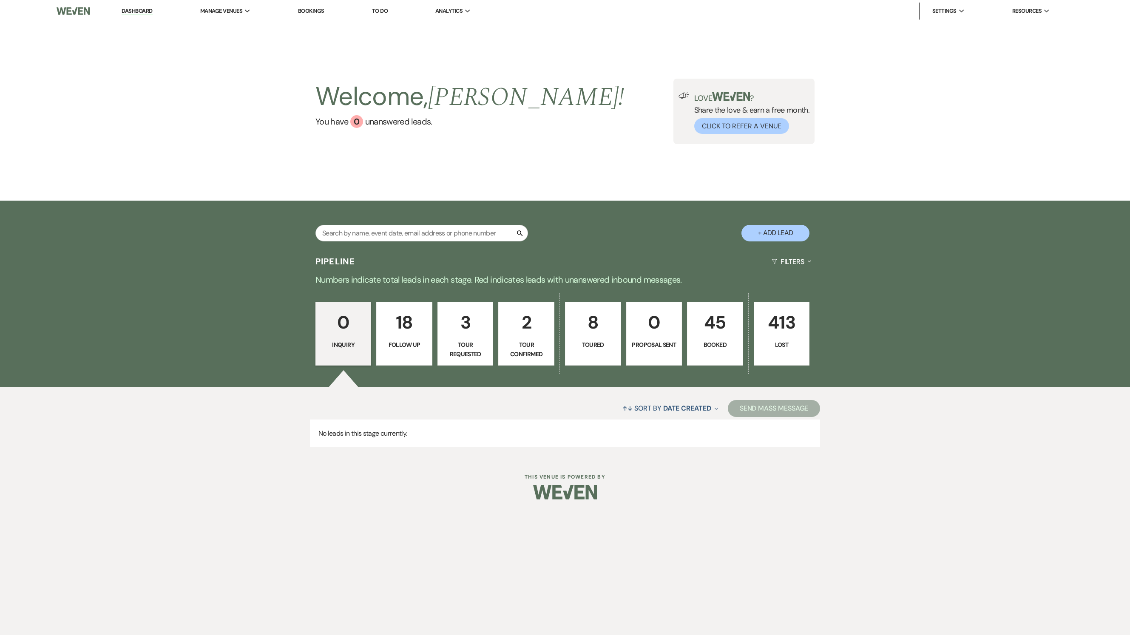
click at [456, 344] on p "Tour Requested" at bounding box center [465, 349] width 45 height 19
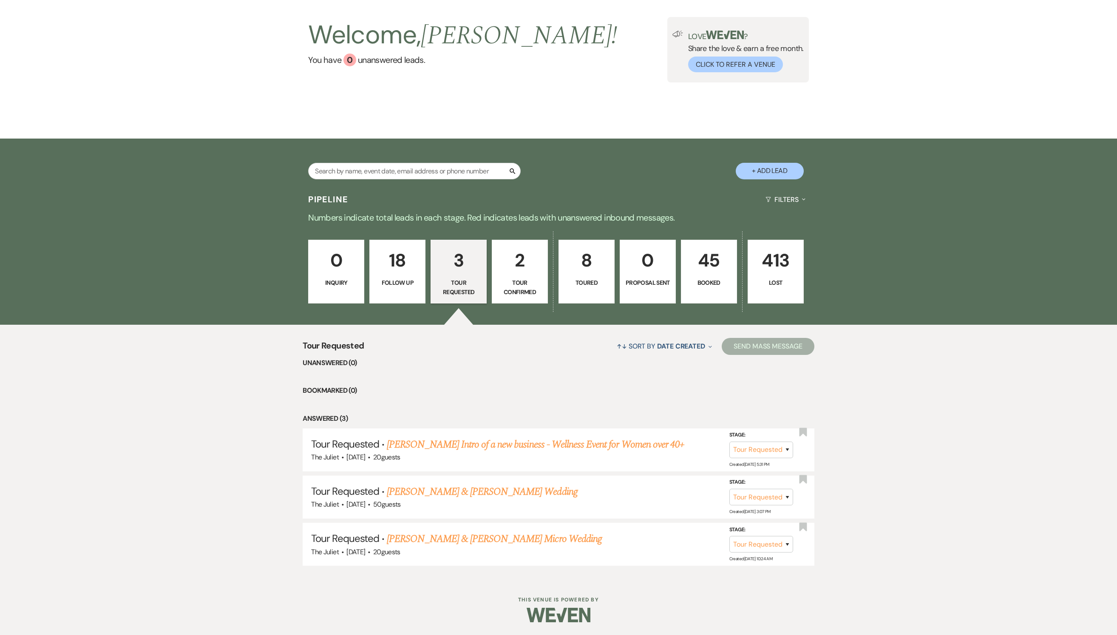
scroll to position [77, 0]
click at [513, 438] on link "[PERSON_NAME] Intro of a new business - Wellness Event for Women over 40+" at bounding box center [536, 444] width 298 height 15
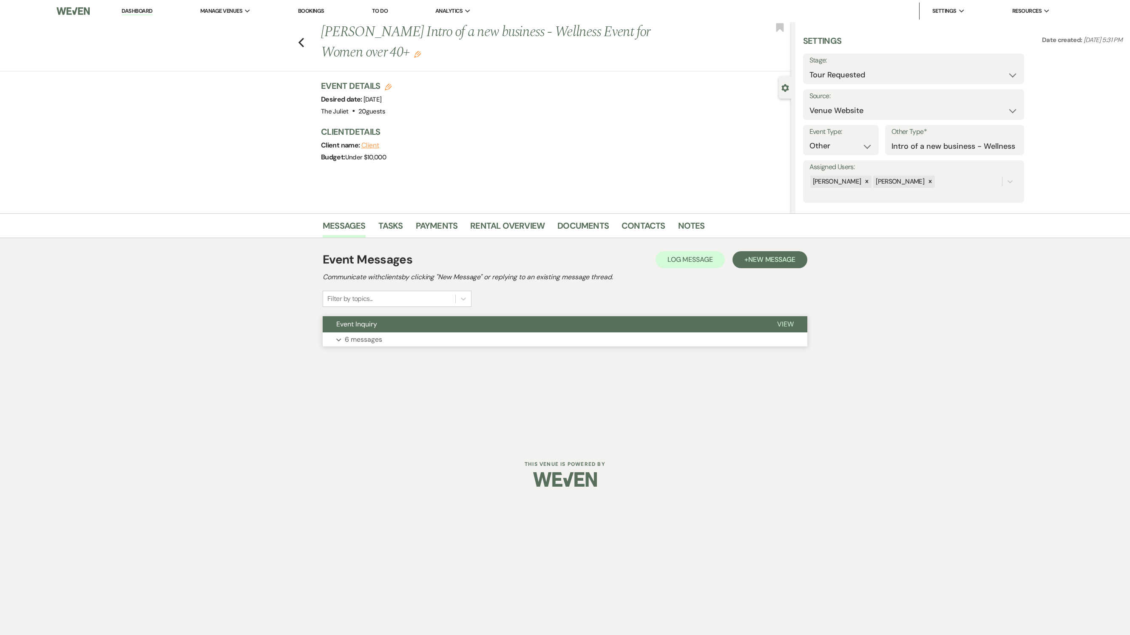
click at [364, 345] on p "6 messages" at bounding box center [363, 339] width 37 height 11
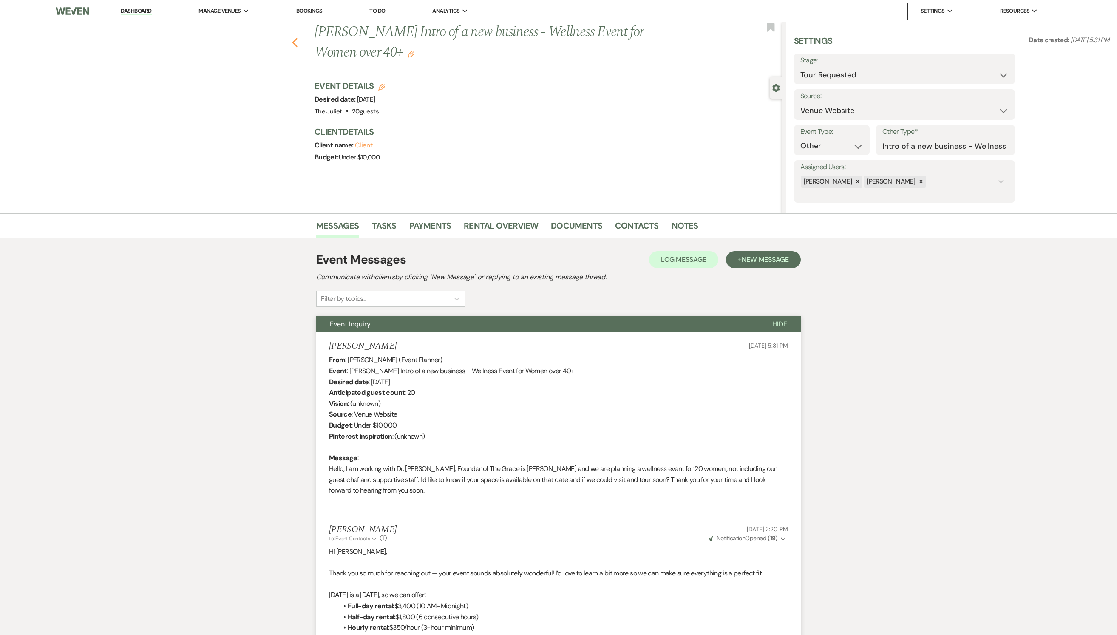
click at [298, 45] on use "button" at bounding box center [295, 42] width 6 height 9
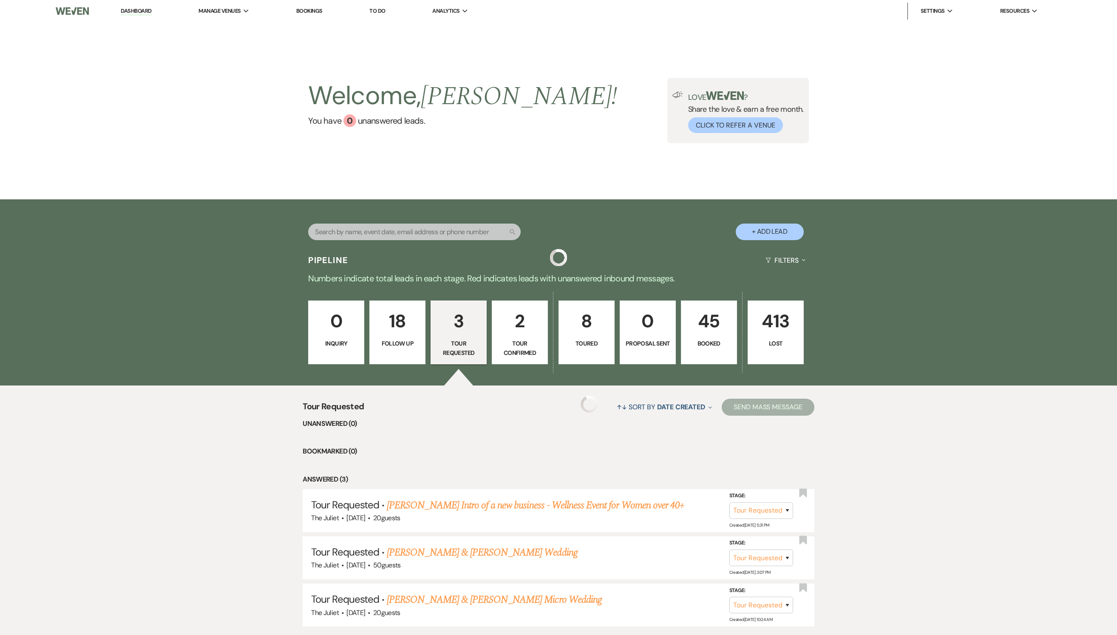
scroll to position [77, 0]
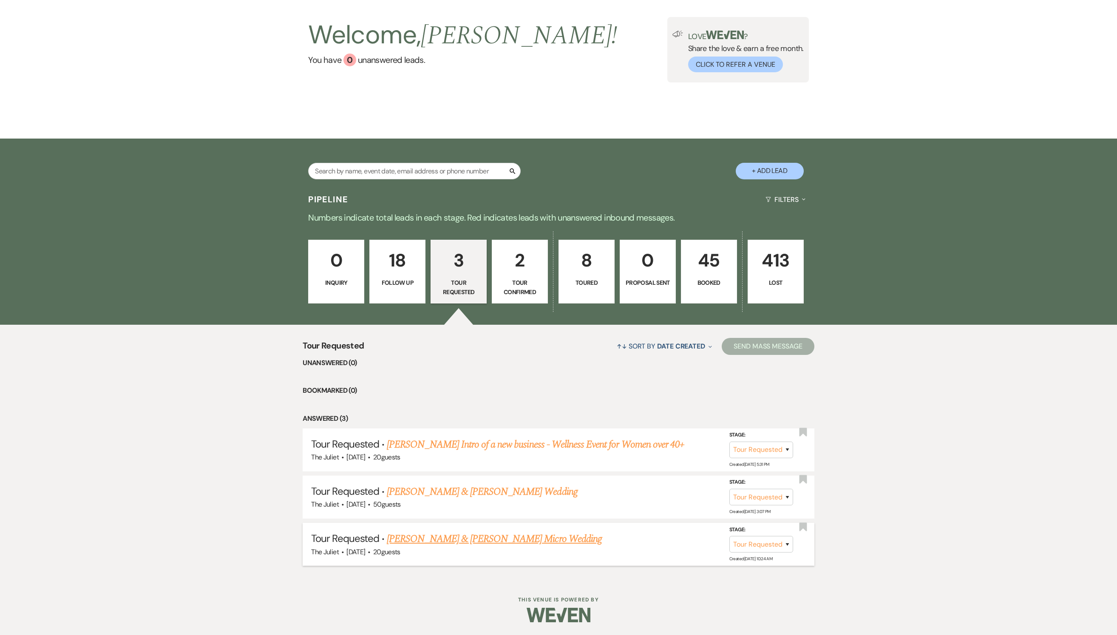
click at [456, 537] on link "[PERSON_NAME] & [PERSON_NAME] Micro Wedding" at bounding box center [494, 538] width 215 height 15
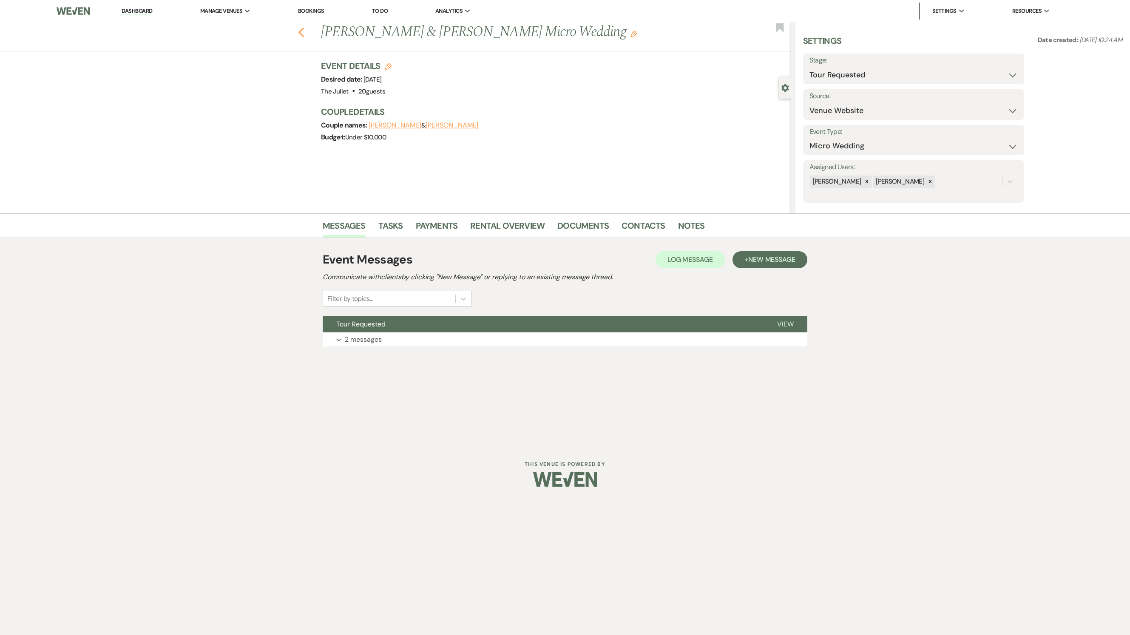
click at [302, 35] on use "button" at bounding box center [301, 32] width 6 height 9
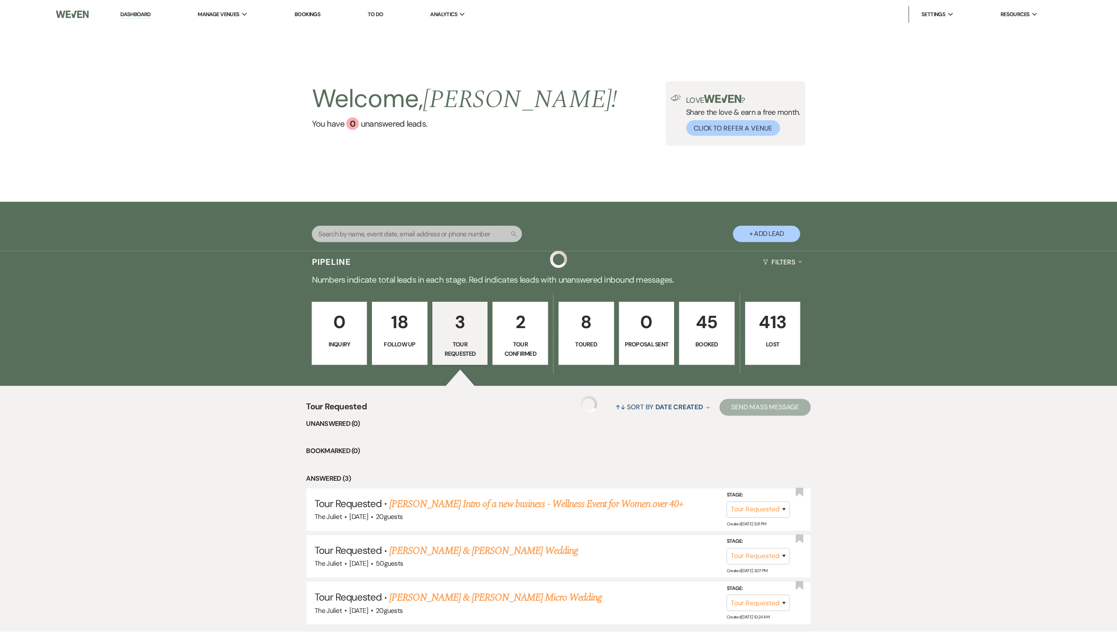
scroll to position [77, 0]
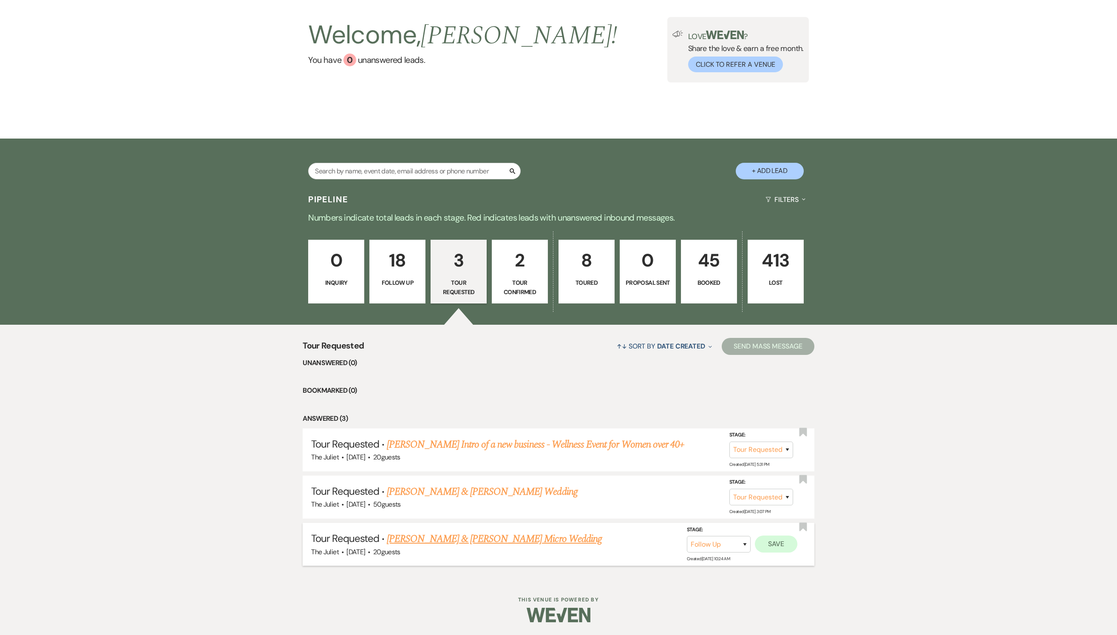
click at [774, 547] on button "Save" at bounding box center [776, 544] width 43 height 17
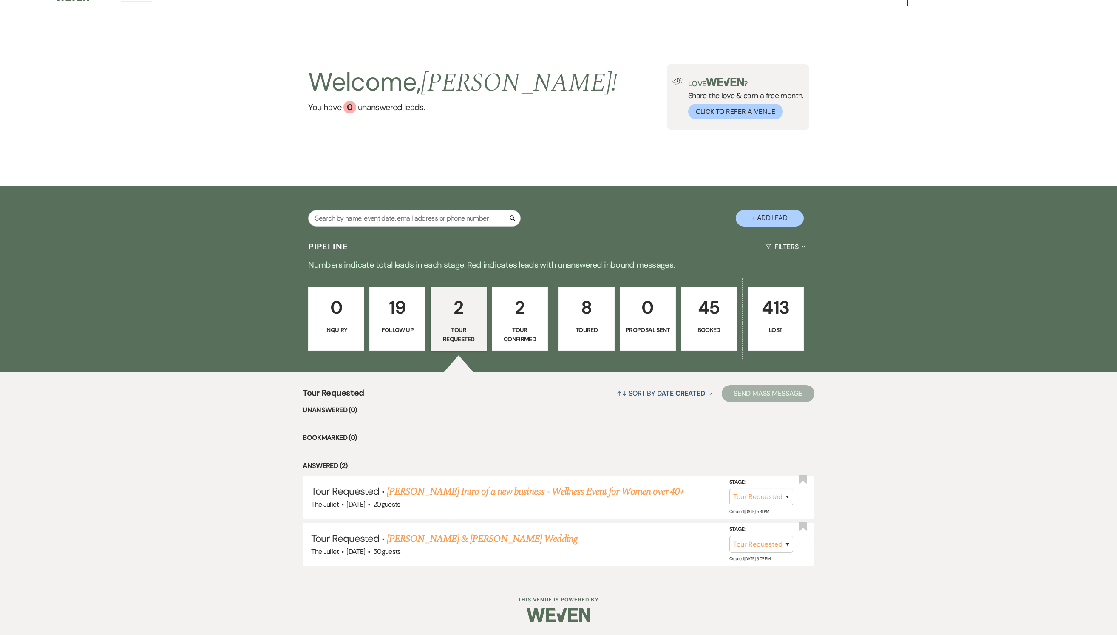
click at [528, 325] on p "Tour Confirmed" at bounding box center [519, 334] width 45 height 19
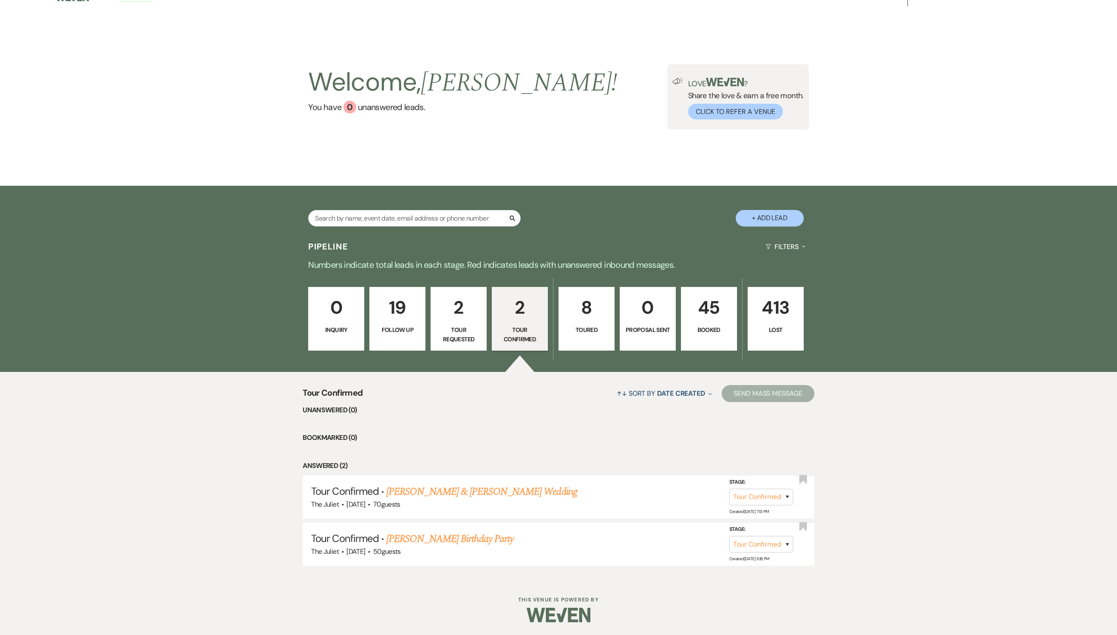
click at [451, 308] on p "2" at bounding box center [458, 307] width 45 height 28
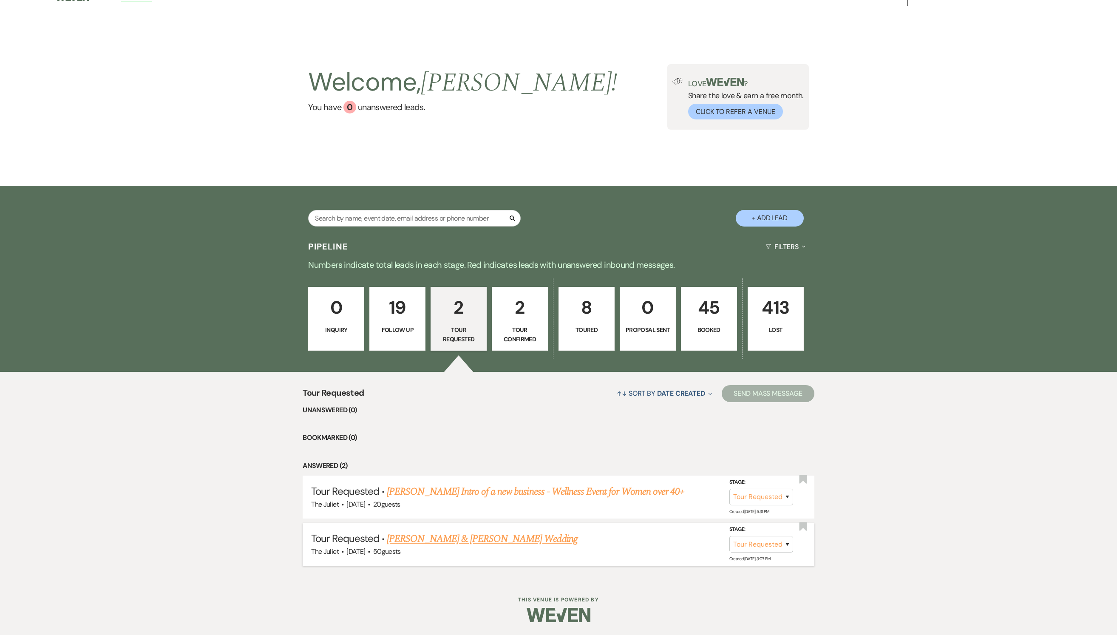
click at [452, 533] on link "[PERSON_NAME] & [PERSON_NAME] Wedding" at bounding box center [482, 538] width 190 height 15
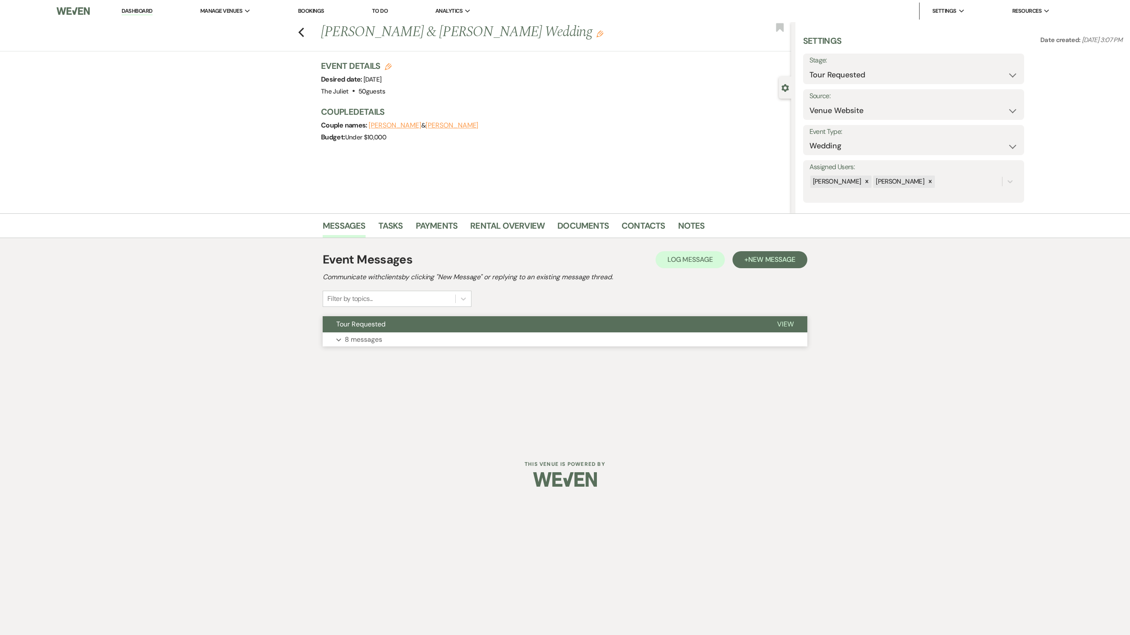
click at [377, 345] on p "8 messages" at bounding box center [363, 339] width 37 height 11
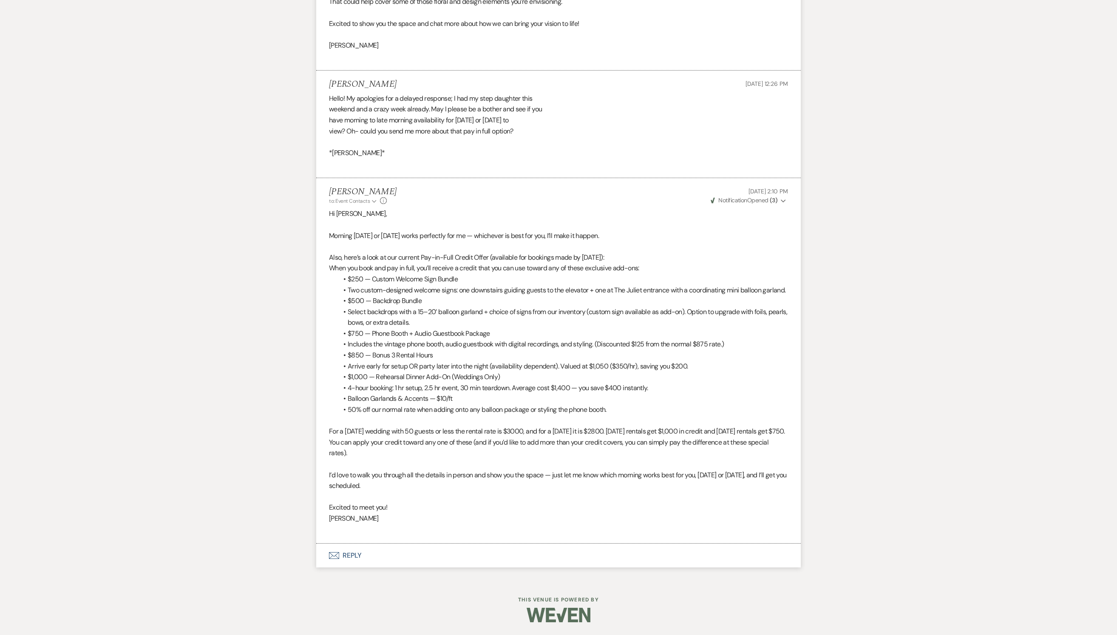
scroll to position [1686, 0]
click at [770, 196] on strong "( 3 )" at bounding box center [774, 200] width 8 height 8
click at [768, 213] on span "Opened (3)" at bounding box center [766, 217] width 29 height 8
click at [716, 213] on p "[PERSON_NAME] • Opened (3)" at bounding box center [744, 217] width 74 height 9
click at [377, 199] on icon "Expand" at bounding box center [374, 201] width 5 height 5
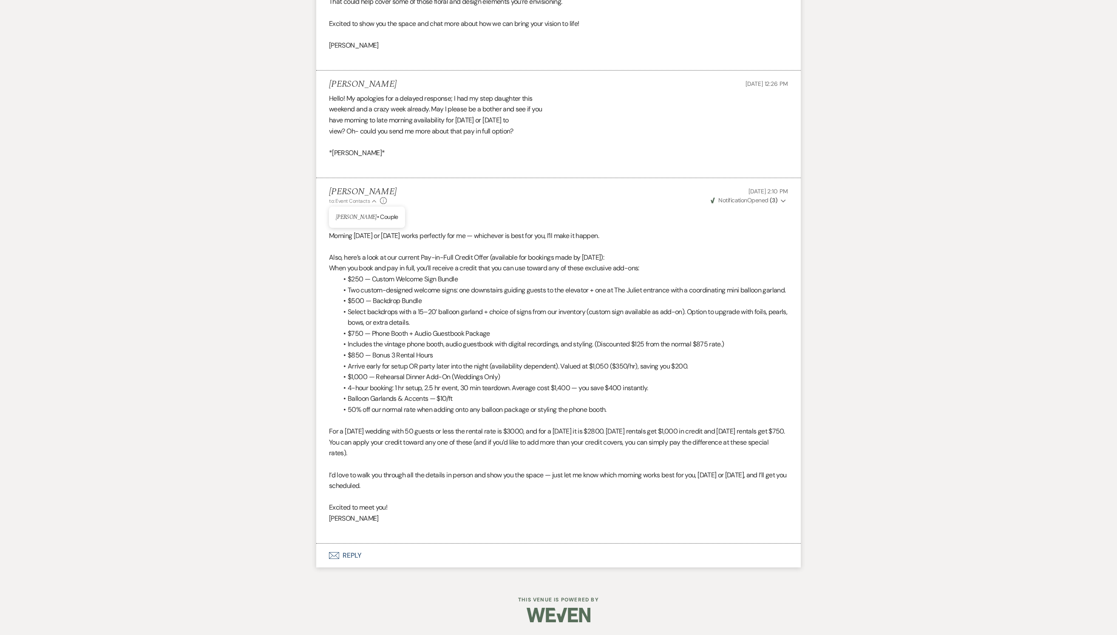
click at [377, 212] on p "[PERSON_NAME] • [GEOGRAPHIC_DATA]" at bounding box center [367, 217] width 62 height 10
